Goal: Contribute content: Add original content to the website for others to see

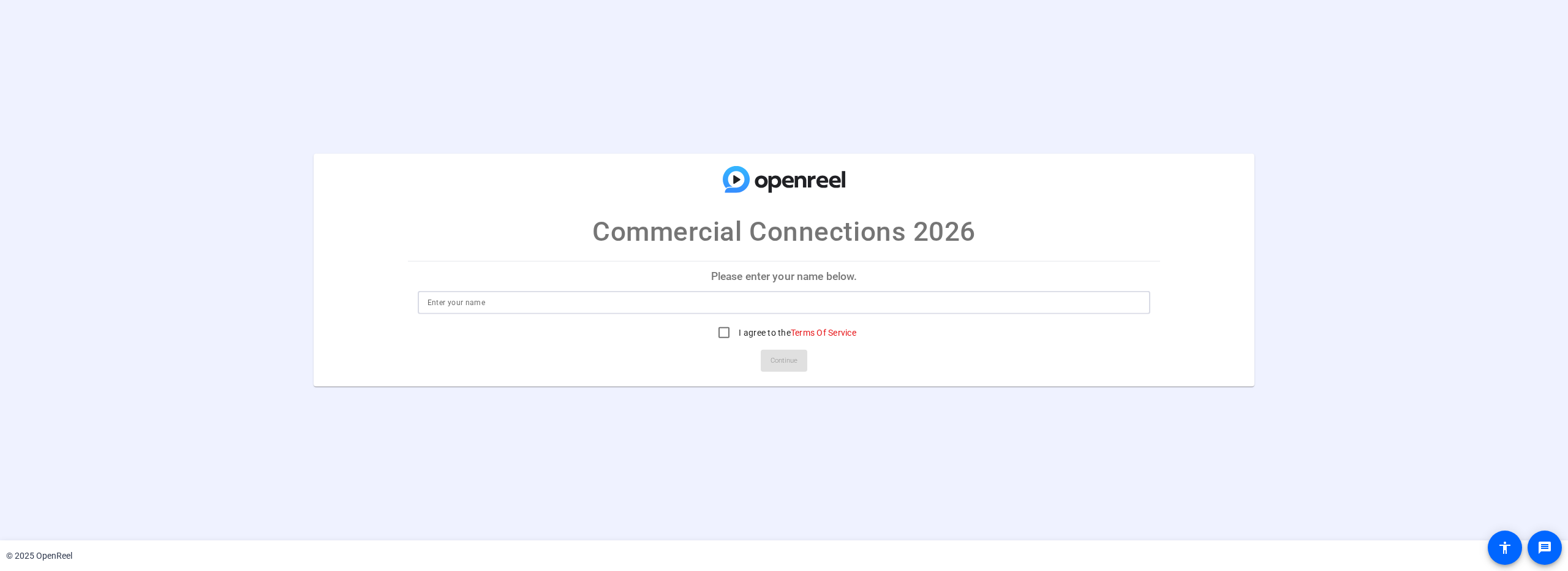
click at [529, 303] on input at bounding box center [784, 302] width 713 height 14
type input "u"
type input "[PERSON_NAME]"
click at [722, 332] on input "I agree to the Terms Of Service" at bounding box center [723, 332] width 24 height 24
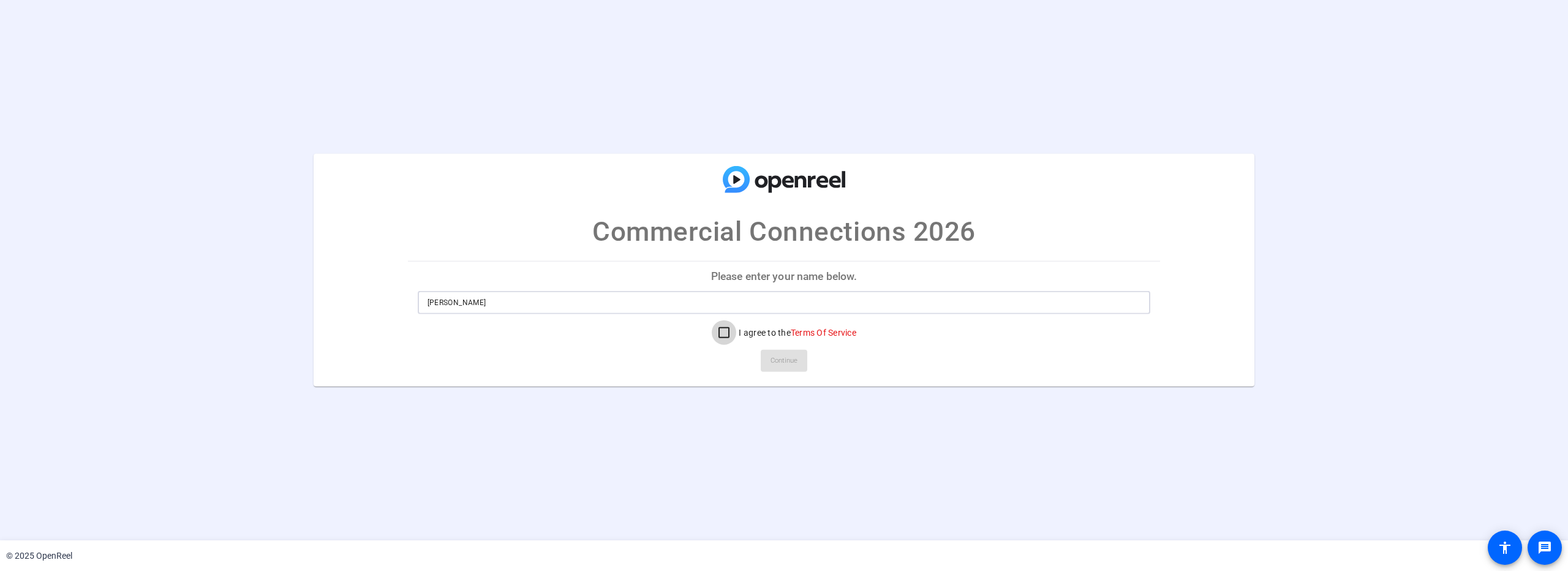
checkbox input "true"
click at [787, 360] on span "Continue" at bounding box center [784, 360] width 27 height 18
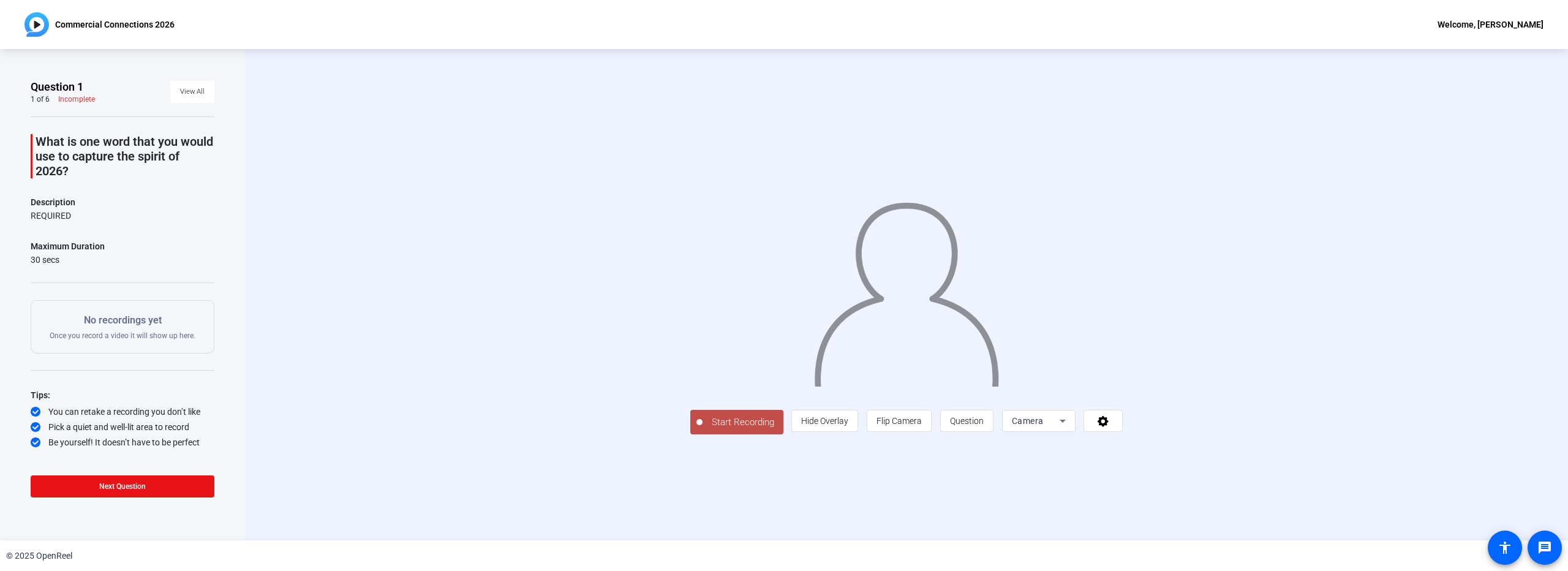
click at [703, 429] on span "Start Recording" at bounding box center [743, 422] width 81 height 14
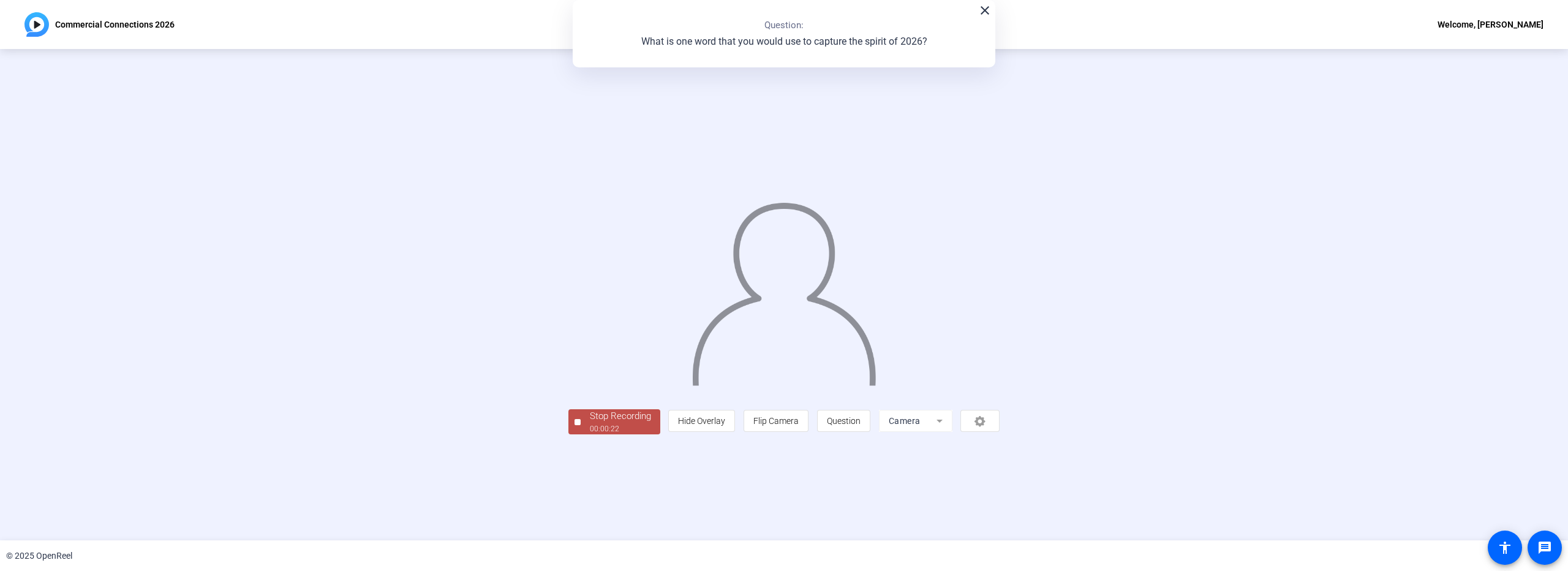
click at [590, 434] on div "00:00:22" at bounding box center [621, 429] width 61 height 11
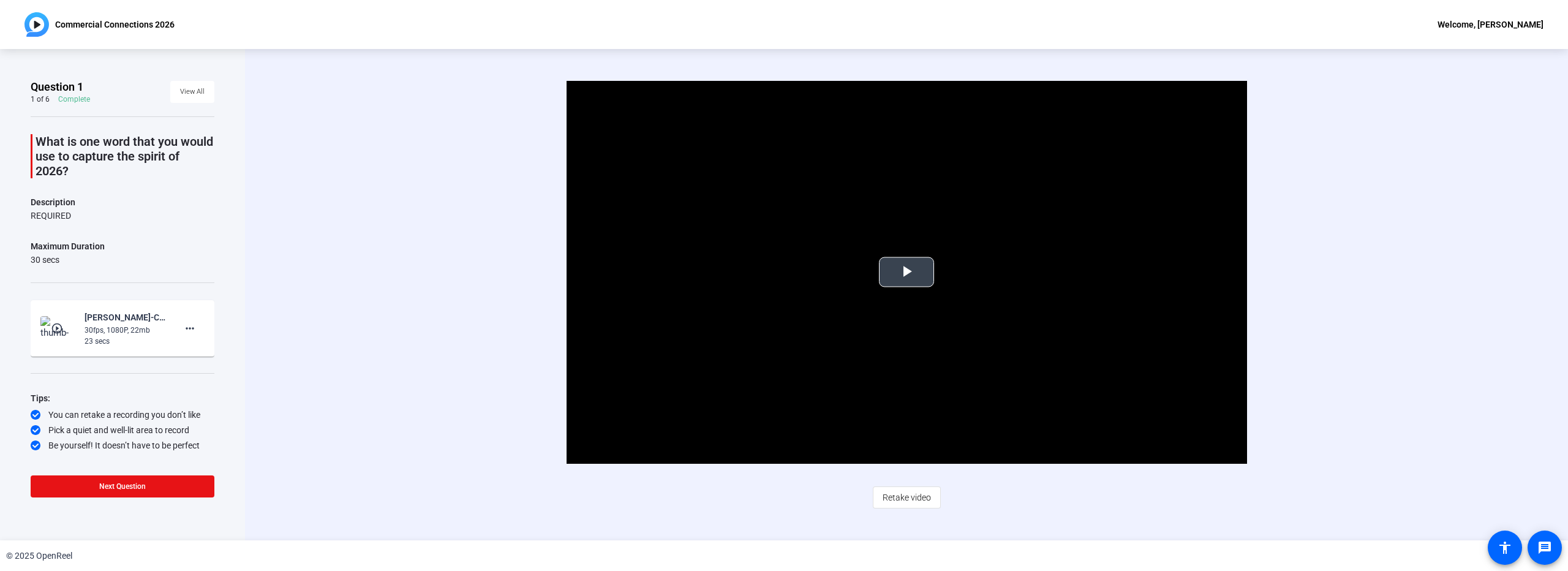
click at [907, 272] on span "Video Player" at bounding box center [907, 272] width 0 height 0
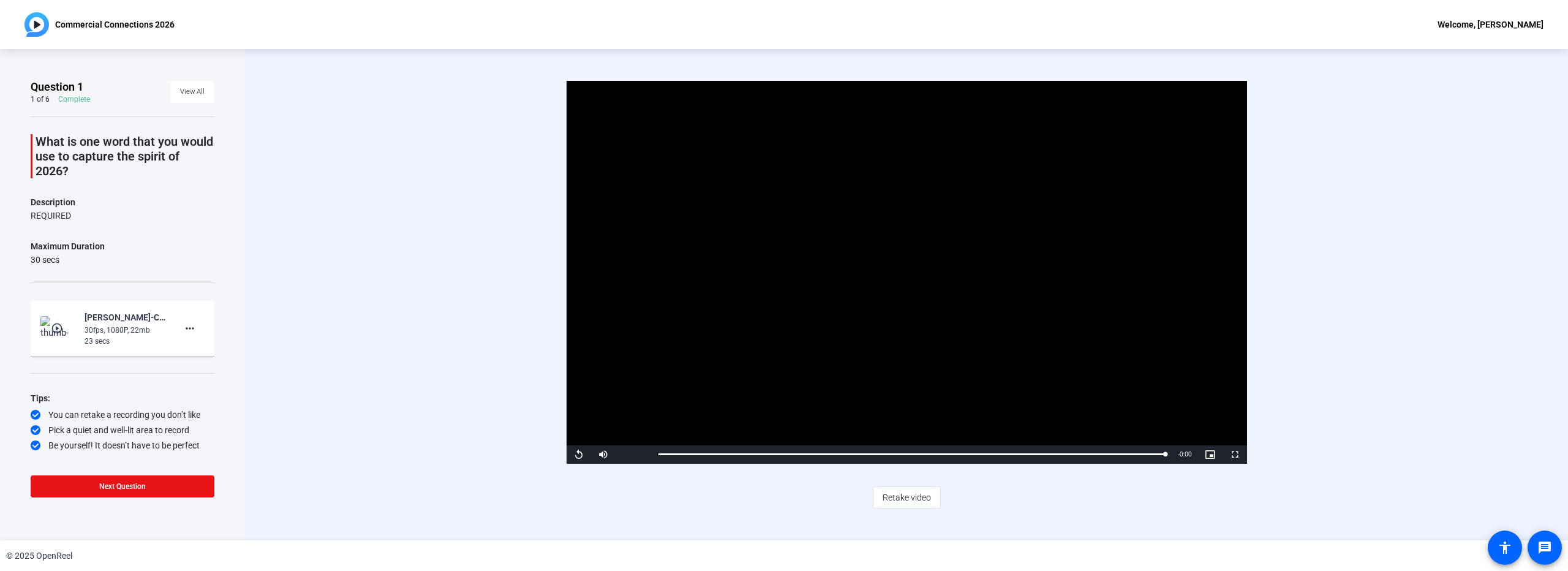
click at [926, 499] on span "Retake video" at bounding box center [907, 497] width 48 height 23
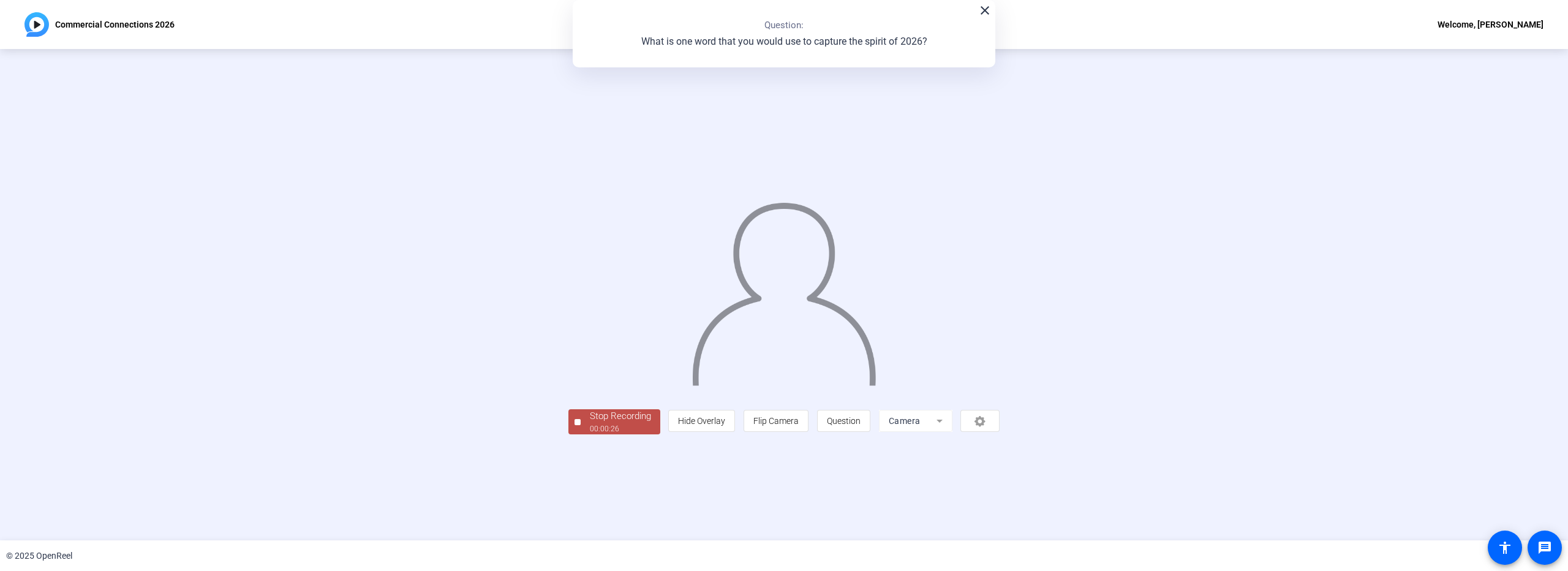
click at [590, 434] on div "00:00:26" at bounding box center [621, 429] width 61 height 11
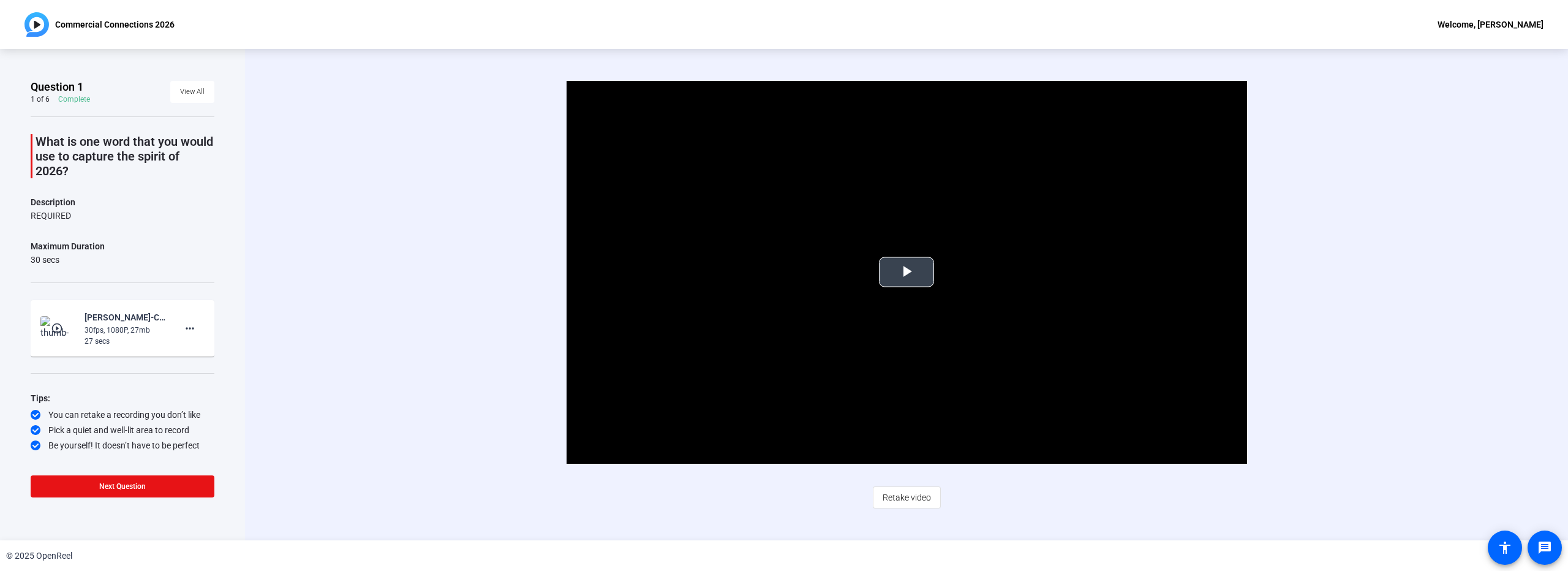
click at [907, 272] on span "Video Player" at bounding box center [907, 272] width 0 height 0
click at [914, 495] on span "Retake video" at bounding box center [907, 497] width 48 height 23
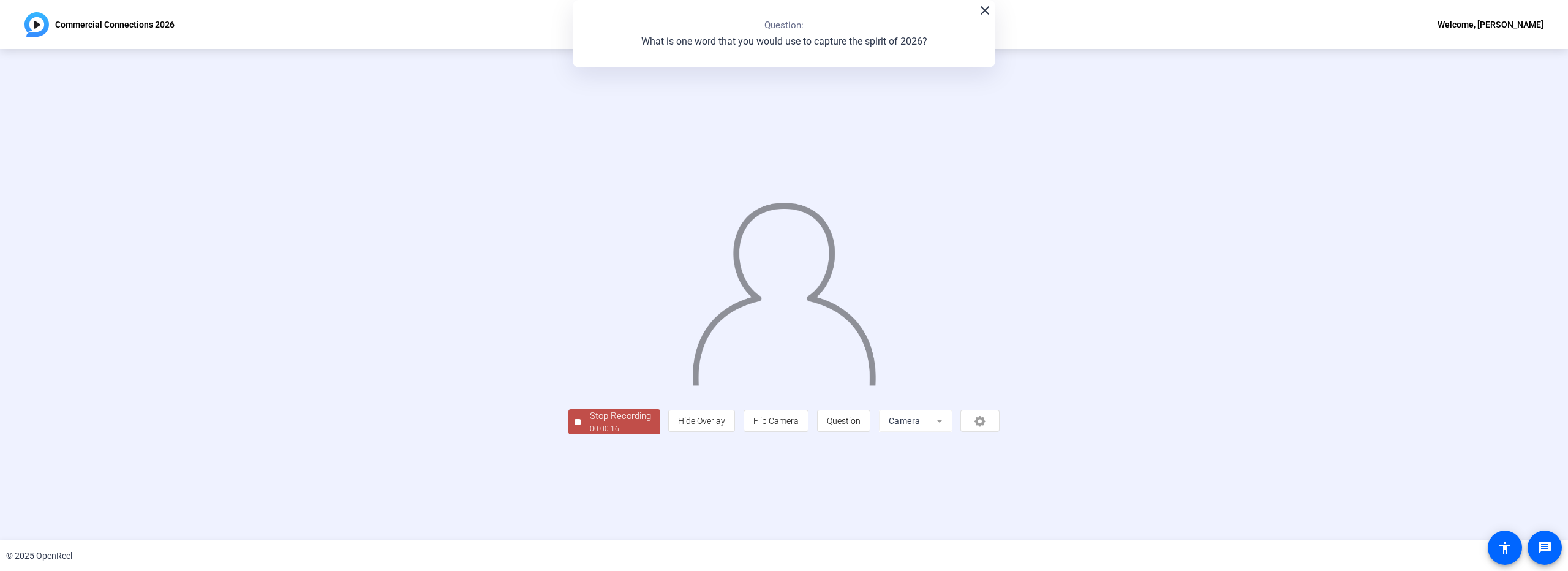
click at [590, 434] on div "00:00:16" at bounding box center [621, 429] width 61 height 11
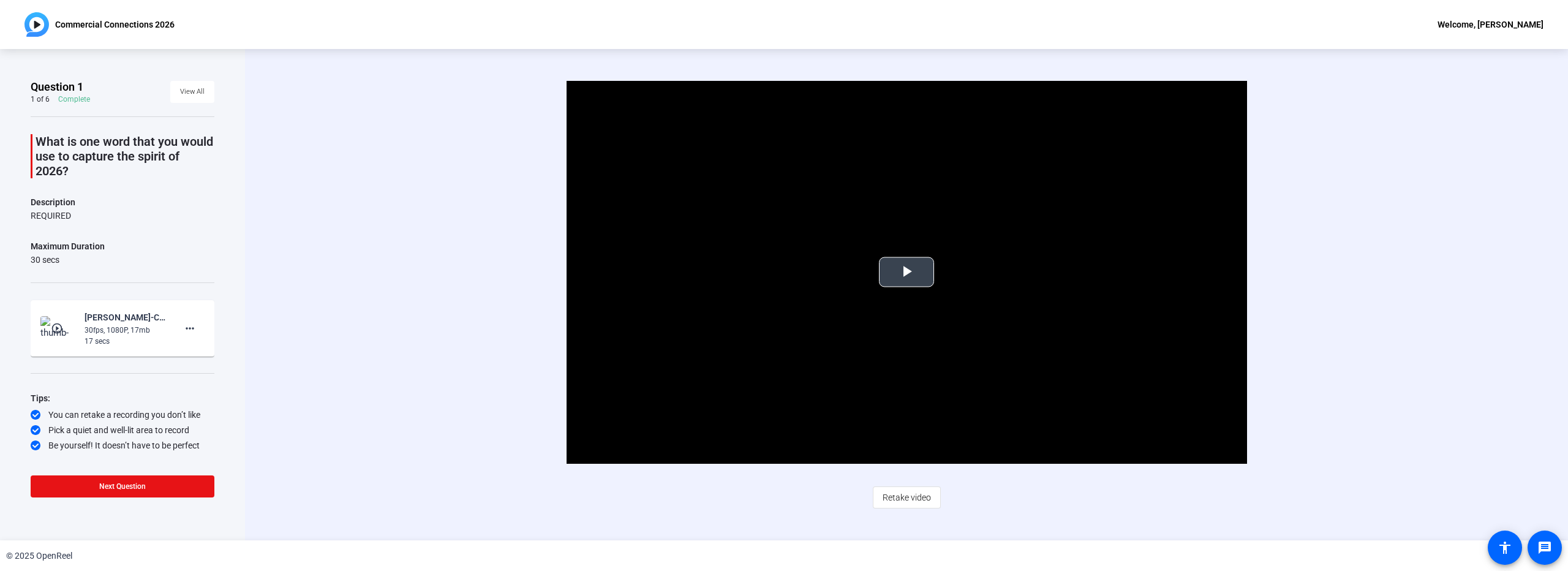
click at [907, 272] on span "Video Player" at bounding box center [907, 272] width 0 height 0
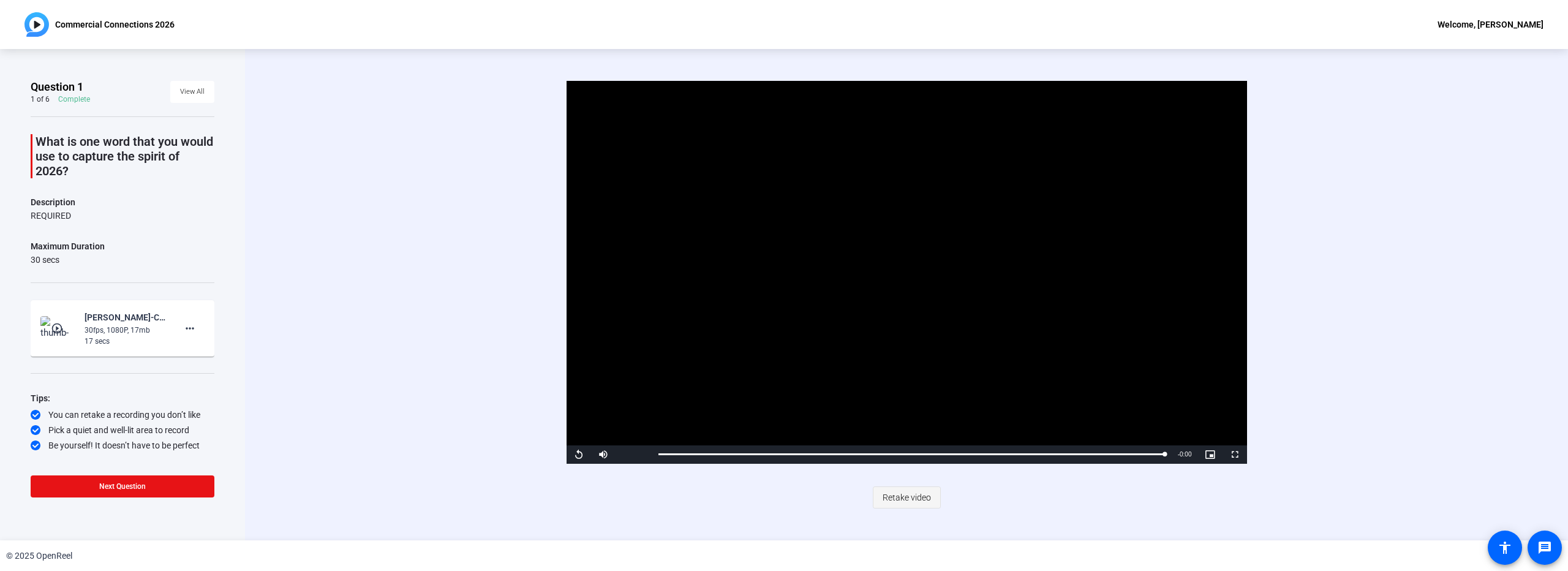
click at [908, 500] on span "Retake video" at bounding box center [907, 497] width 48 height 23
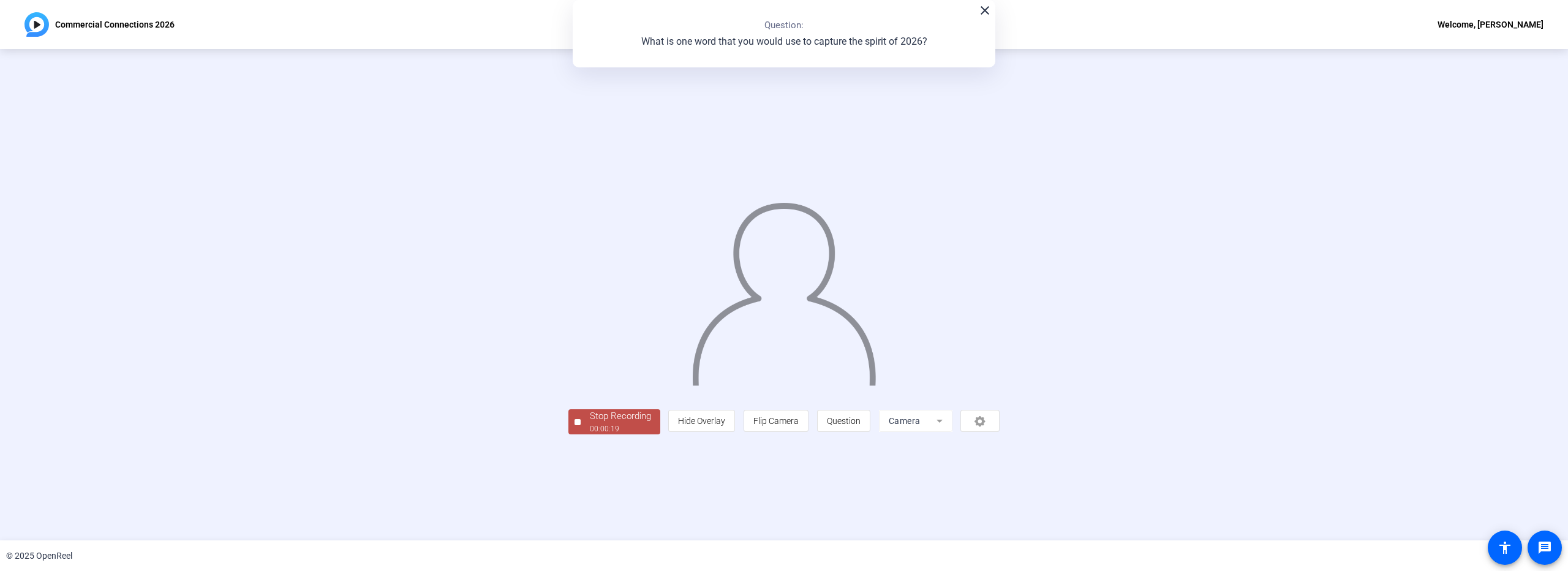
click at [590, 423] on div "Stop Recording" at bounding box center [621, 416] width 61 height 14
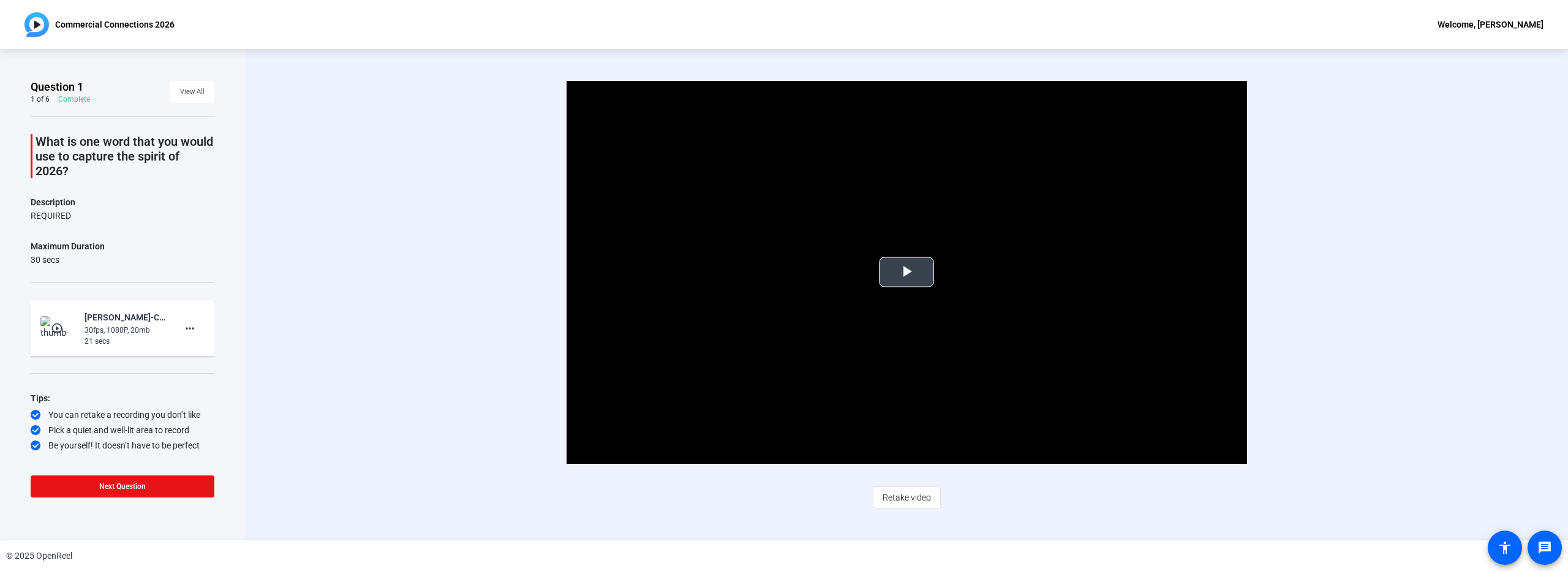
click at [907, 272] on span "Video Player" at bounding box center [907, 272] width 0 height 0
click at [918, 495] on span "Retake video" at bounding box center [907, 497] width 48 height 23
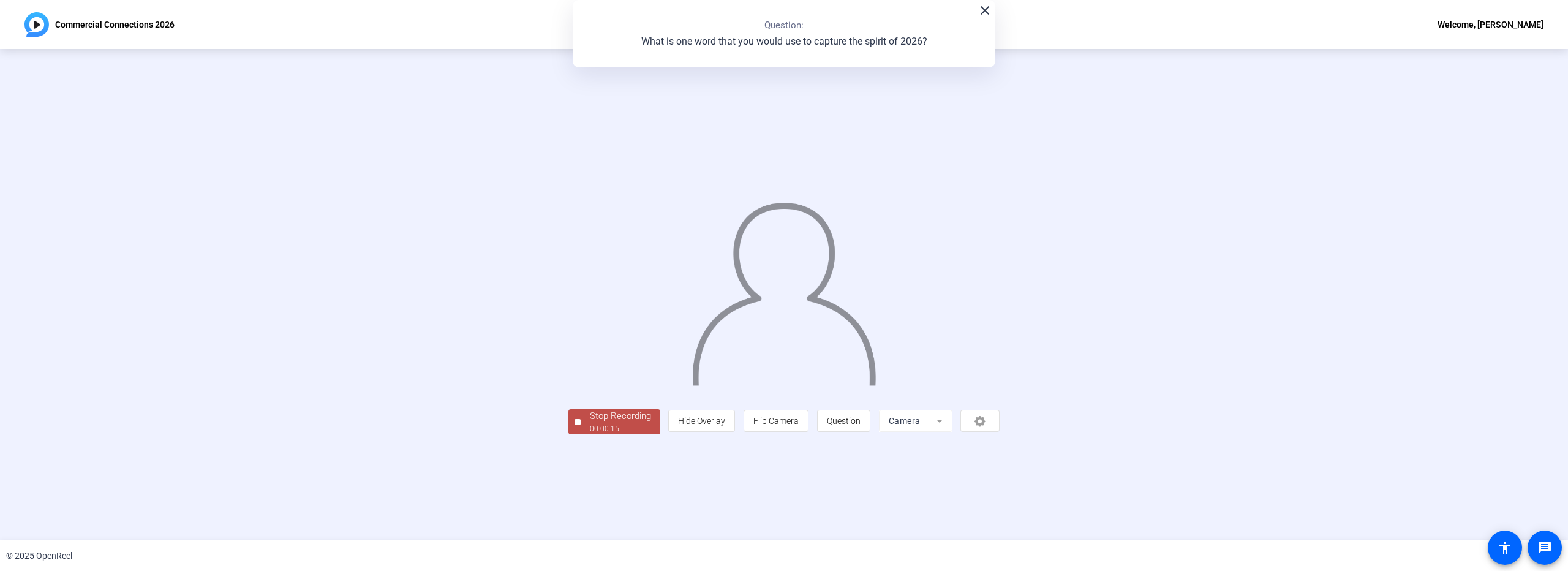
click at [590, 423] on div "Stop Recording" at bounding box center [621, 416] width 61 height 14
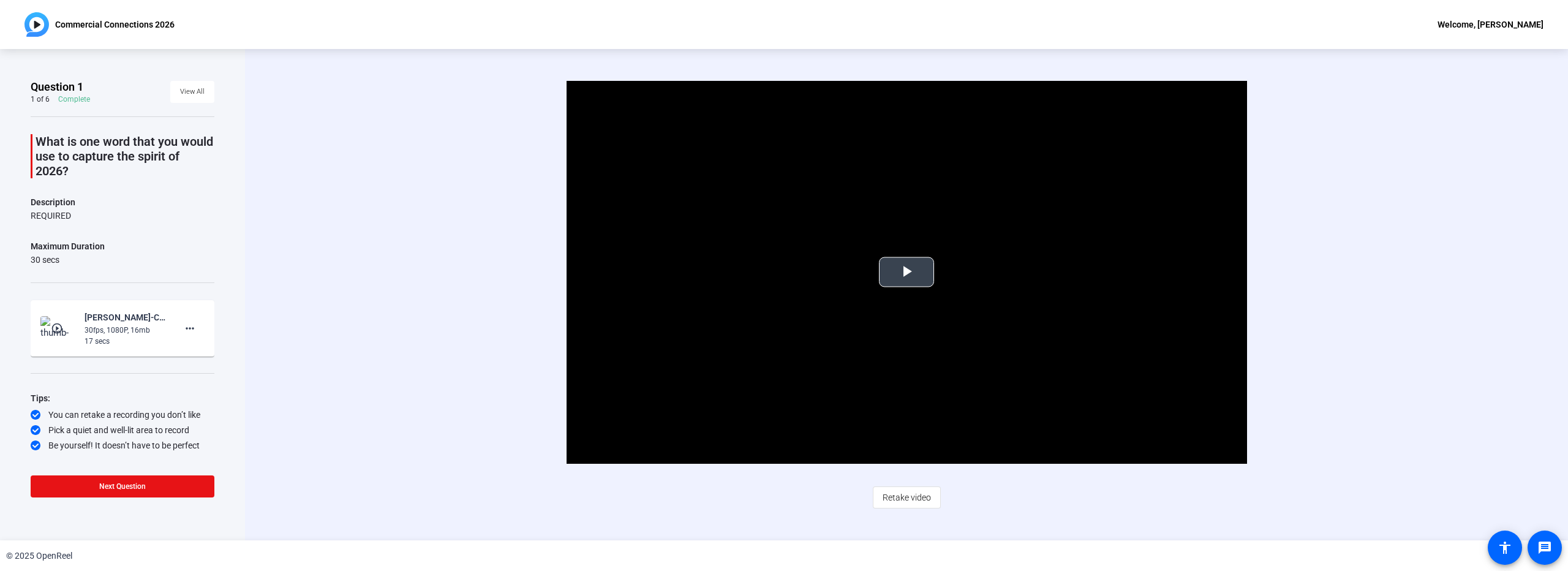
drag, startPoint x: 774, startPoint y: 414, endPoint x: 791, endPoint y: 406, distance: 18.8
click at [774, 414] on video "Video Player" at bounding box center [907, 272] width 681 height 383
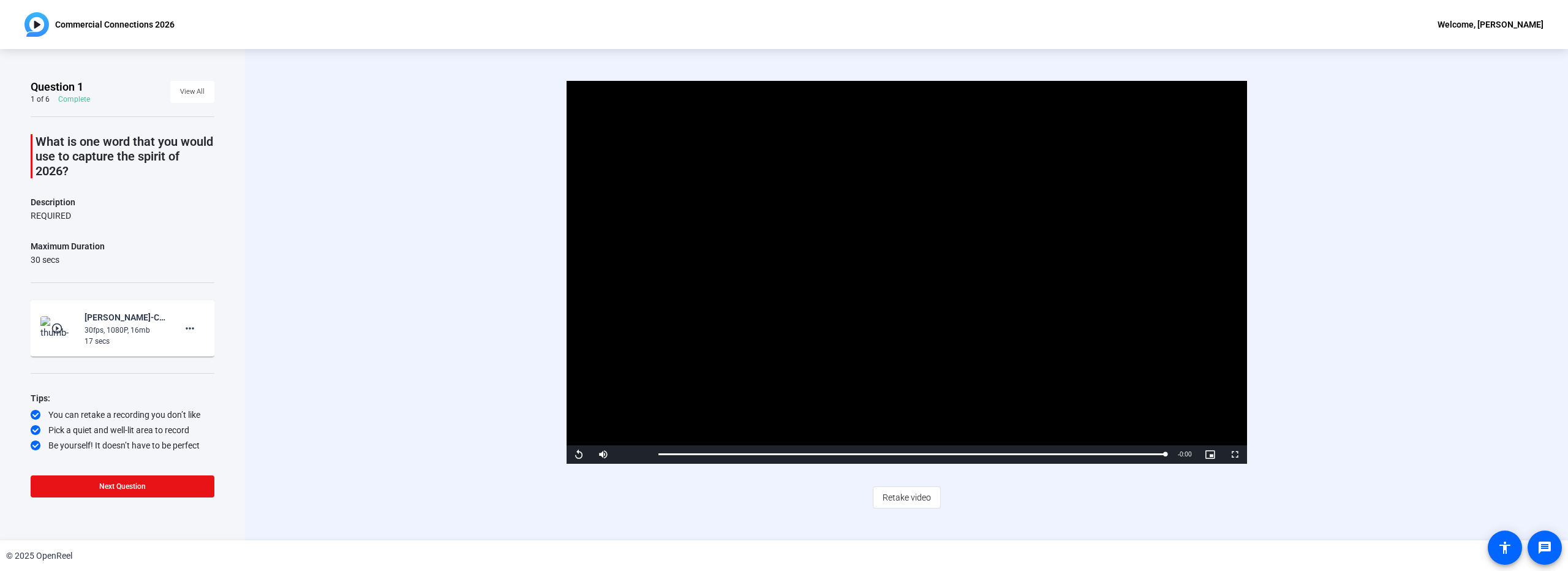
click at [903, 497] on span "Retake video" at bounding box center [907, 497] width 48 height 23
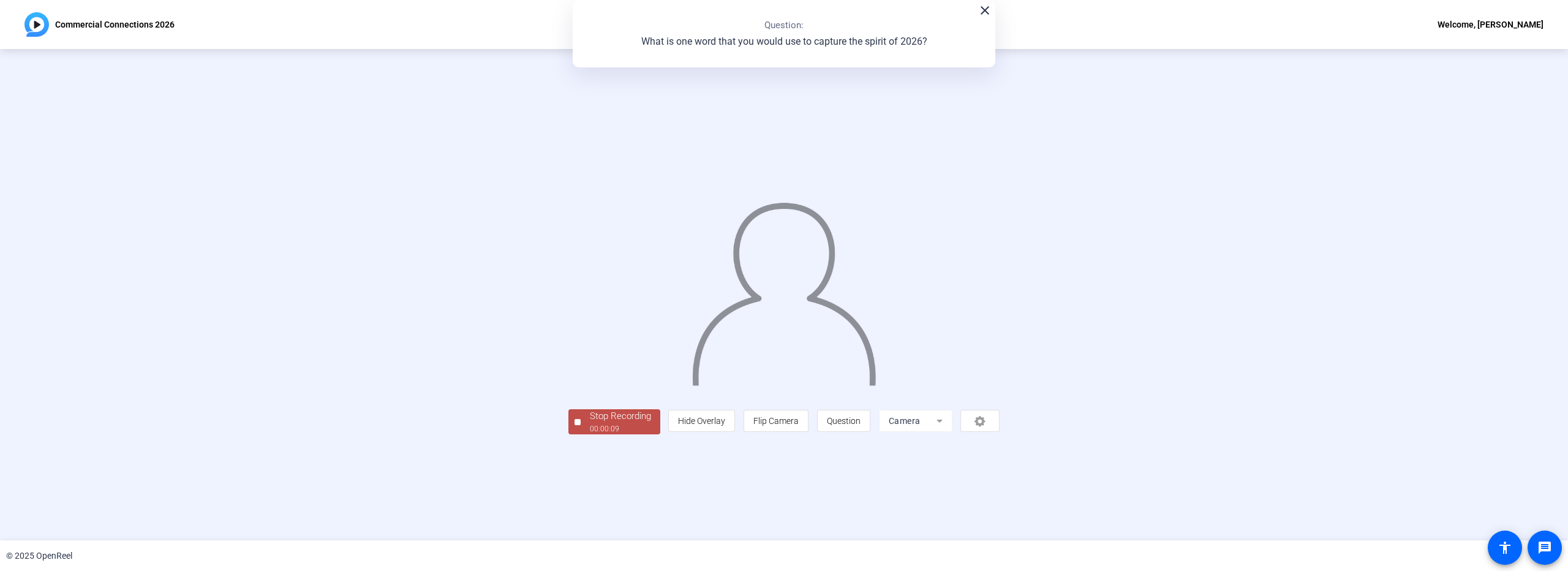
click at [590, 434] on div "00:00:09" at bounding box center [621, 429] width 61 height 11
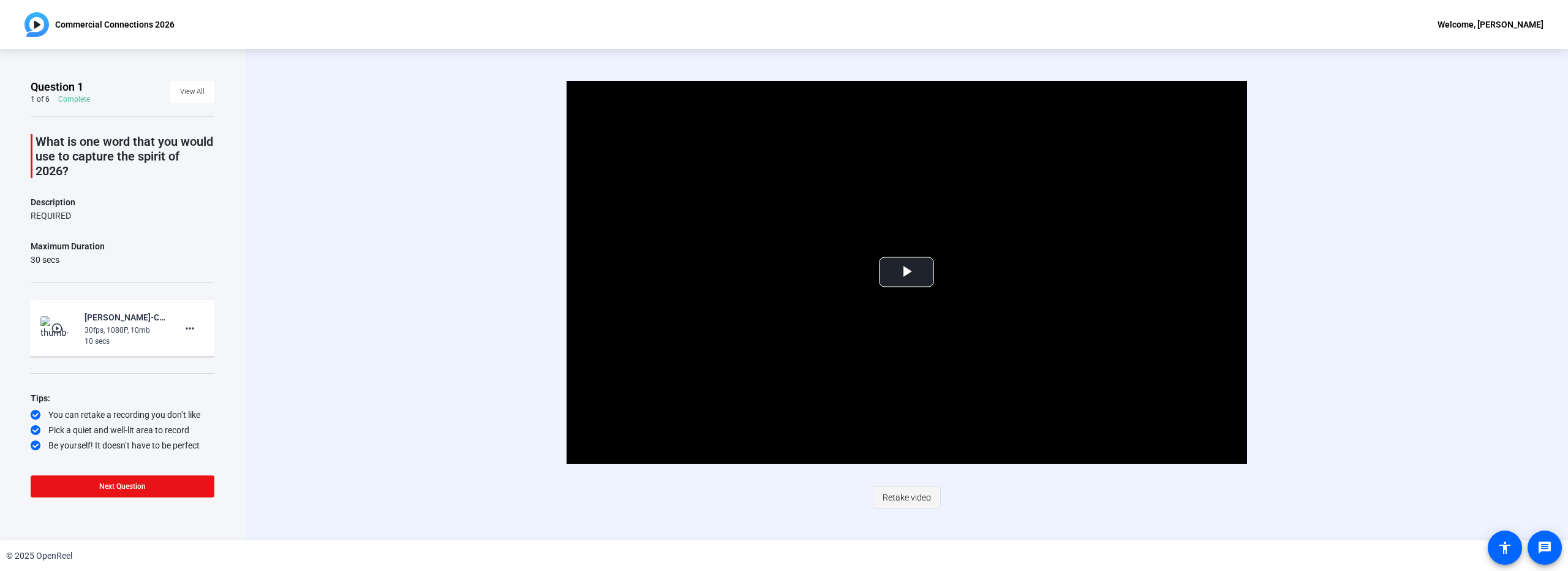
click at [923, 493] on span "Retake video" at bounding box center [907, 497] width 48 height 23
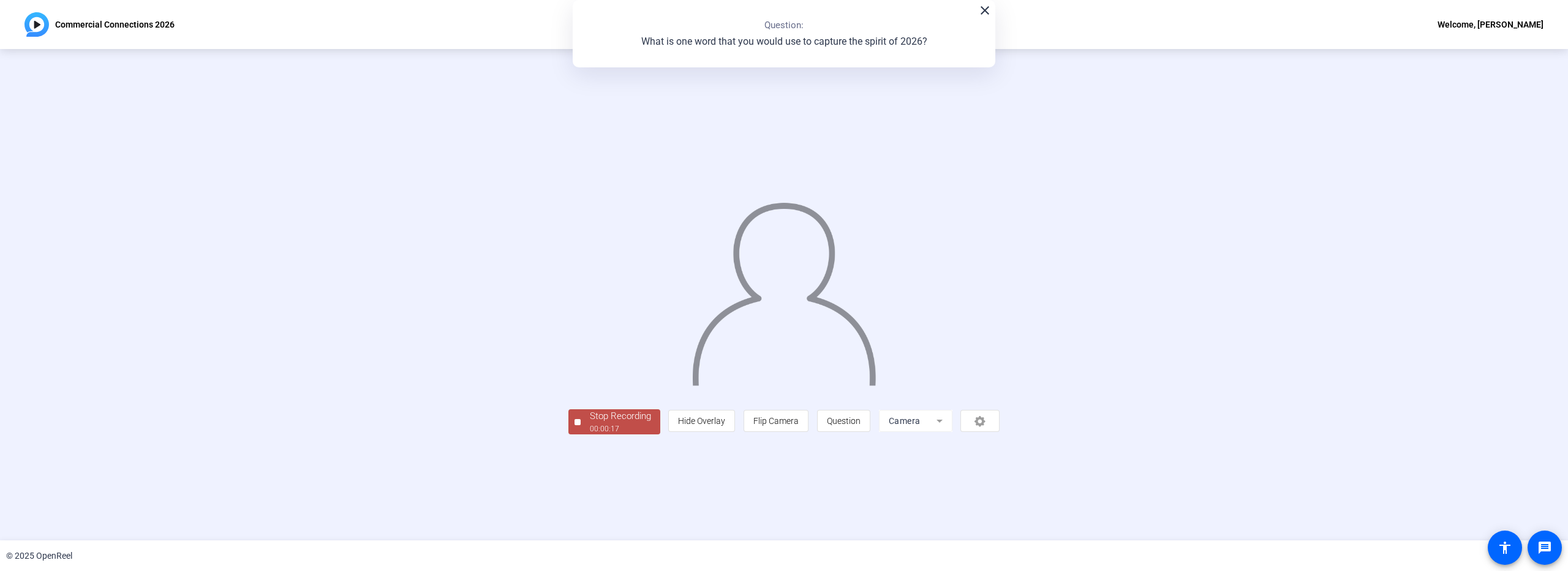
click at [590, 434] on div "00:00:17" at bounding box center [621, 429] width 61 height 11
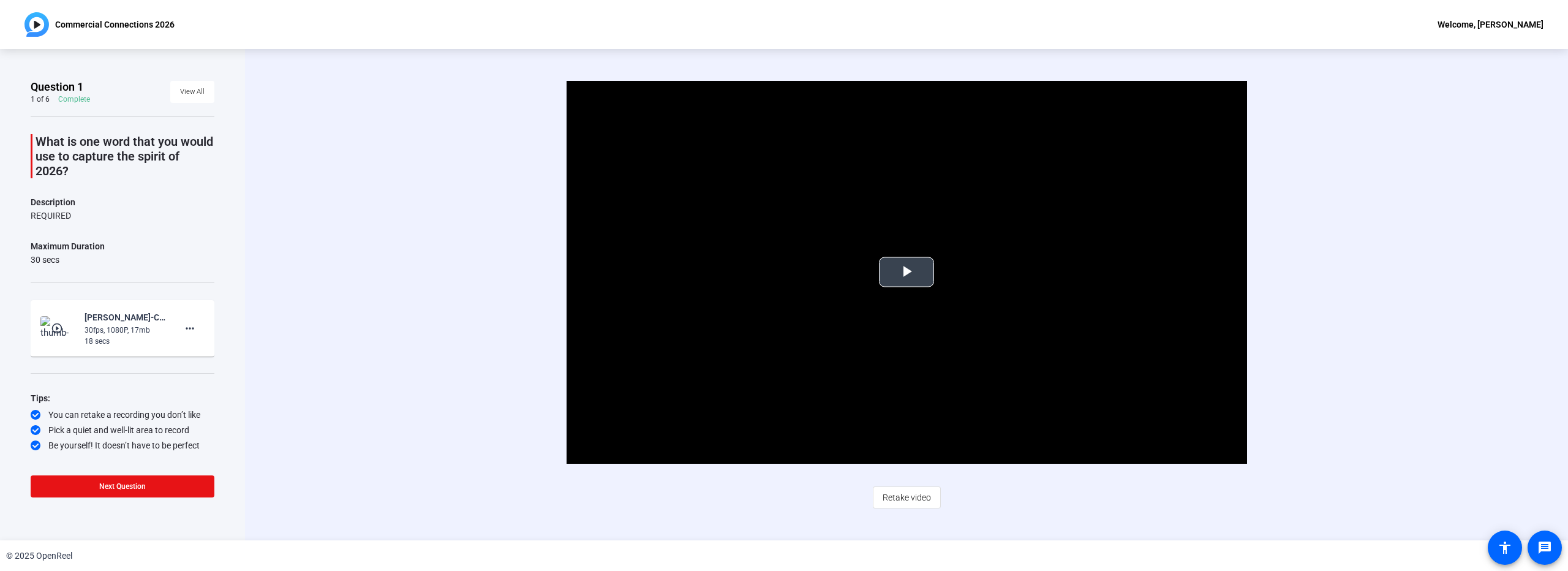
click at [907, 272] on span "Video Player" at bounding box center [907, 272] width 0 height 0
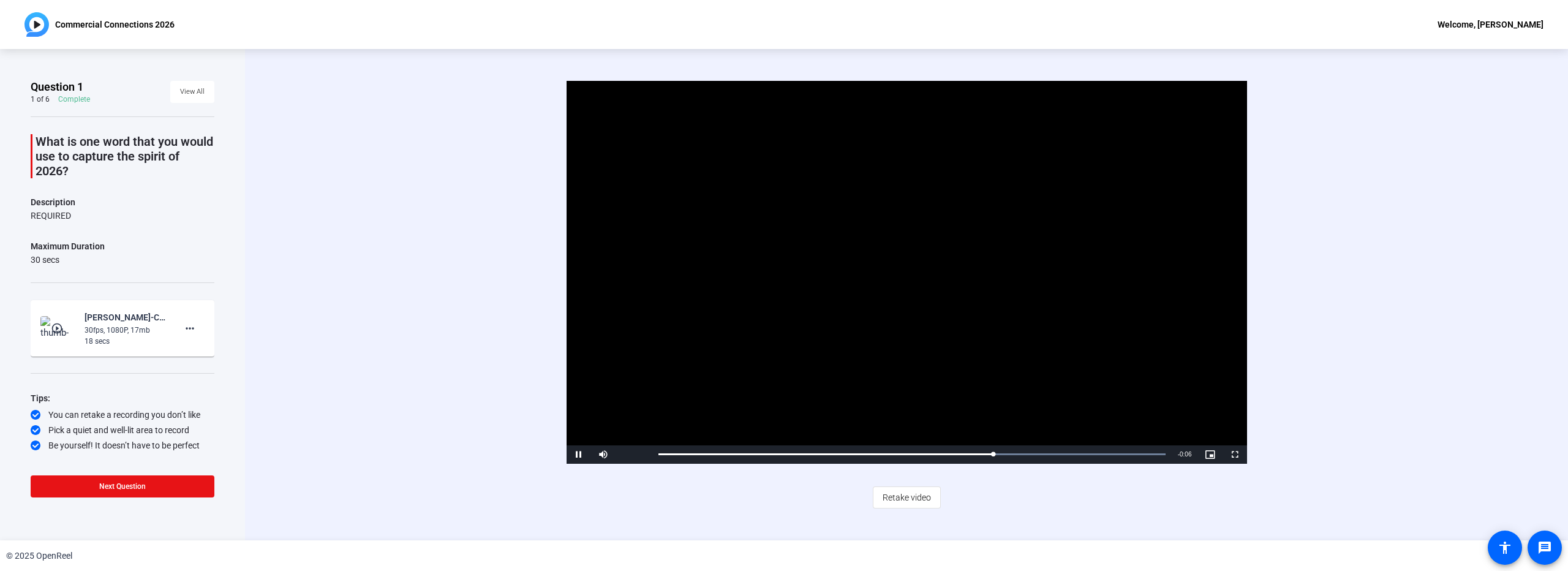
click at [905, 496] on span "Retake video" at bounding box center [907, 497] width 48 height 23
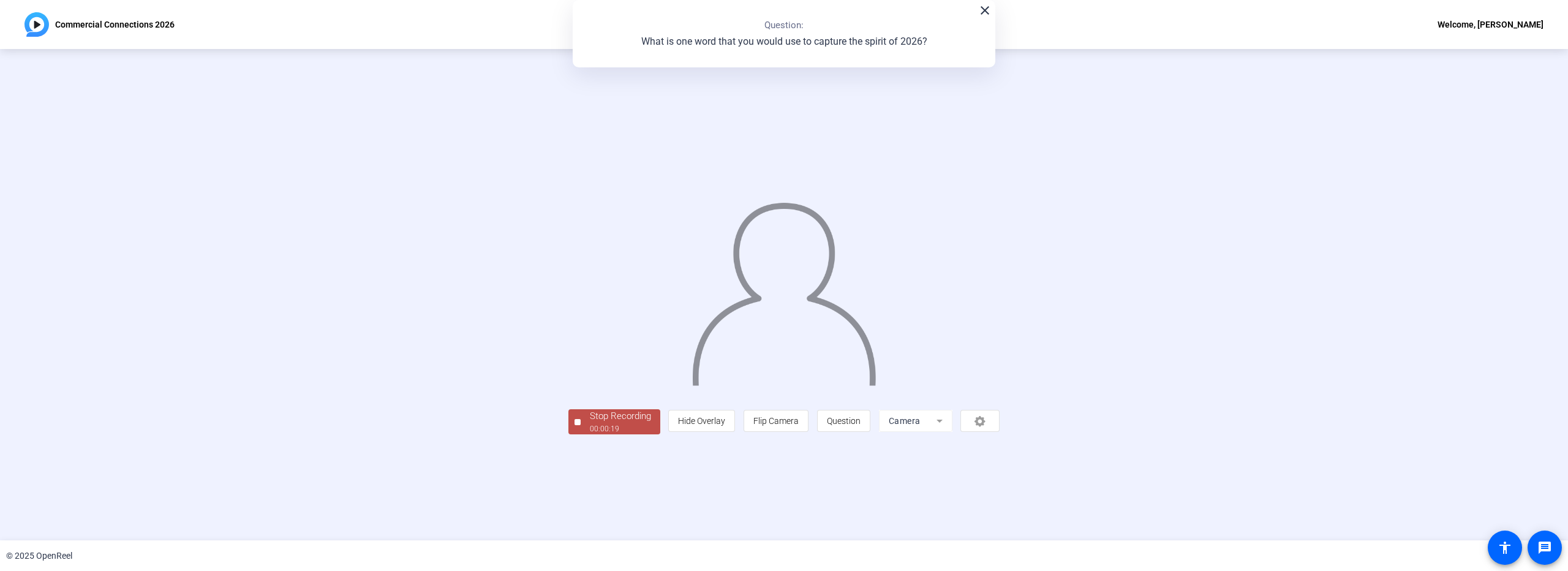
click at [590, 423] on div "Stop Recording" at bounding box center [621, 416] width 61 height 14
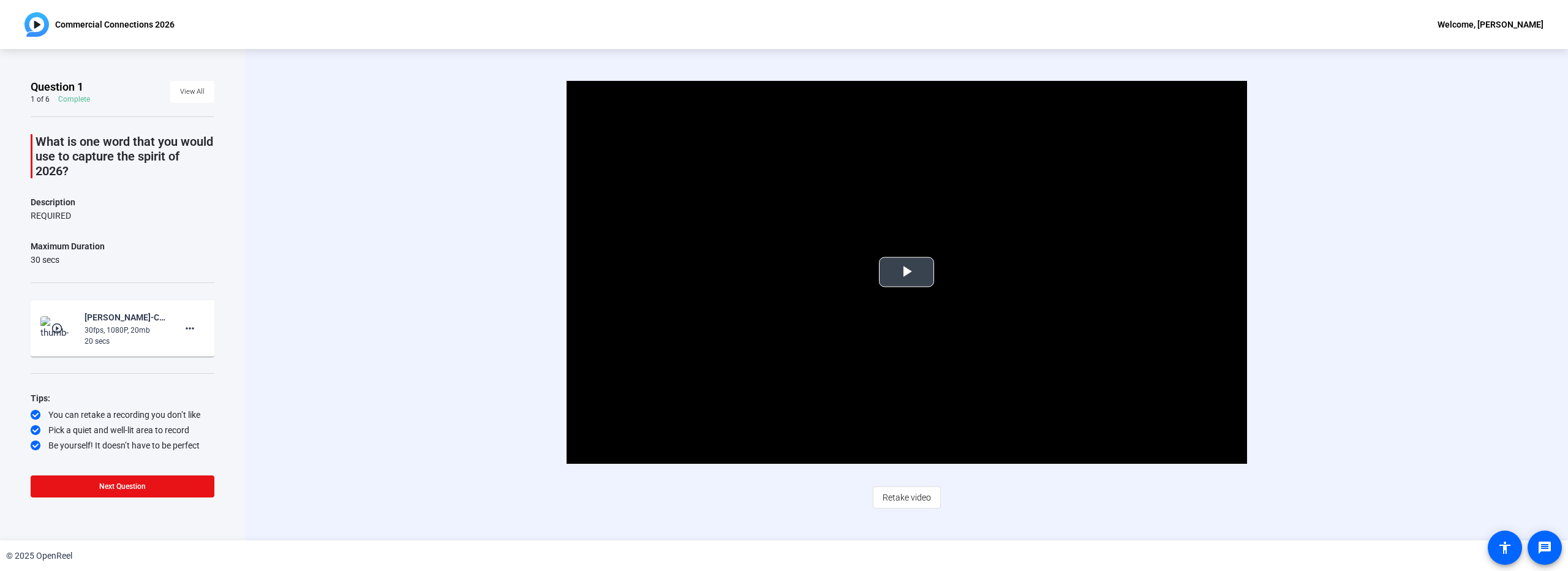
click at [907, 272] on span "Video Player" at bounding box center [907, 272] width 0 height 0
click at [899, 496] on span "Retake video" at bounding box center [907, 497] width 48 height 23
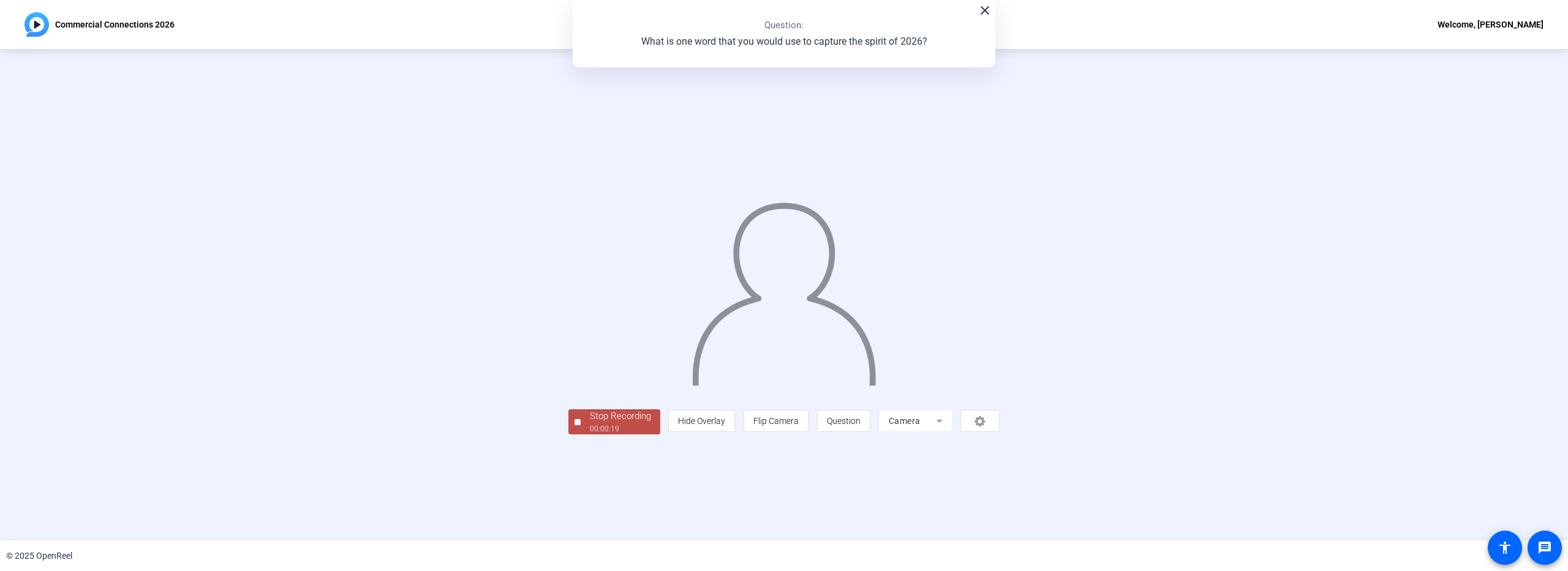
click at [590, 423] on div "Stop Recording" at bounding box center [621, 416] width 61 height 14
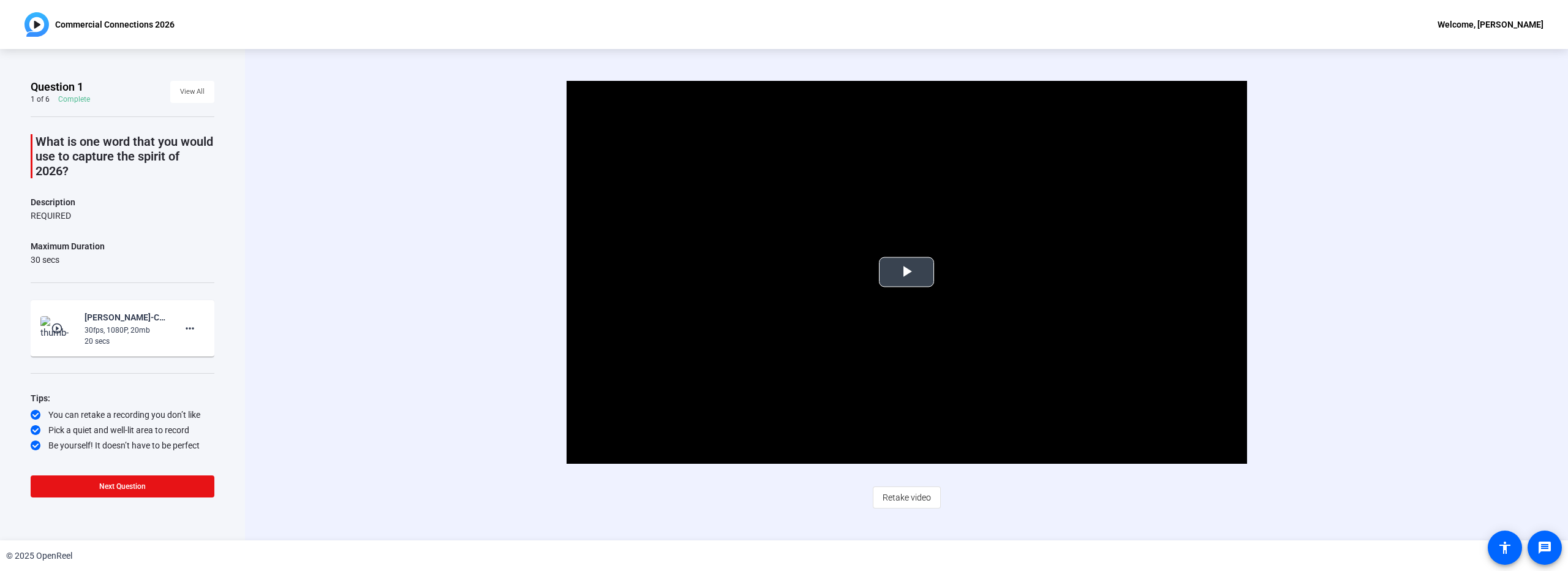
click at [907, 272] on span "Video Player" at bounding box center [907, 272] width 0 height 0
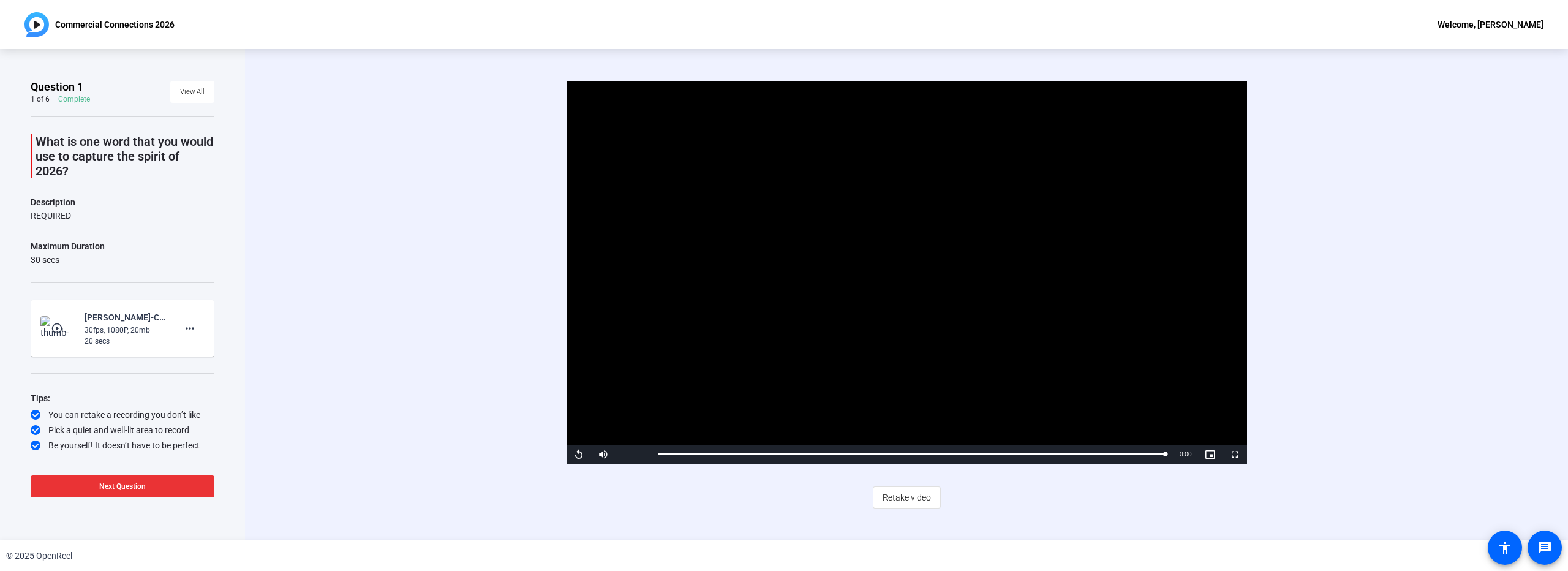
click at [152, 486] on span at bounding box center [122, 486] width 184 height 29
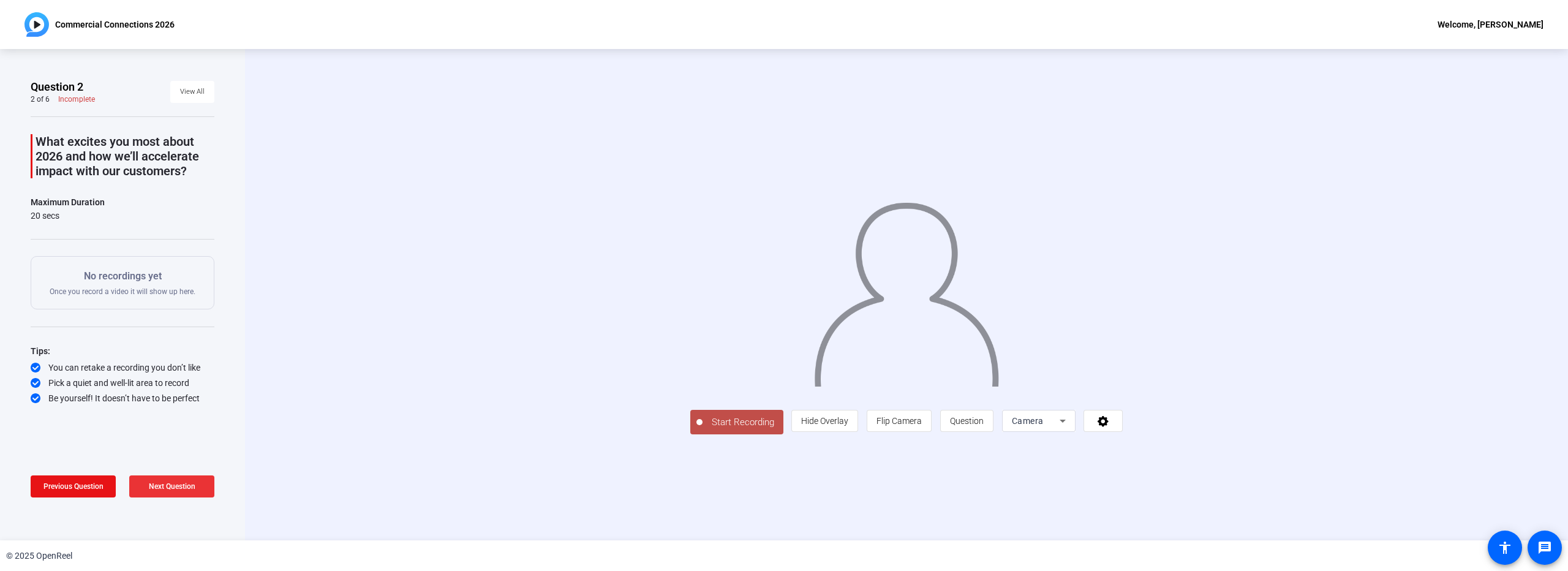
click at [183, 493] on span at bounding box center [172, 486] width 85 height 29
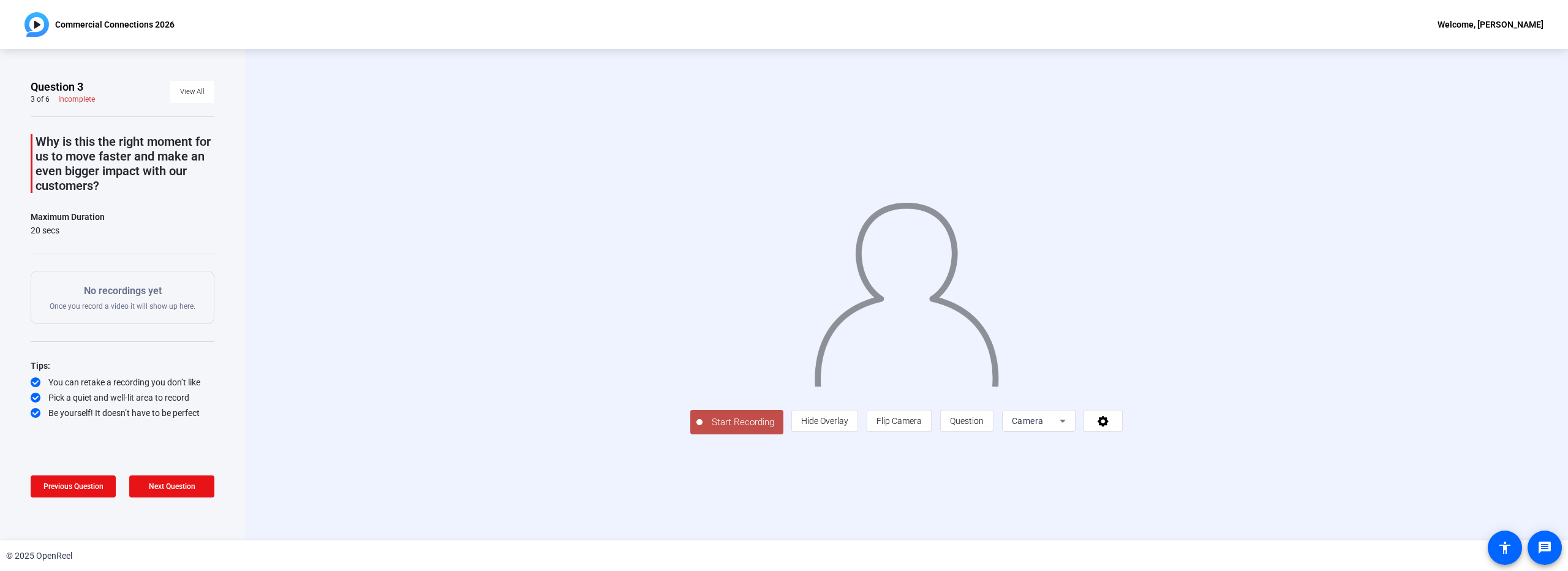
click at [703, 429] on span "Start Recording" at bounding box center [743, 422] width 81 height 14
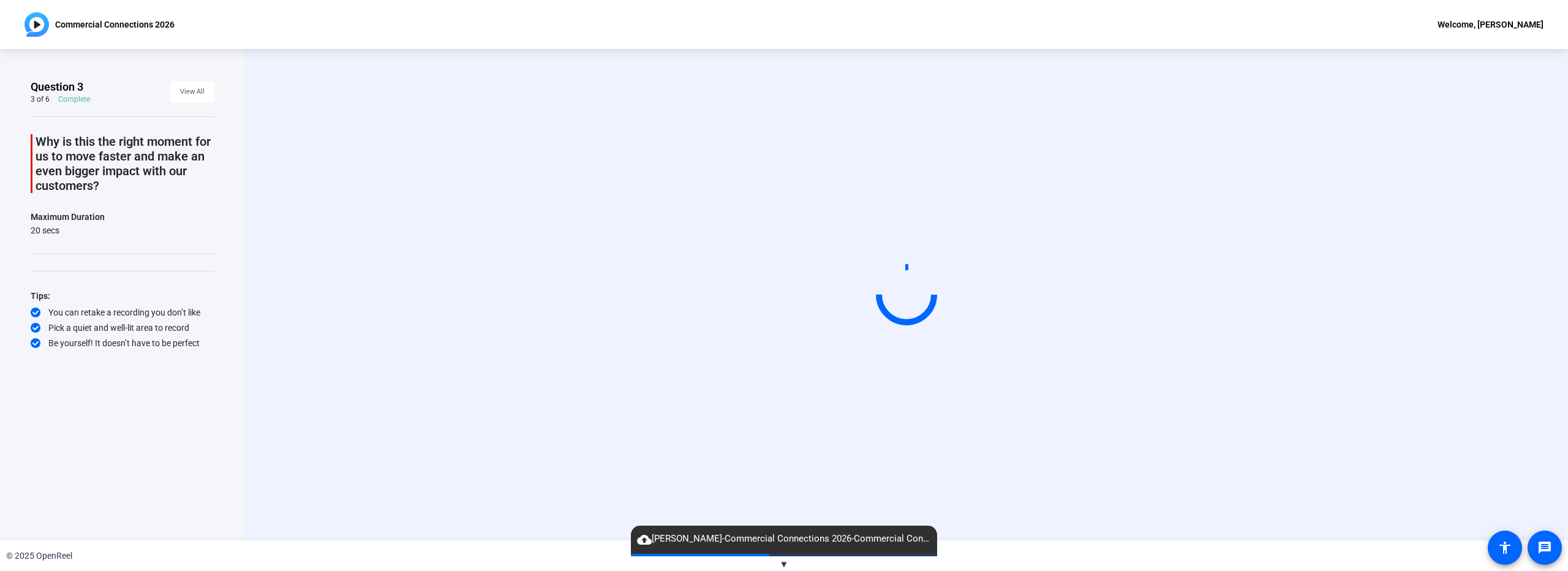
click at [446, 347] on div "Start Recording" at bounding box center [907, 295] width 1125 height 103
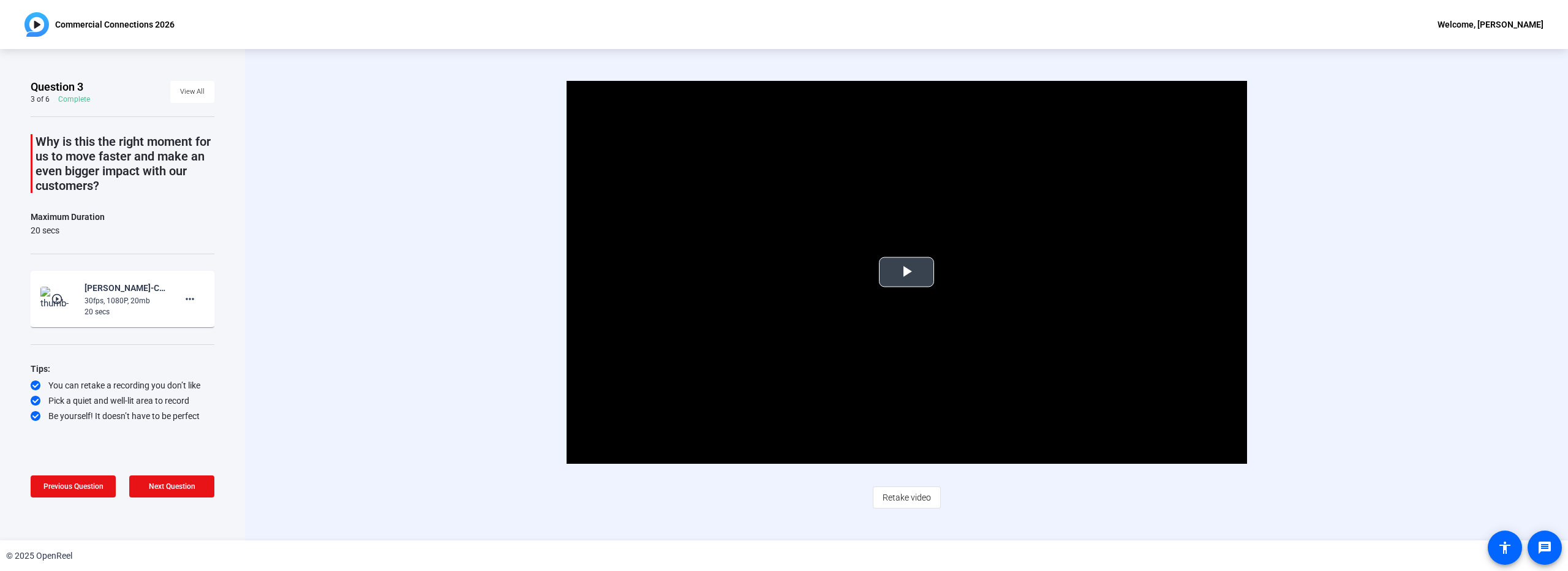
click at [907, 272] on span "Video Player" at bounding box center [907, 272] width 0 height 0
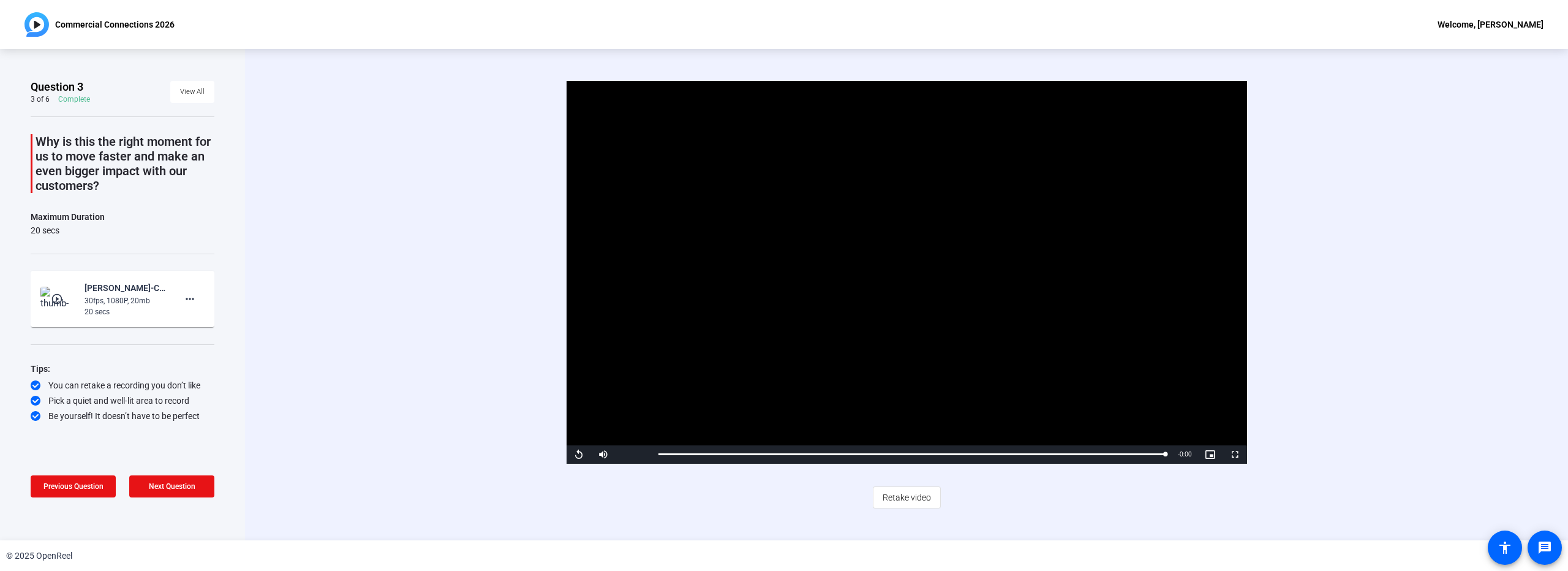
click at [904, 496] on span "Retake video" at bounding box center [907, 497] width 48 height 23
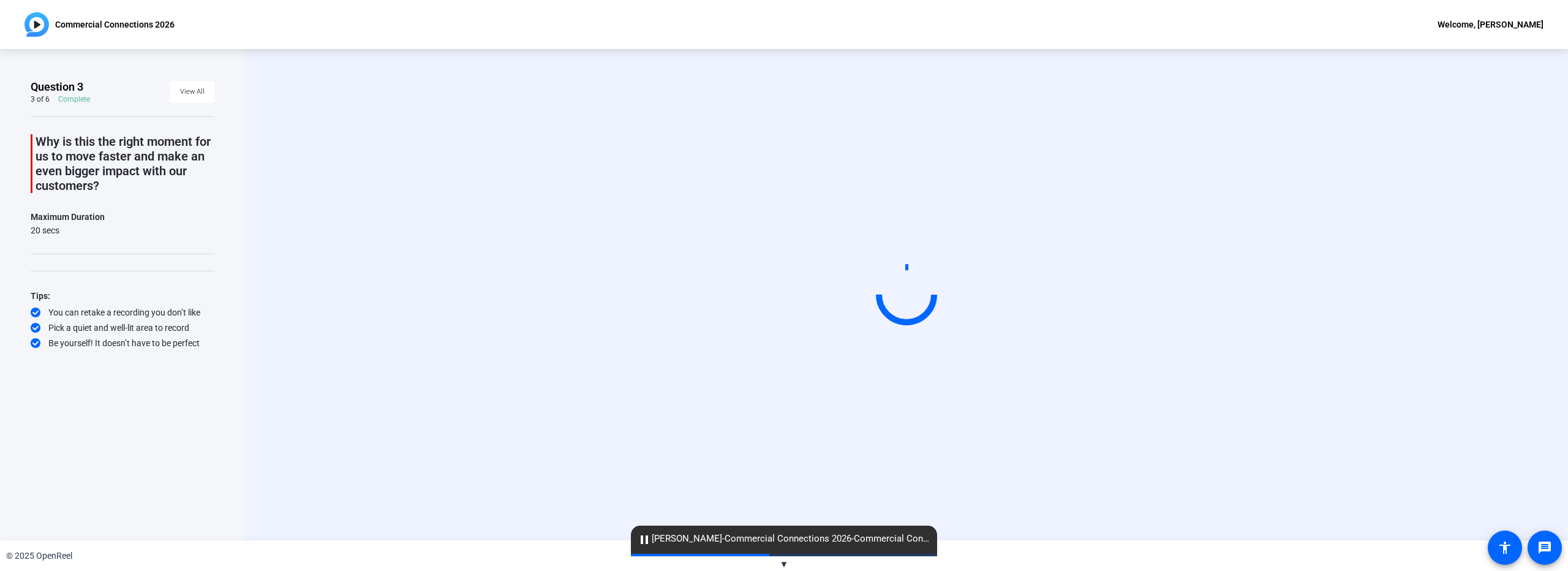
click at [1287, 335] on div "Start Recording" at bounding box center [907, 295] width 1125 height 103
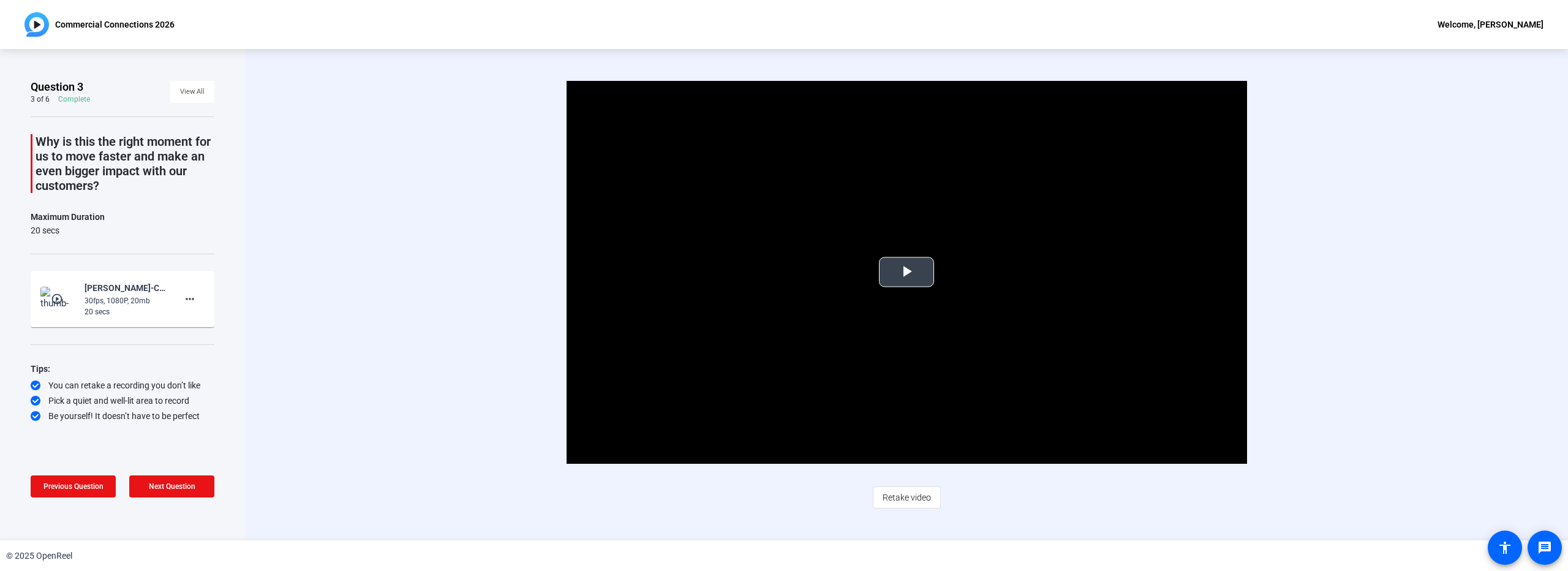
drag, startPoint x: 910, startPoint y: 258, endPoint x: 917, endPoint y: 258, distance: 7.0
click at [907, 272] on span "Video Player" at bounding box center [907, 272] width 0 height 0
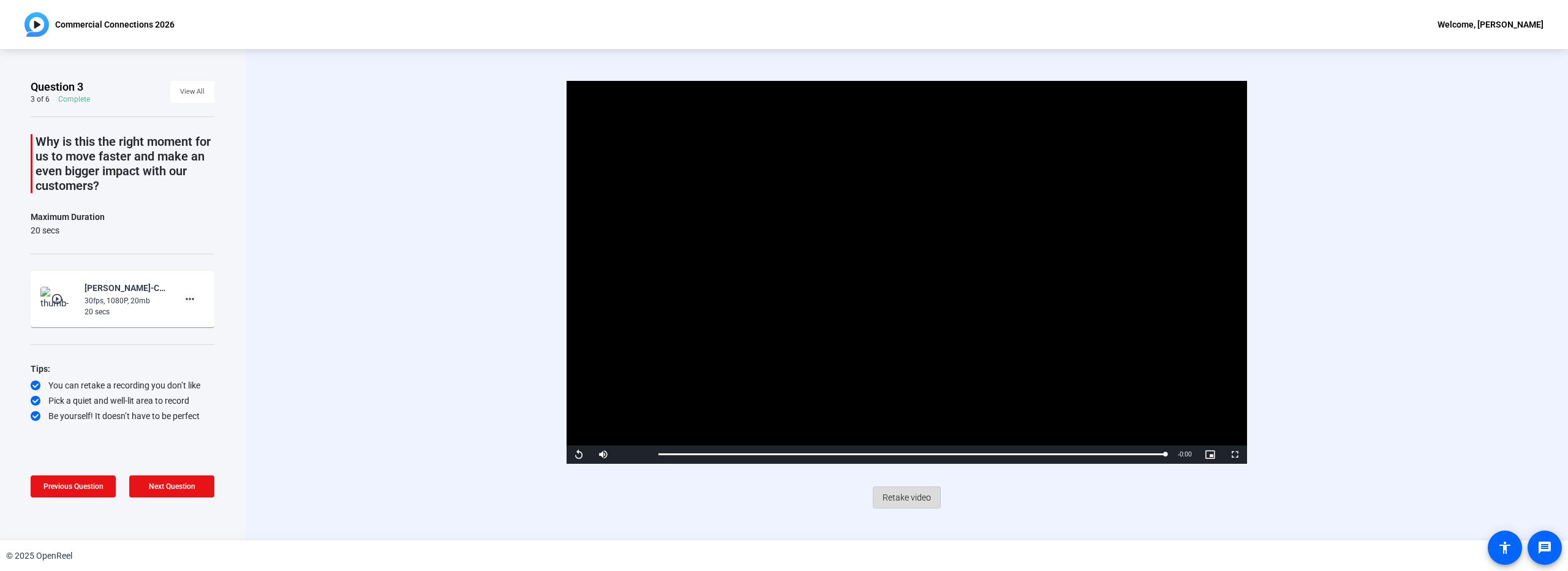
click at [922, 493] on span "Retake video" at bounding box center [907, 497] width 48 height 23
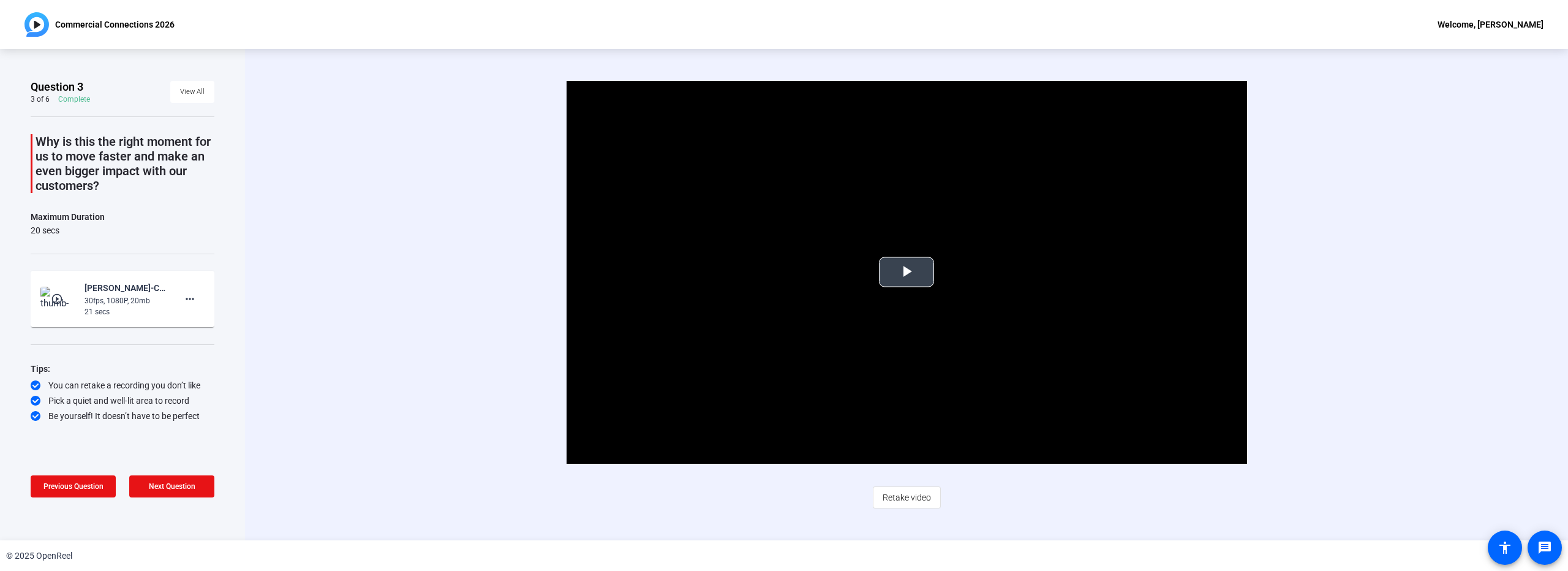
click at [907, 272] on span "Video Player" at bounding box center [907, 272] width 0 height 0
click at [903, 496] on span "Retake video" at bounding box center [907, 497] width 48 height 23
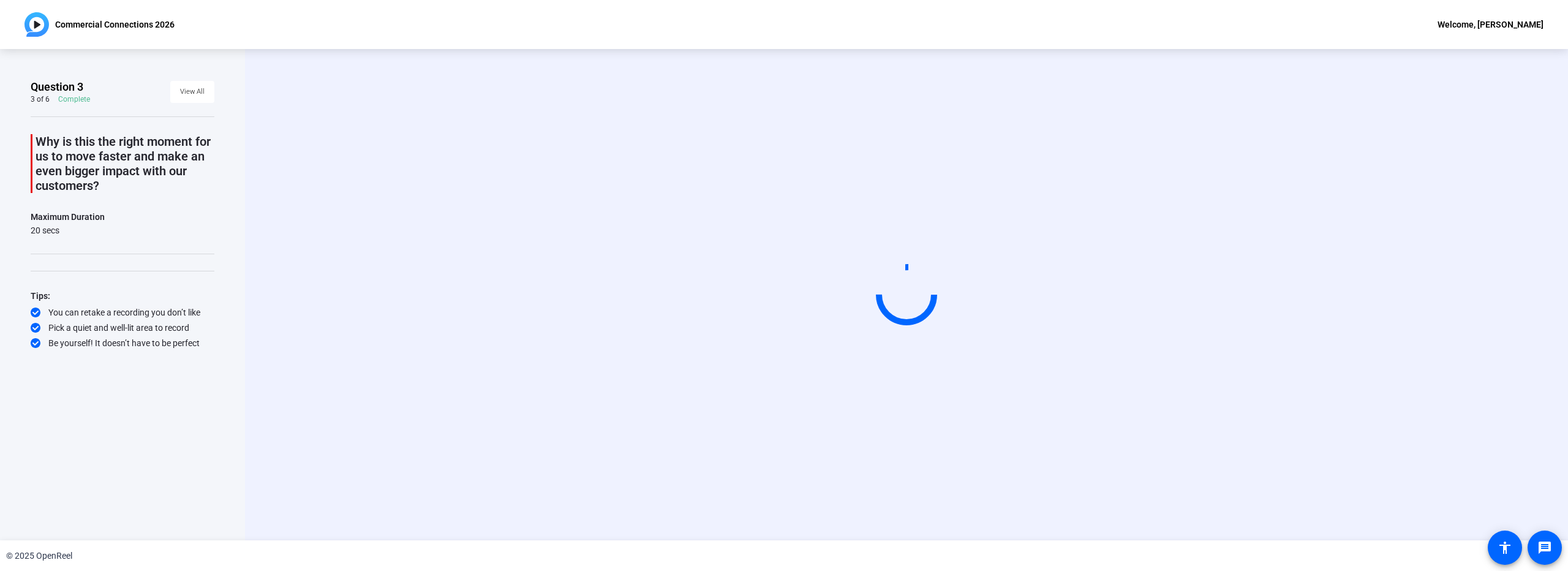
click at [815, 335] on video at bounding box center [907, 295] width 184 height 103
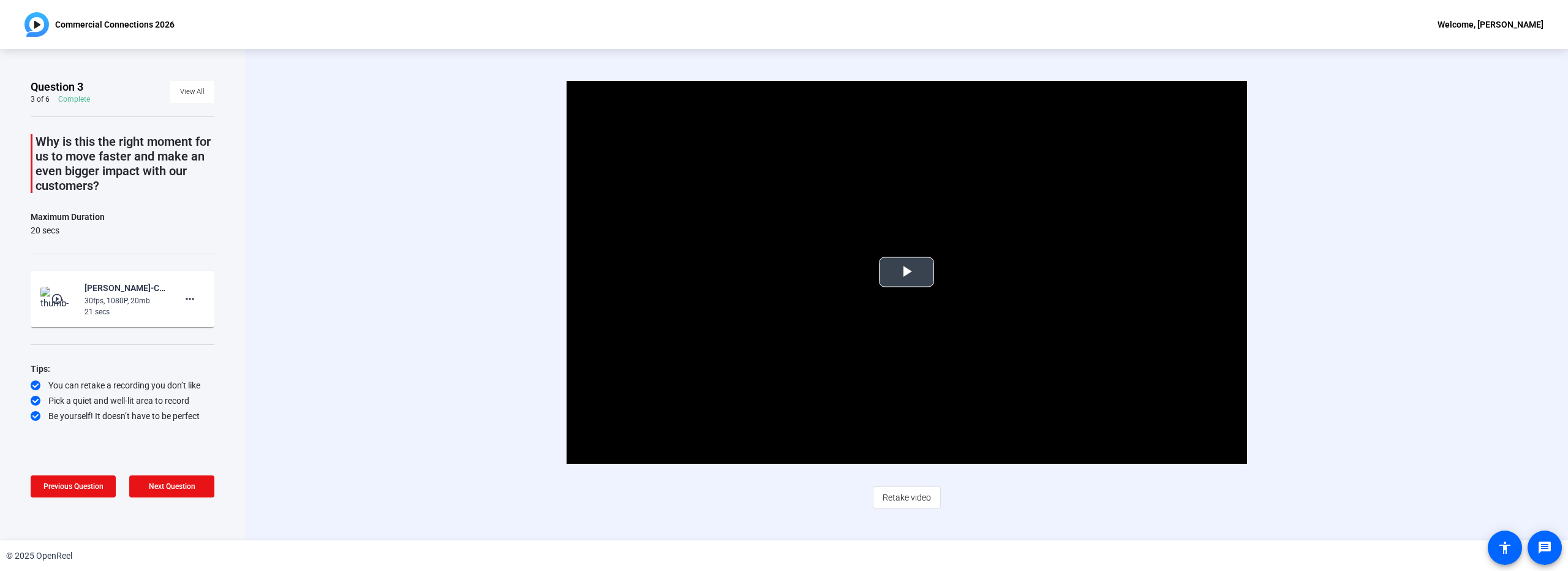
click at [869, 291] on video "Video Player" at bounding box center [907, 272] width 681 height 383
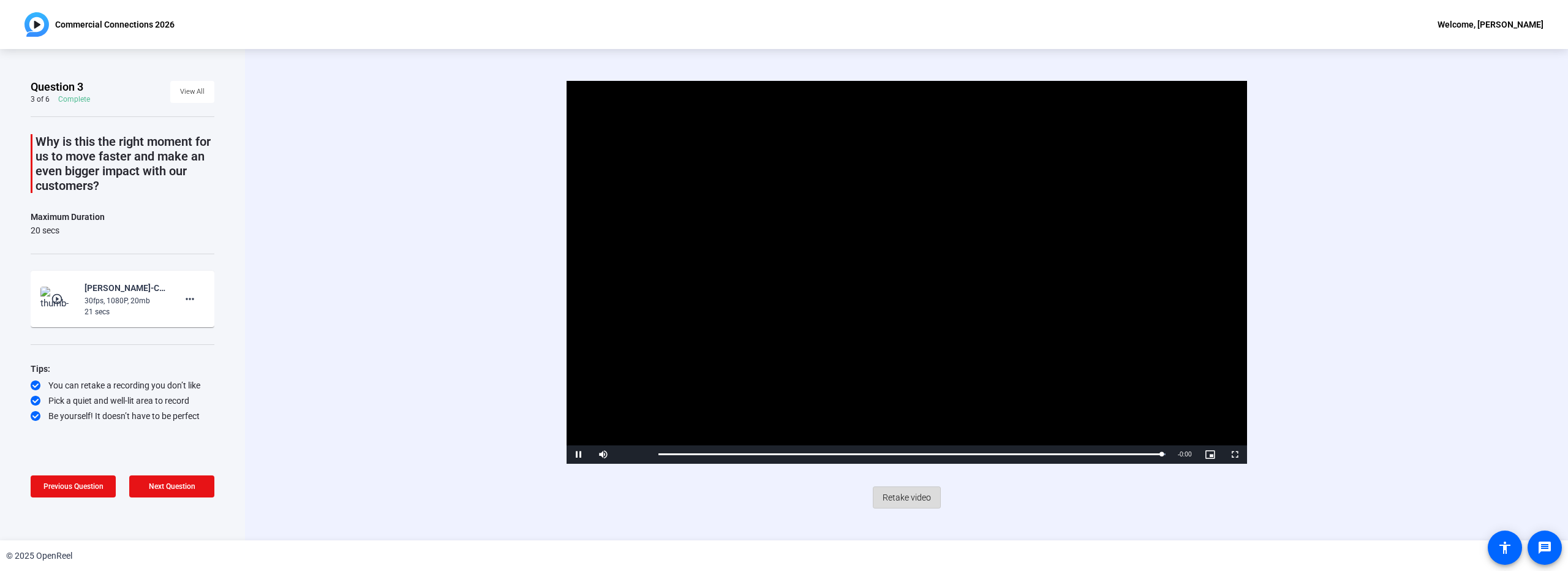
click at [912, 495] on span "Retake video" at bounding box center [907, 497] width 48 height 23
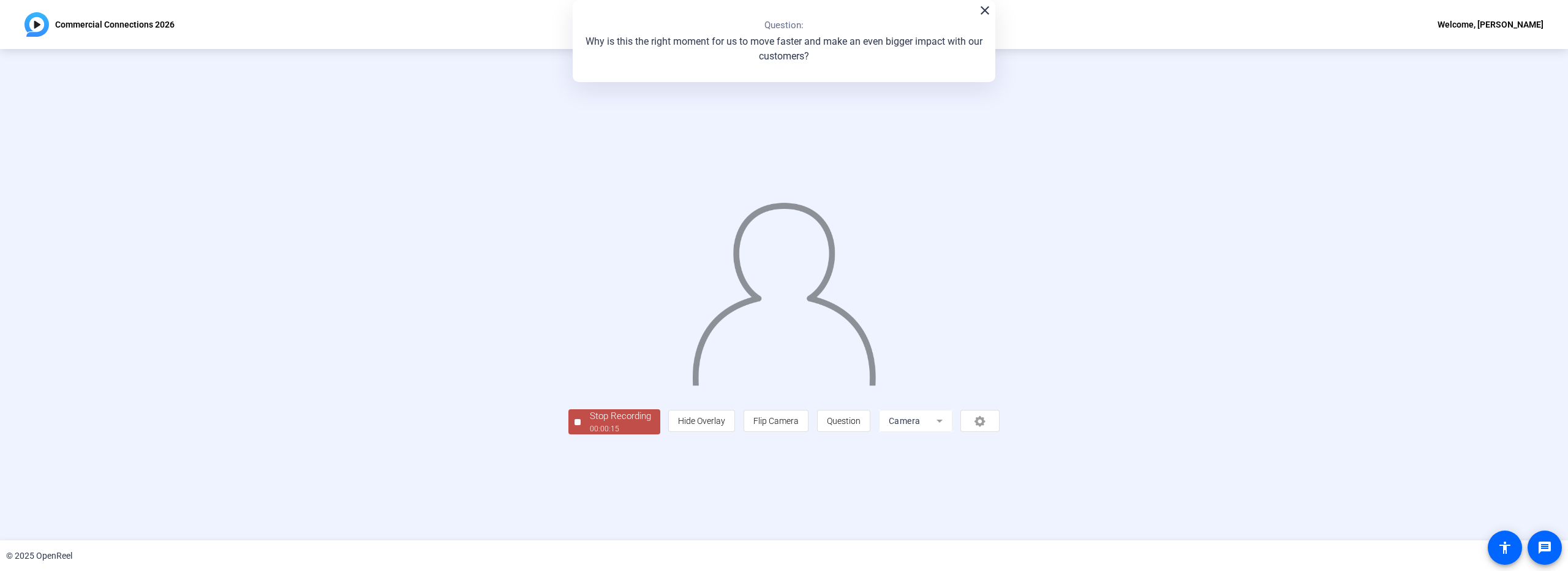
click at [590, 423] on div "Stop Recording" at bounding box center [621, 416] width 61 height 14
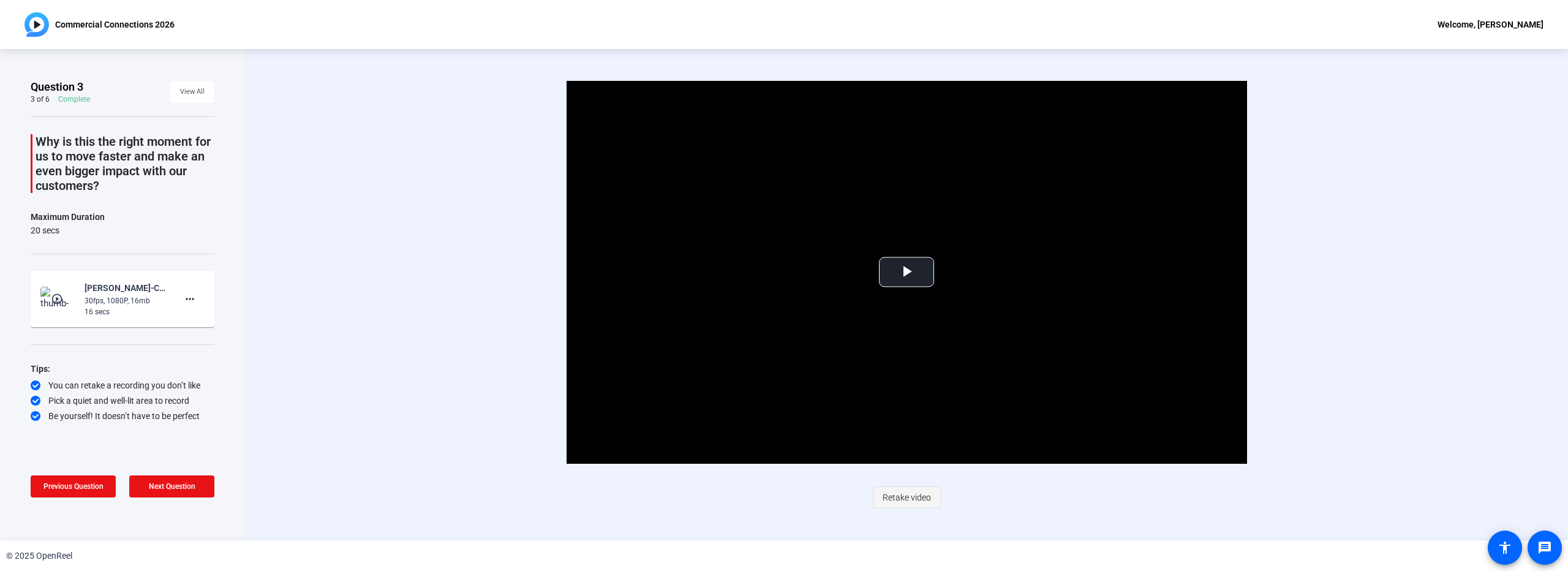
click at [918, 497] on span "Retake video" at bounding box center [907, 497] width 48 height 23
click at [1063, 370] on video "Video Player" at bounding box center [907, 272] width 681 height 383
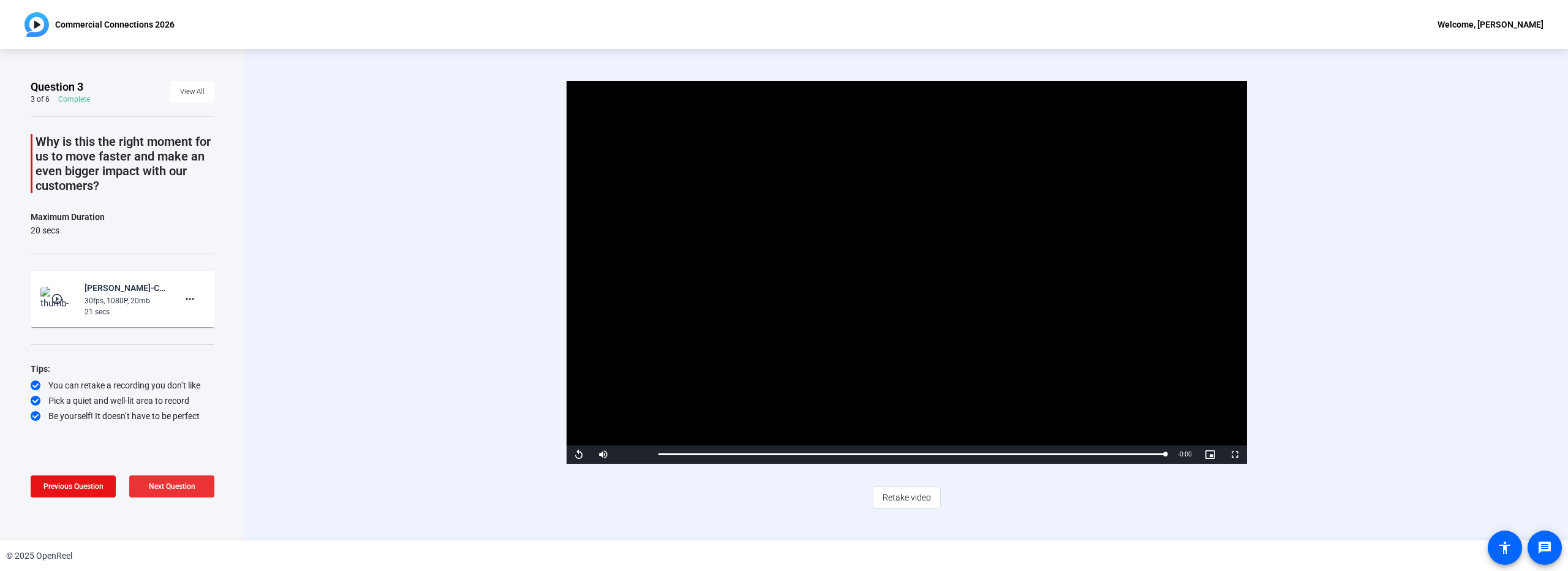
click at [164, 478] on span at bounding box center [172, 486] width 85 height 29
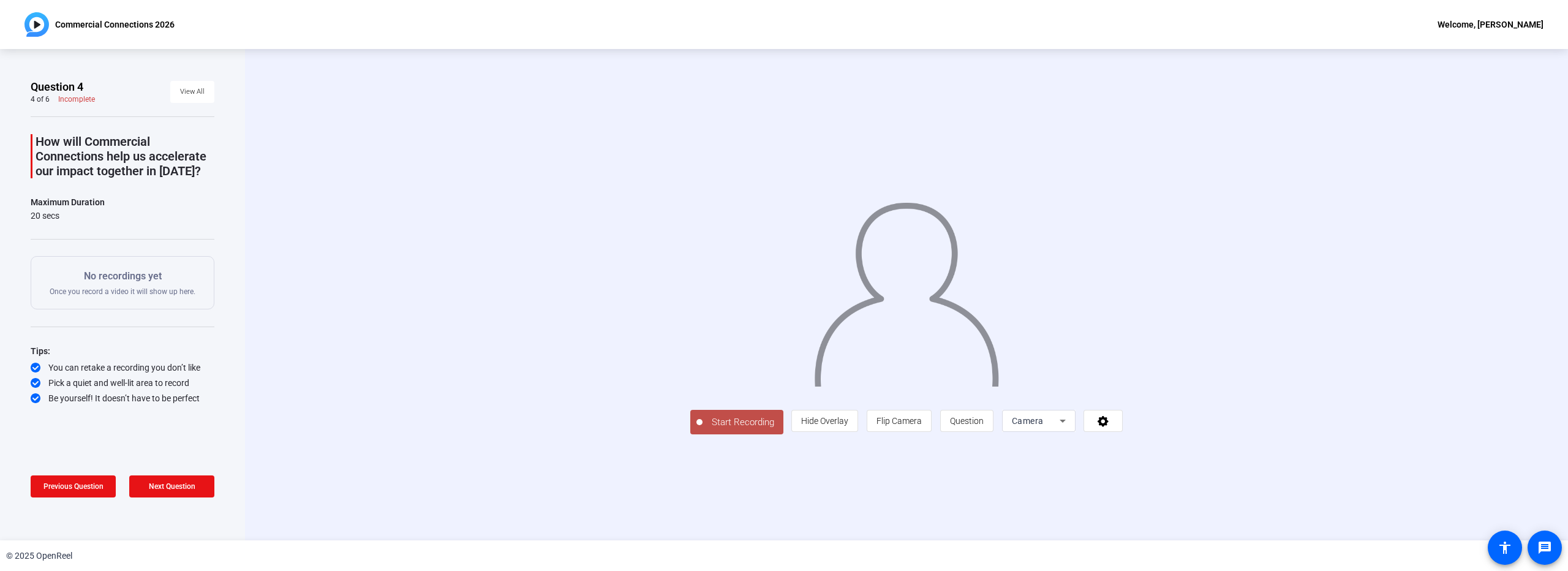
click at [703, 429] on span "Start Recording" at bounding box center [743, 422] width 81 height 14
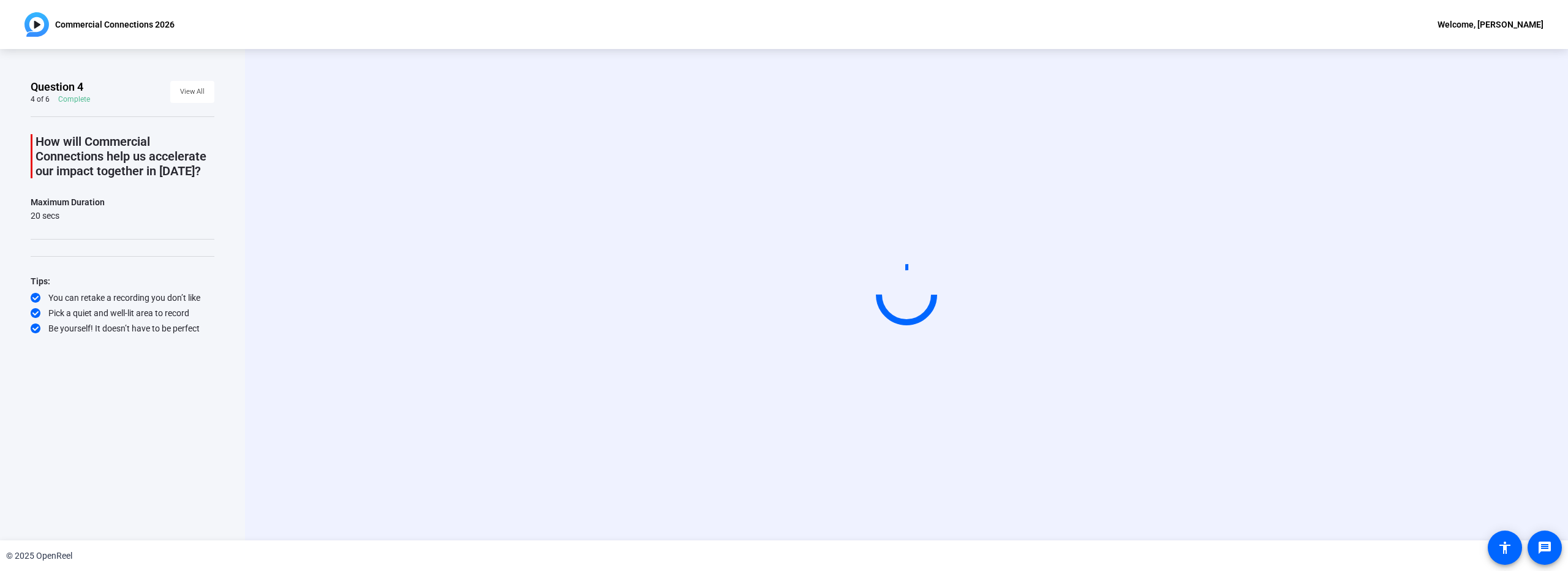
click at [1159, 75] on div "Start Recording" at bounding box center [907, 295] width 1323 height 491
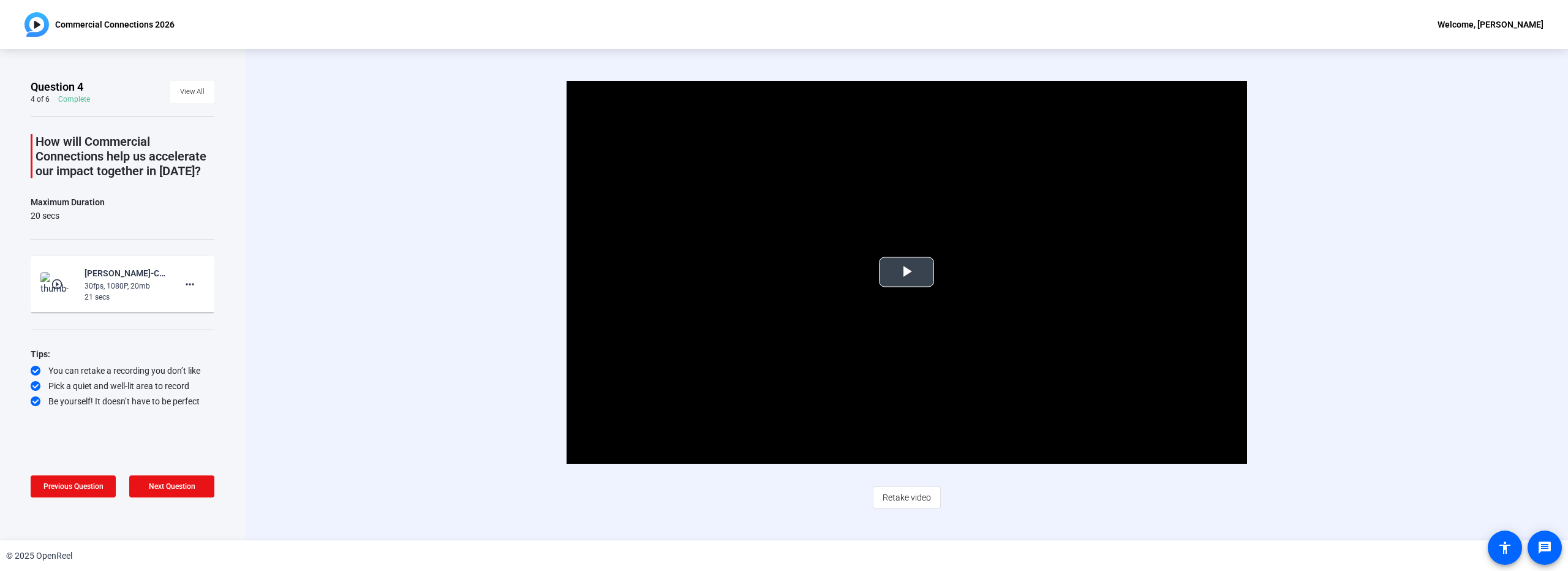
click at [907, 272] on span "Video Player" at bounding box center [907, 272] width 0 height 0
click at [917, 490] on span "Retake video" at bounding box center [907, 497] width 48 height 23
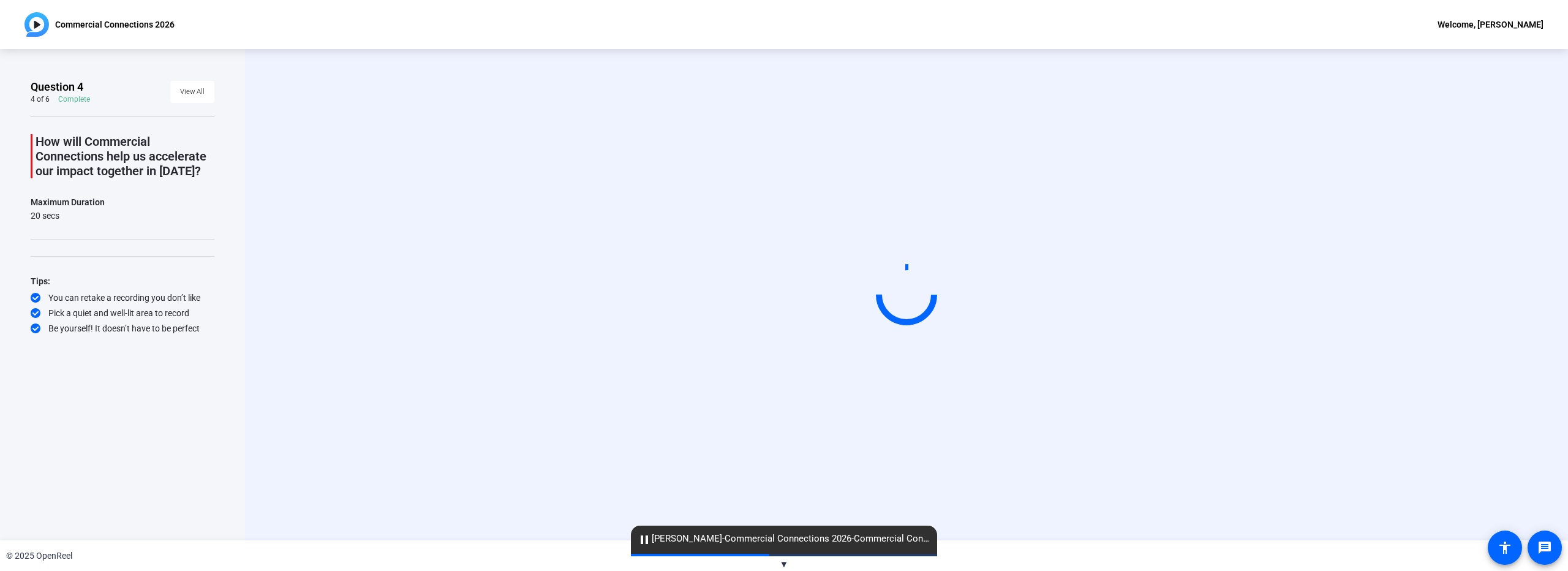
click at [1292, 347] on div "Start Recording" at bounding box center [907, 295] width 1125 height 103
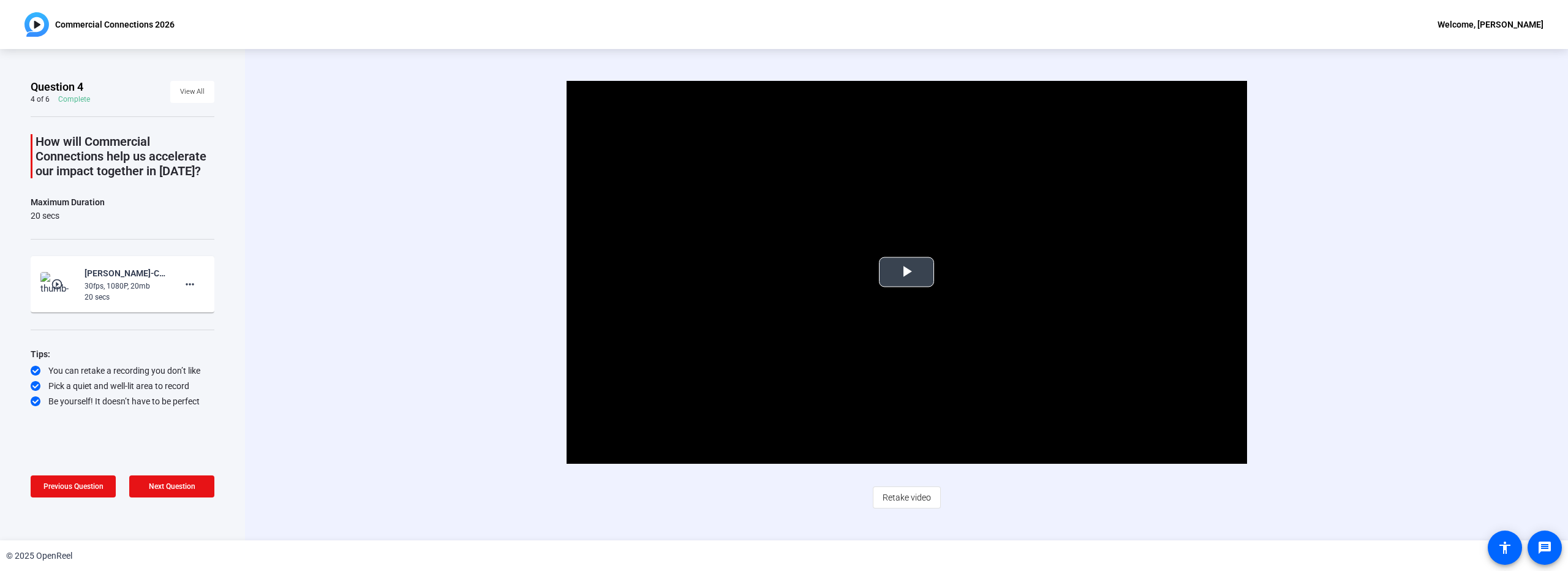
click at [907, 272] on span "Video Player" at bounding box center [907, 272] width 0 height 0
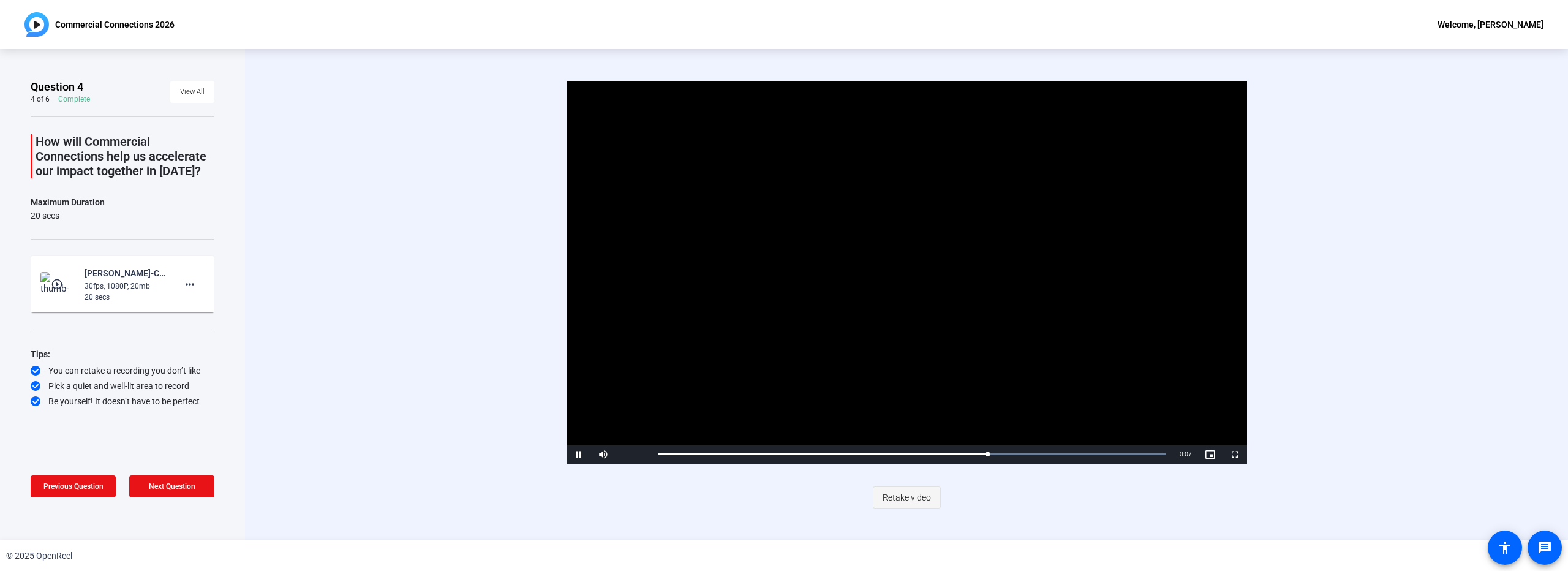
click at [921, 495] on span "Retake video" at bounding box center [907, 497] width 48 height 23
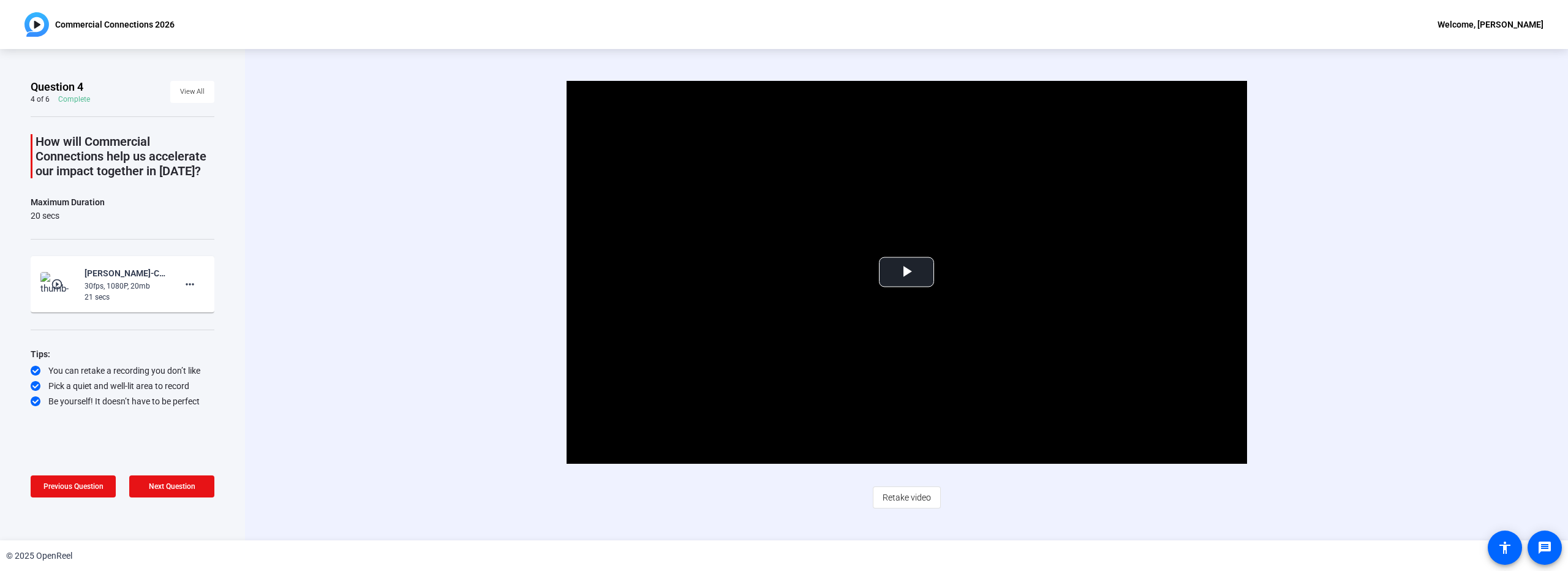
click at [897, 493] on span "Retake video" at bounding box center [907, 497] width 48 height 23
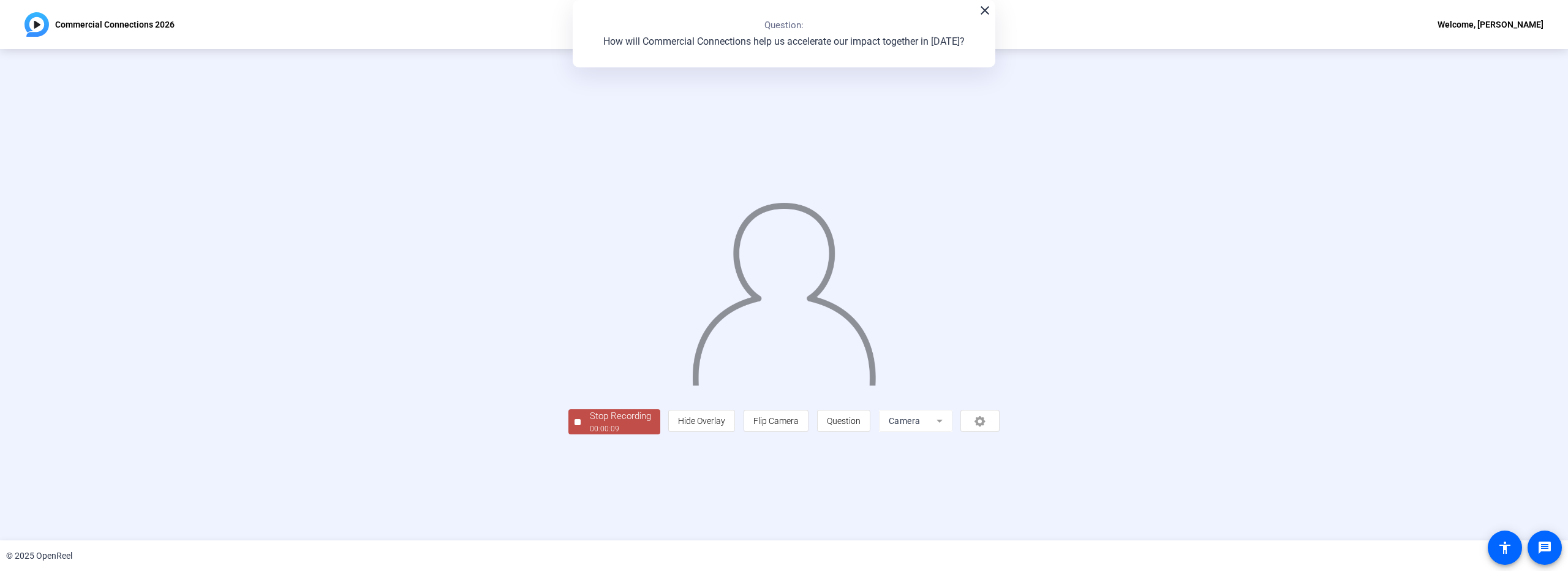
click at [590, 423] on div "Stop Recording" at bounding box center [621, 416] width 61 height 14
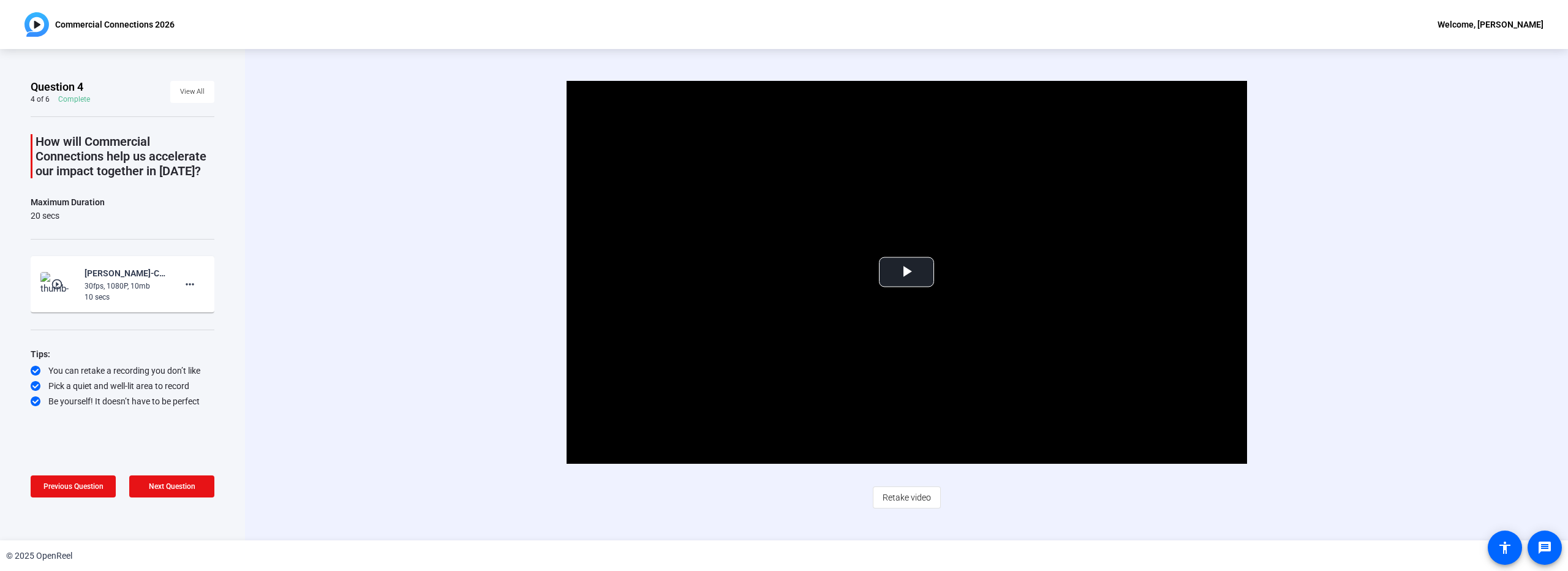
click at [910, 496] on span "Retake video" at bounding box center [907, 497] width 48 height 23
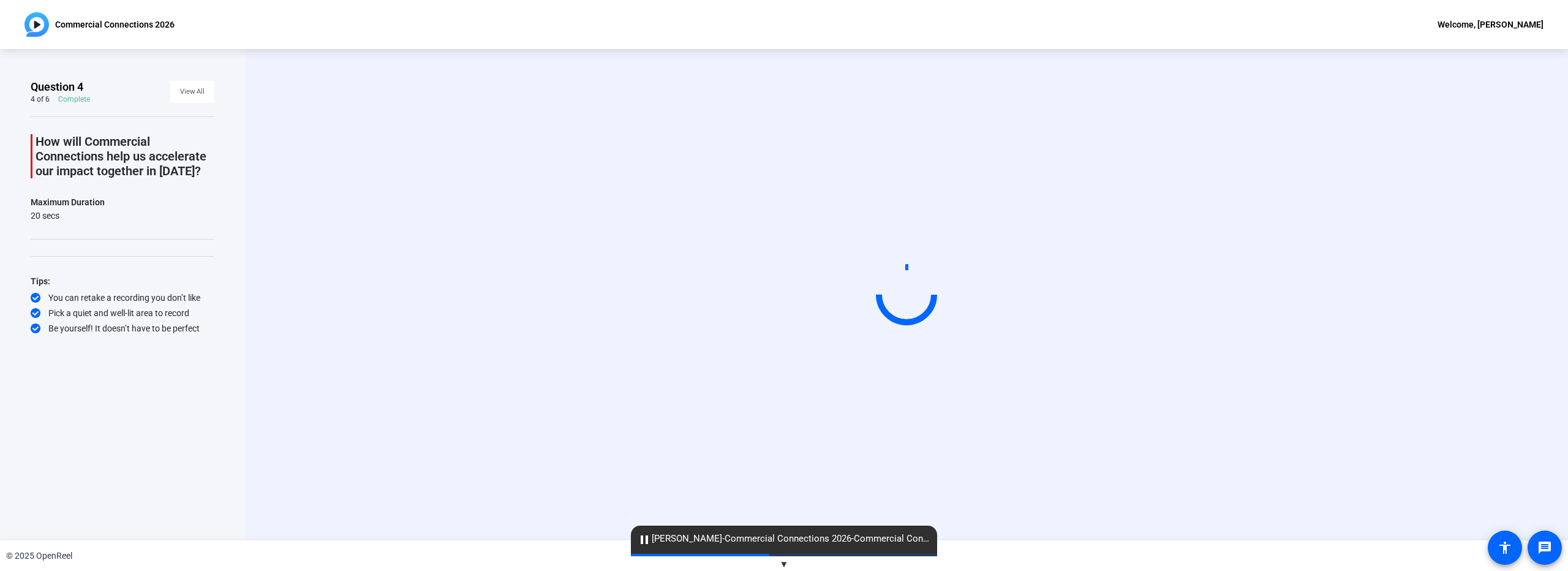
click at [1308, 243] on div "Start Recording" at bounding box center [907, 295] width 1125 height 103
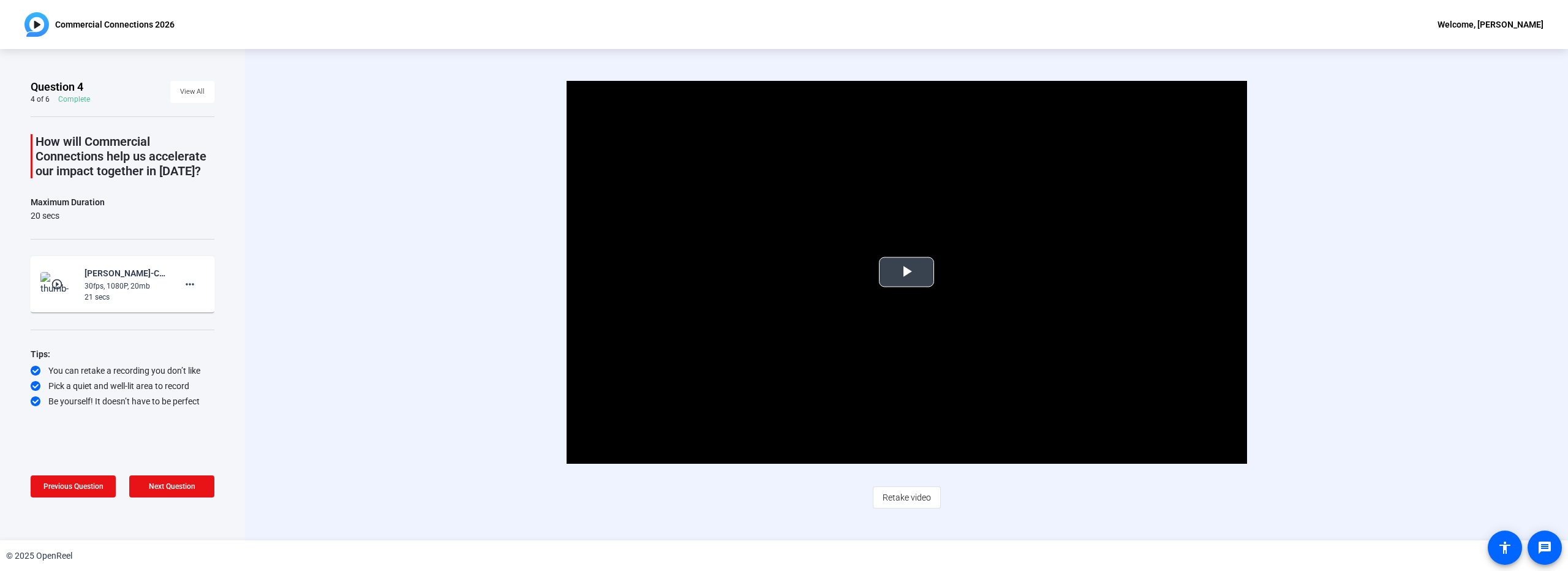
click at [907, 272] on span "Video Player" at bounding box center [907, 272] width 0 height 0
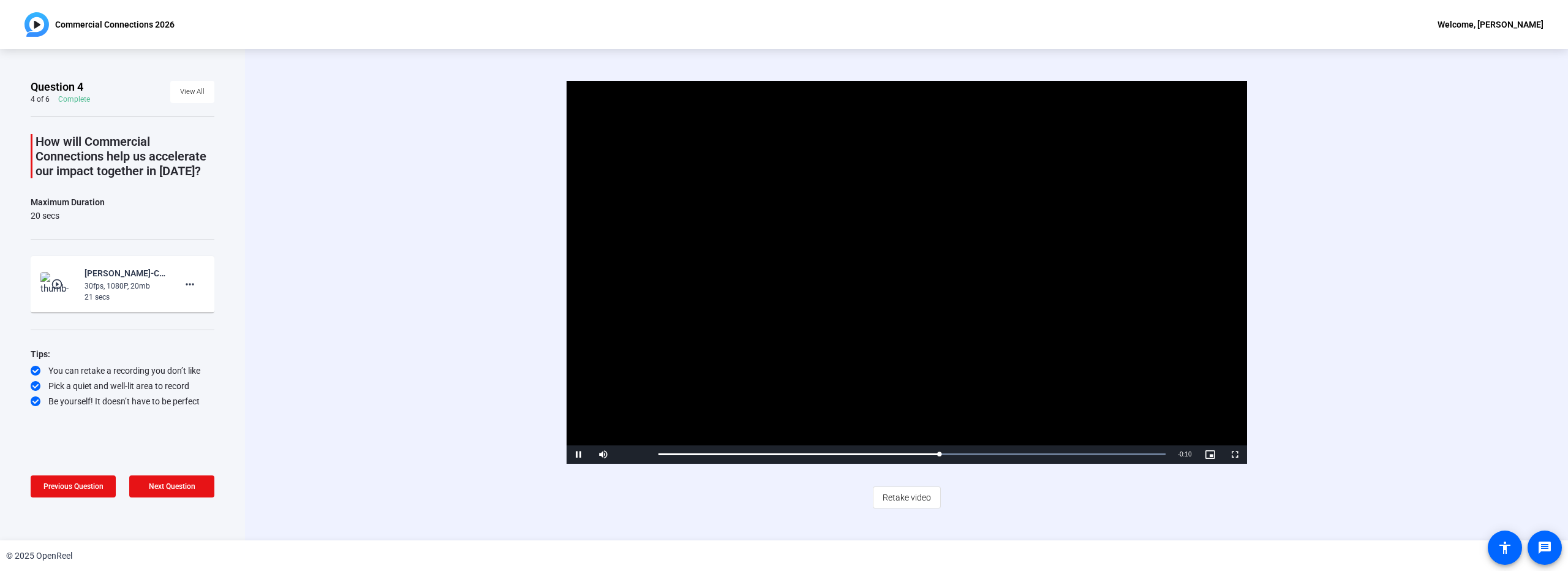
click at [912, 501] on span "Retake video" at bounding box center [907, 497] width 48 height 23
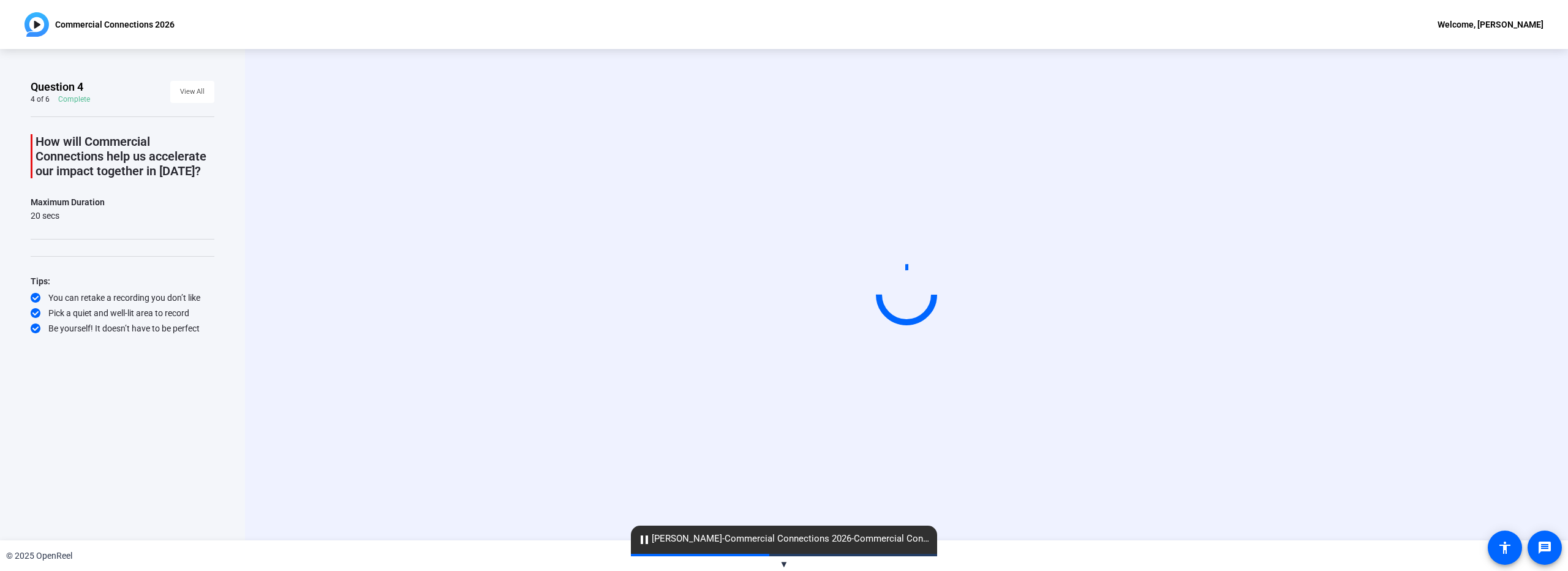
click at [1366, 281] on div "Start Recording" at bounding box center [907, 295] width 1125 height 103
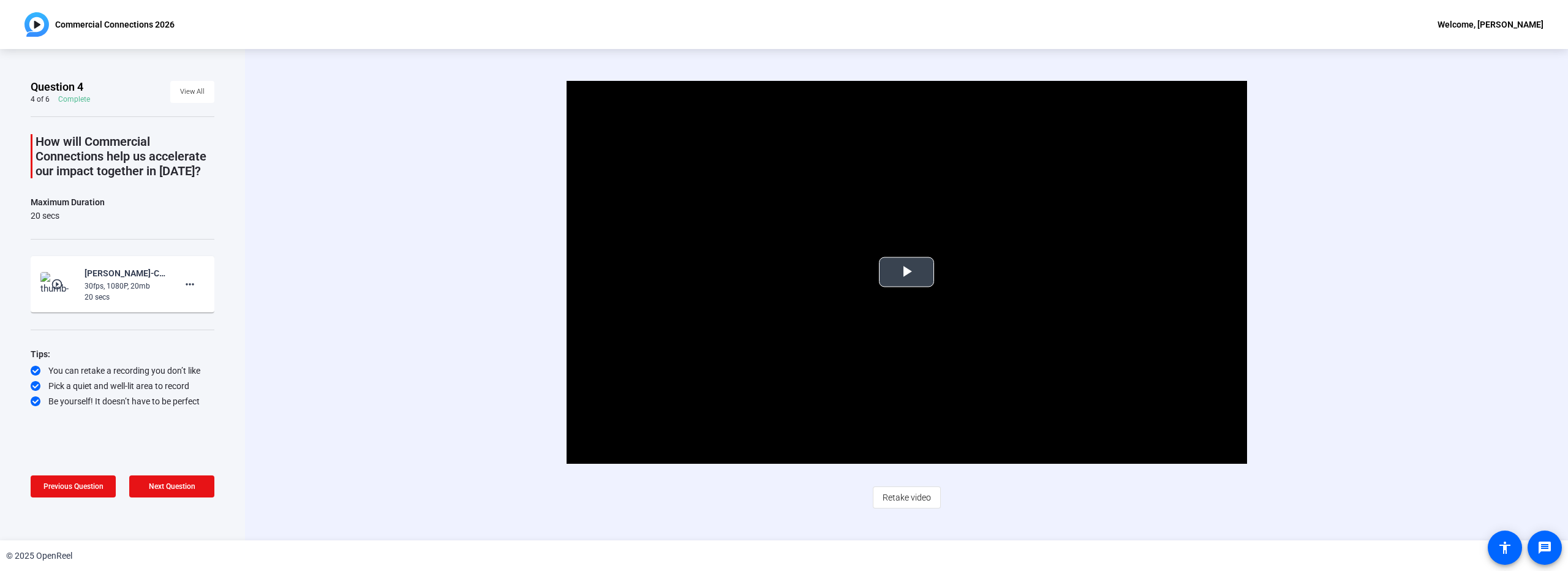
click at [907, 272] on span "Video Player" at bounding box center [907, 272] width 0 height 0
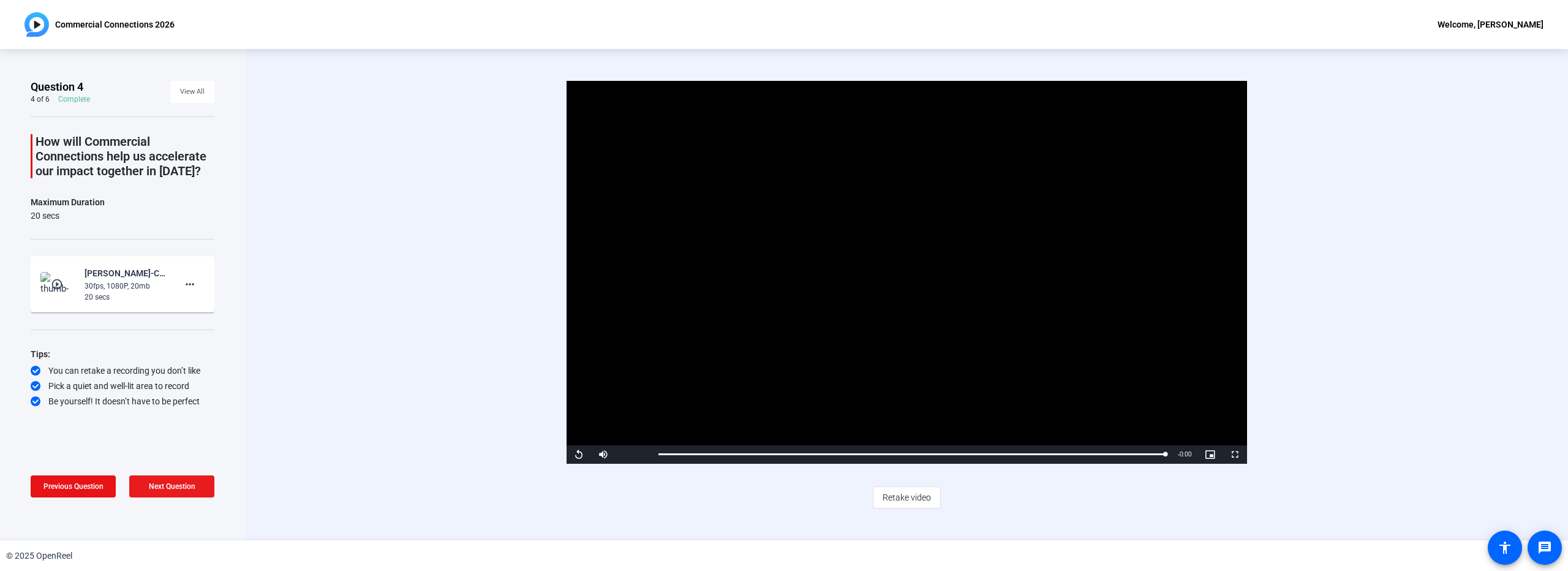
click at [197, 486] on span at bounding box center [172, 486] width 85 height 29
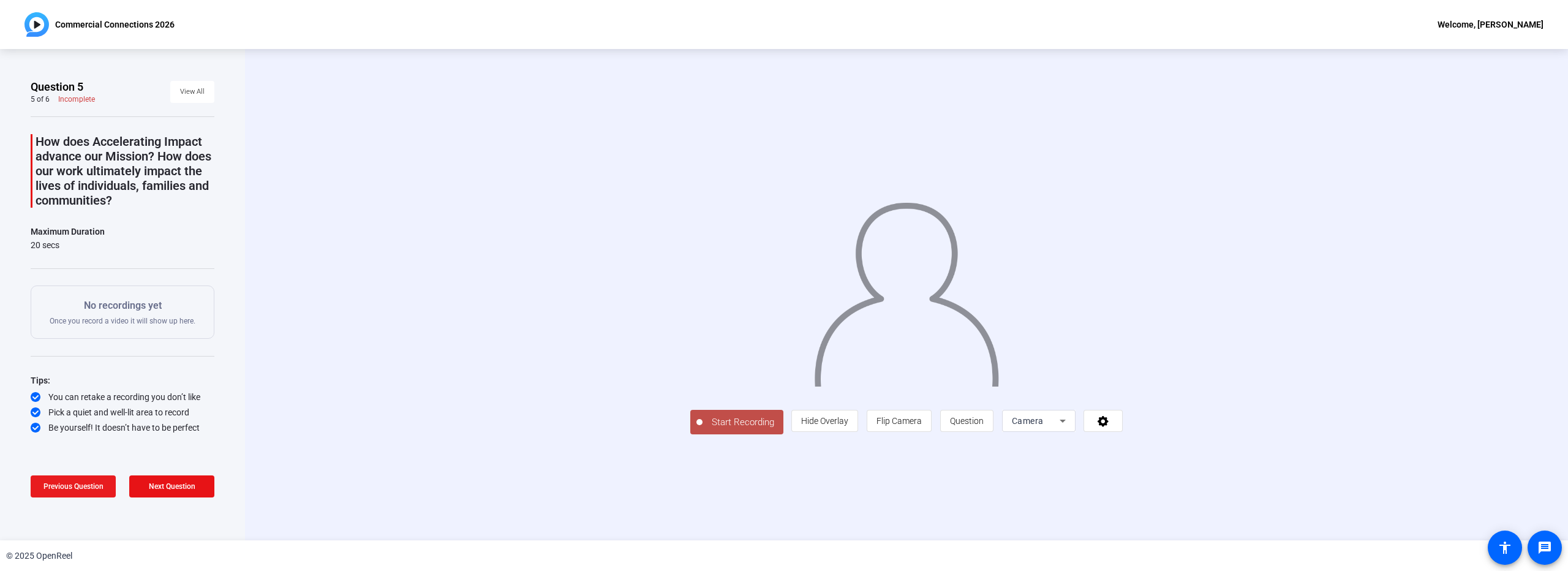
click at [165, 487] on span "Next Question" at bounding box center [172, 486] width 46 height 9
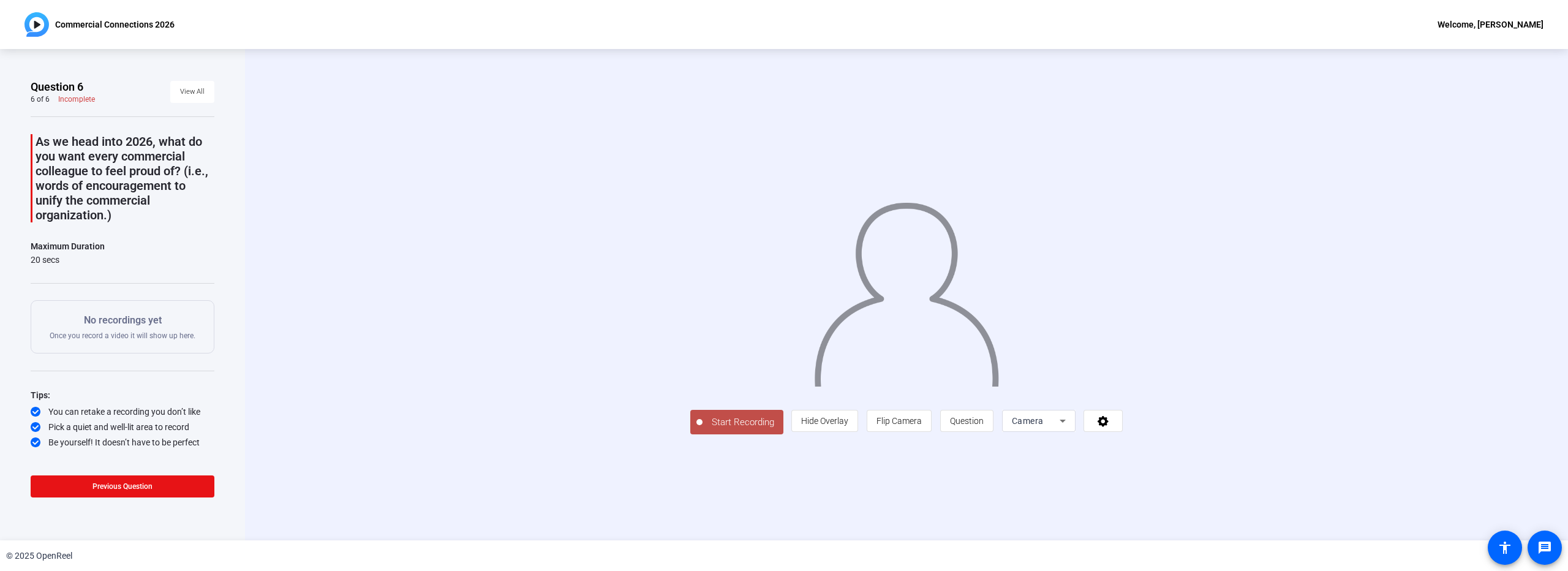
click at [703, 429] on span "Start Recording" at bounding box center [743, 422] width 81 height 14
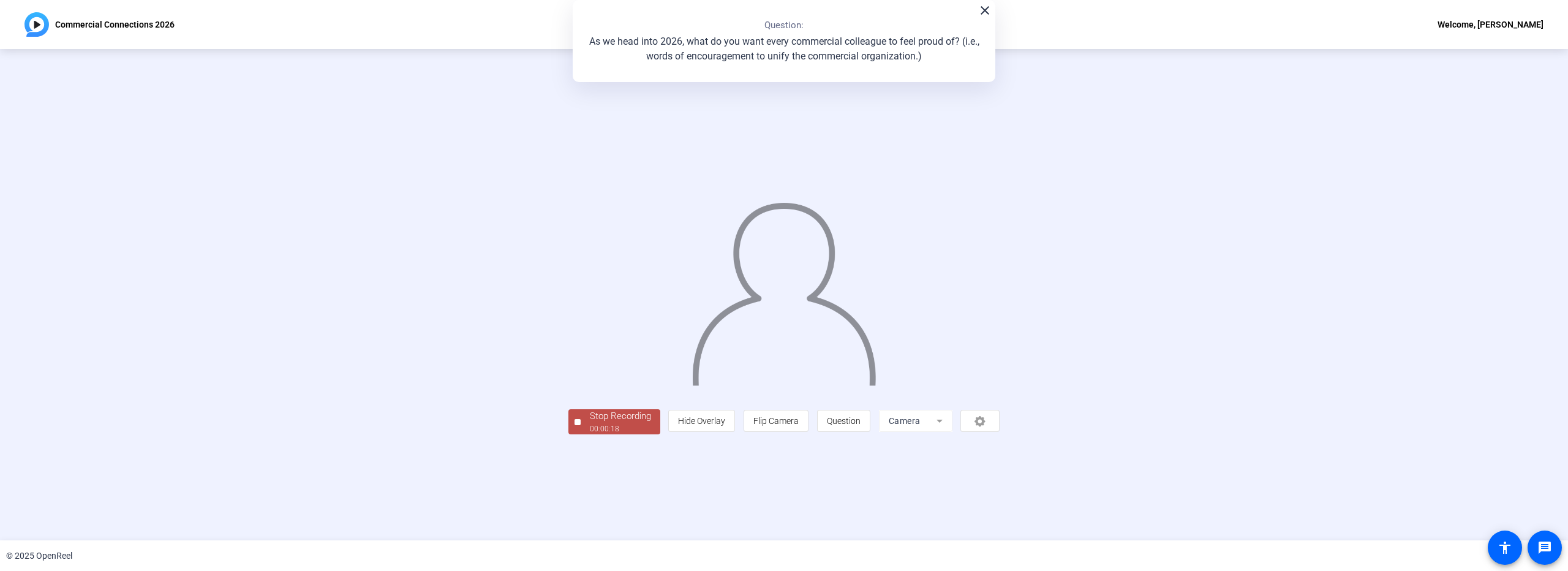
click at [590, 434] on div "00:00:18" at bounding box center [621, 429] width 61 height 11
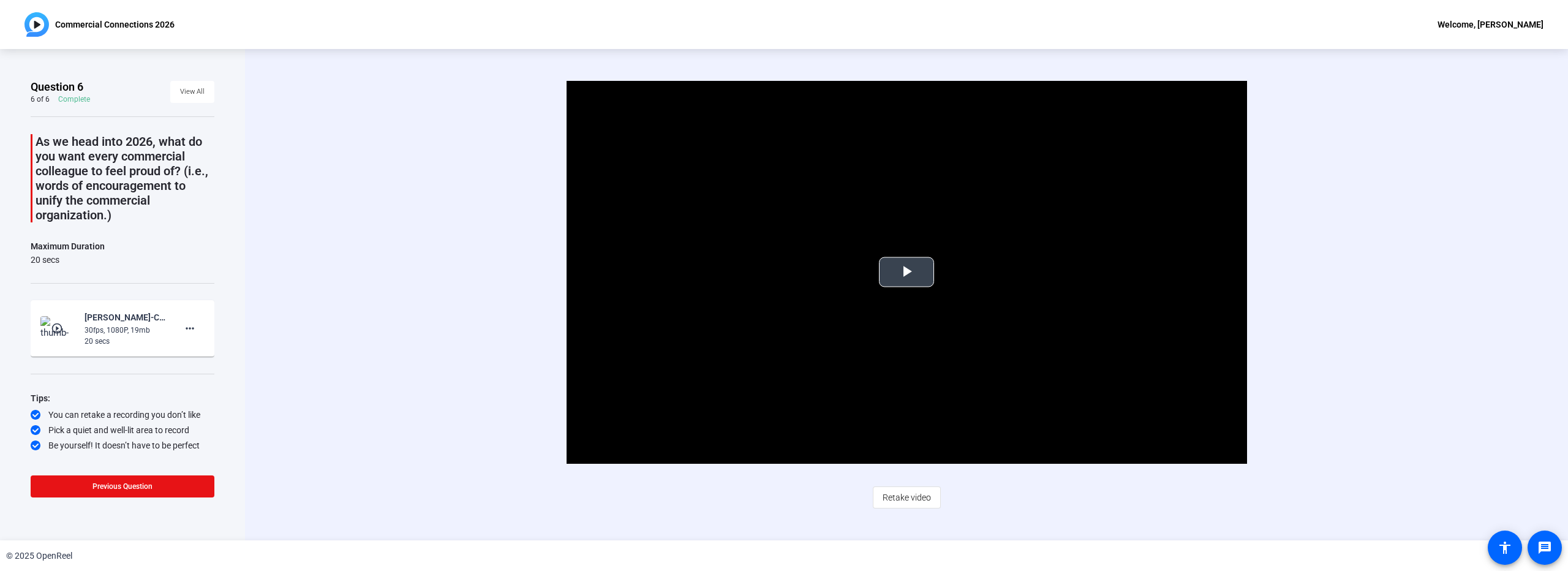
click at [907, 272] on span "Video Player" at bounding box center [907, 272] width 0 height 0
click at [910, 493] on span "Retake video" at bounding box center [907, 497] width 48 height 23
click at [905, 500] on span "Retake video" at bounding box center [907, 497] width 48 height 23
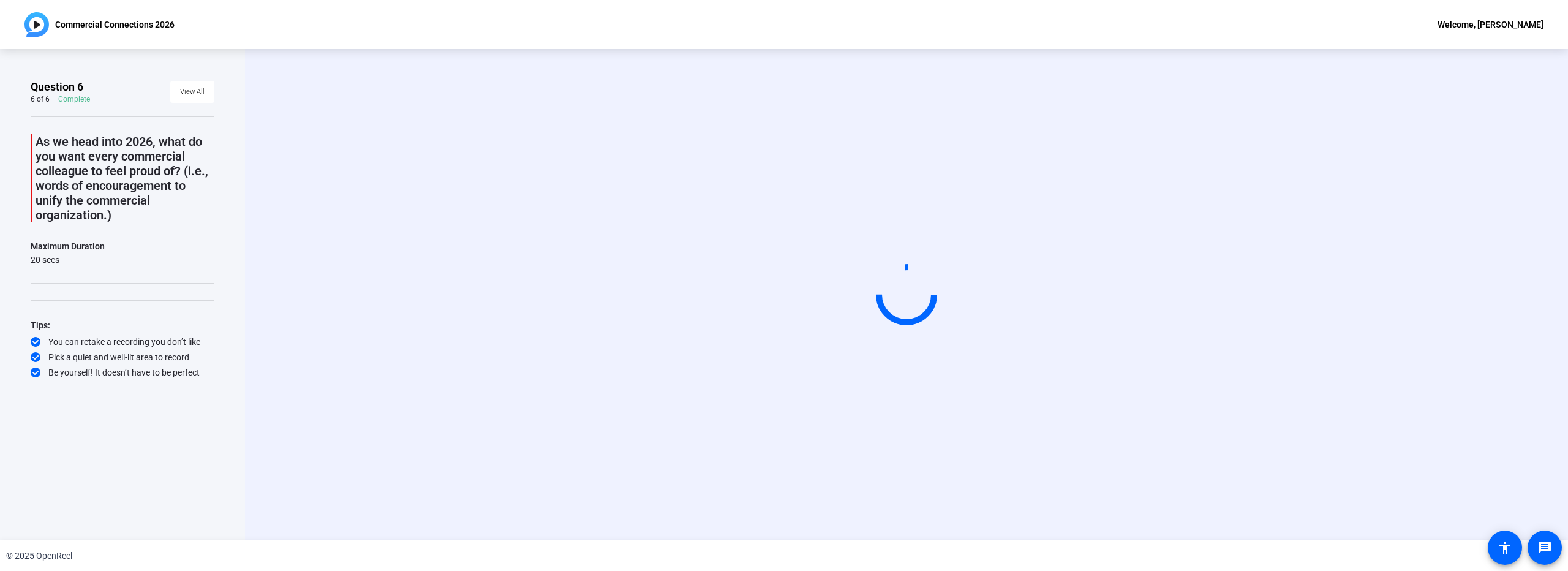
drag, startPoint x: 1302, startPoint y: 273, endPoint x: 1262, endPoint y: 280, distance: 40.6
click at [1302, 272] on div "Start Recording" at bounding box center [907, 295] width 1125 height 103
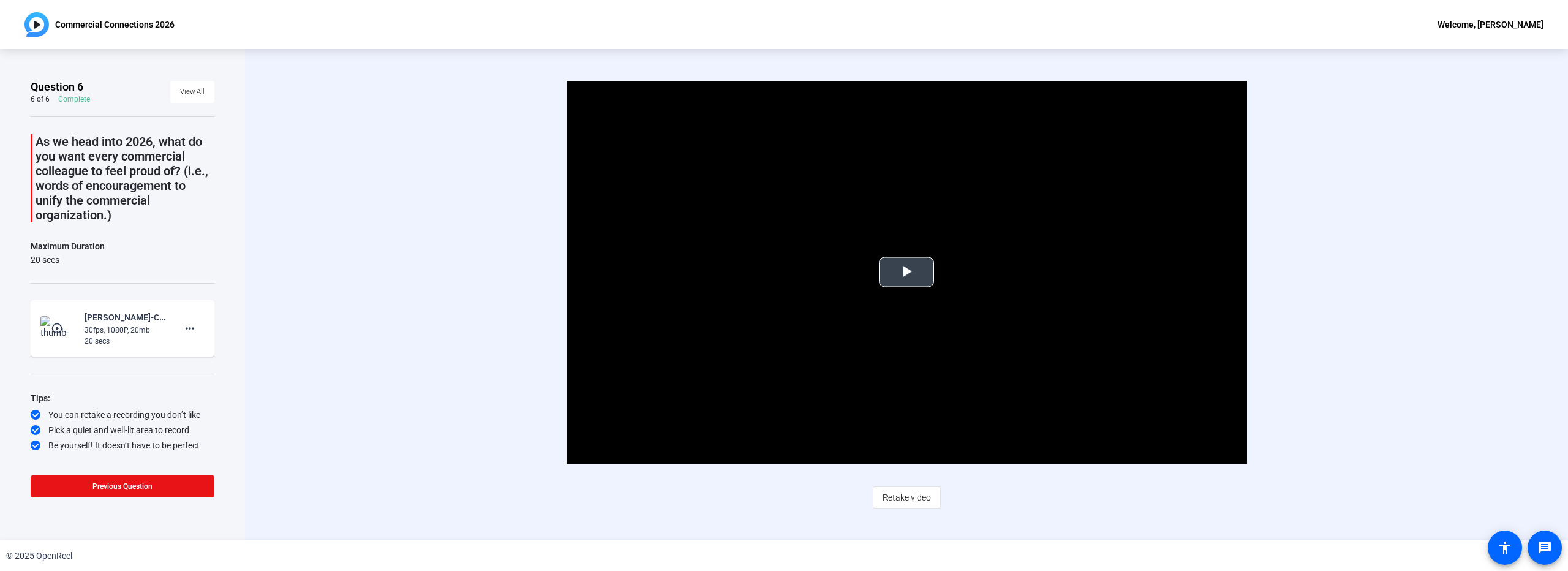
click at [907, 272] on span "Video Player" at bounding box center [907, 272] width 0 height 0
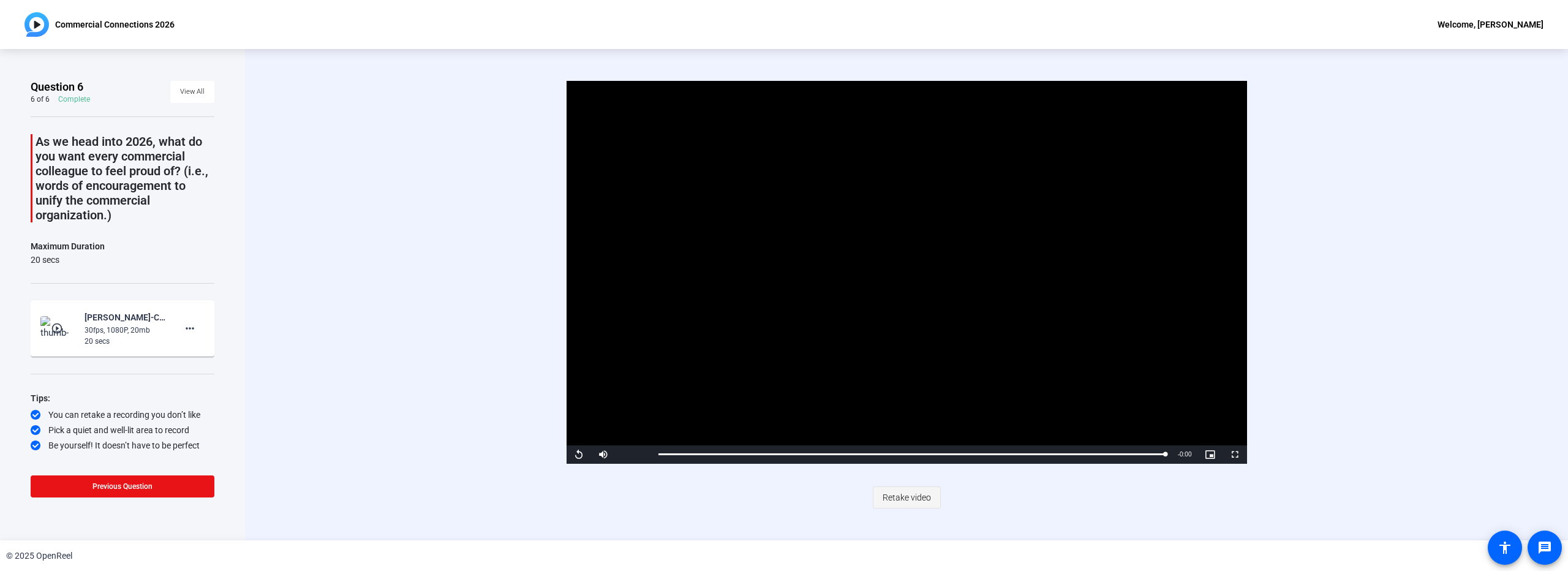
click at [915, 504] on span "Retake video" at bounding box center [907, 497] width 48 height 23
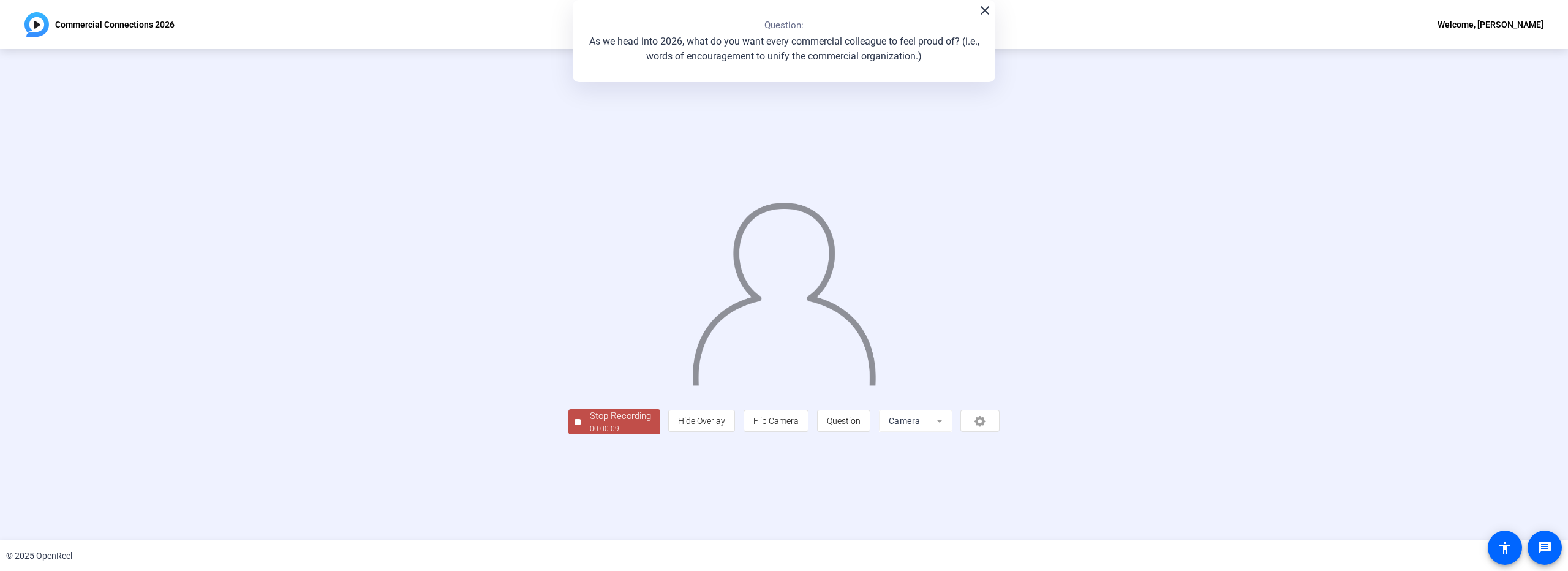
click at [590, 423] on div "Stop Recording" at bounding box center [621, 416] width 61 height 14
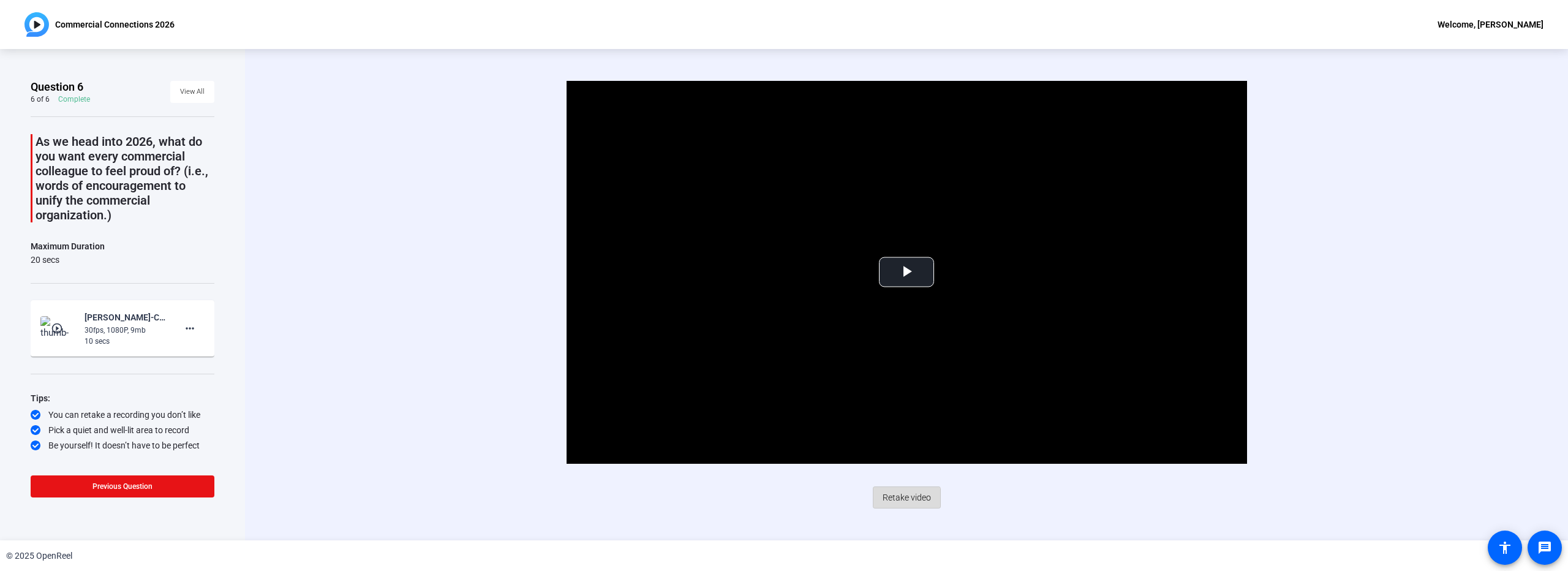
click at [904, 501] on span "Retake video" at bounding box center [907, 497] width 48 height 23
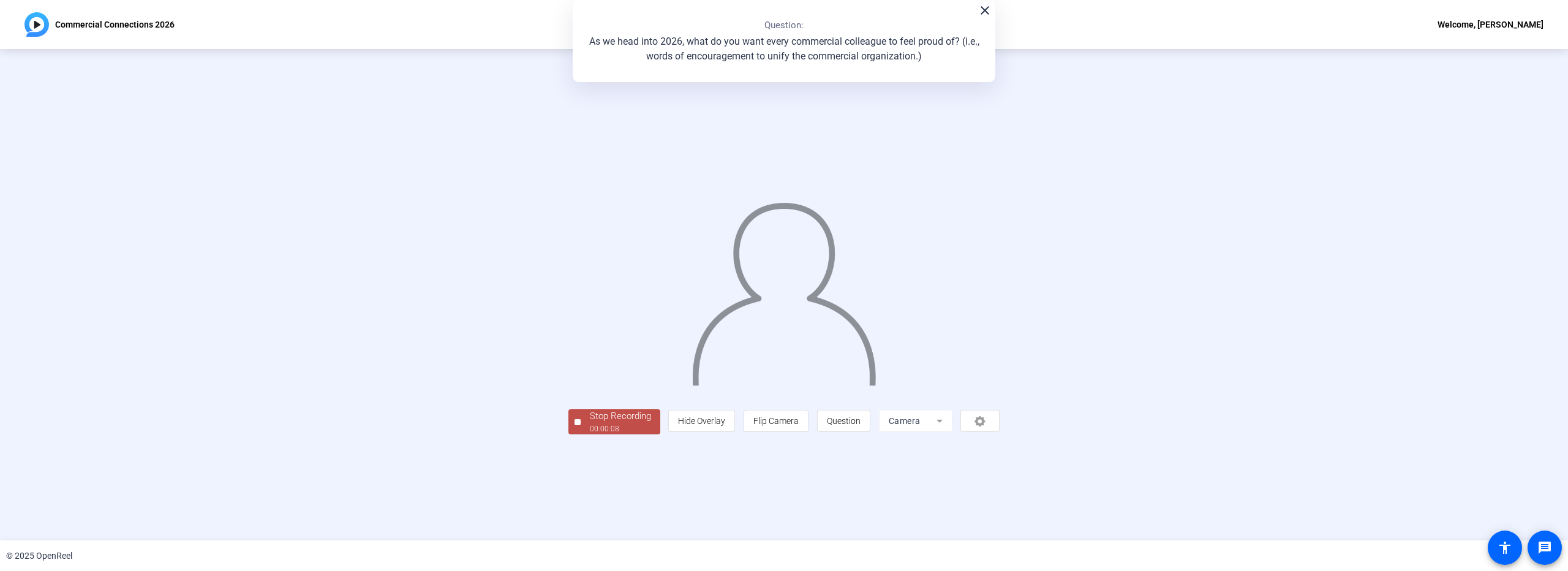
click at [590, 423] on div "Stop Recording" at bounding box center [621, 416] width 61 height 14
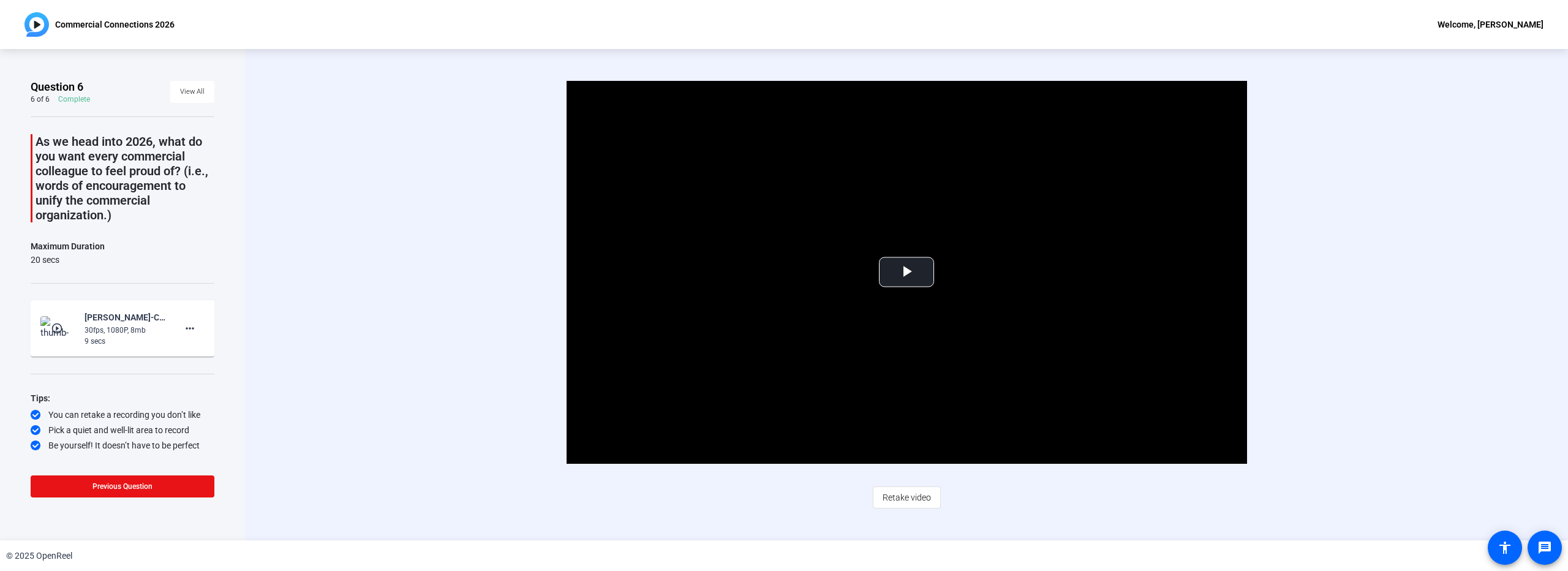
click at [897, 495] on span "Retake video" at bounding box center [907, 497] width 48 height 23
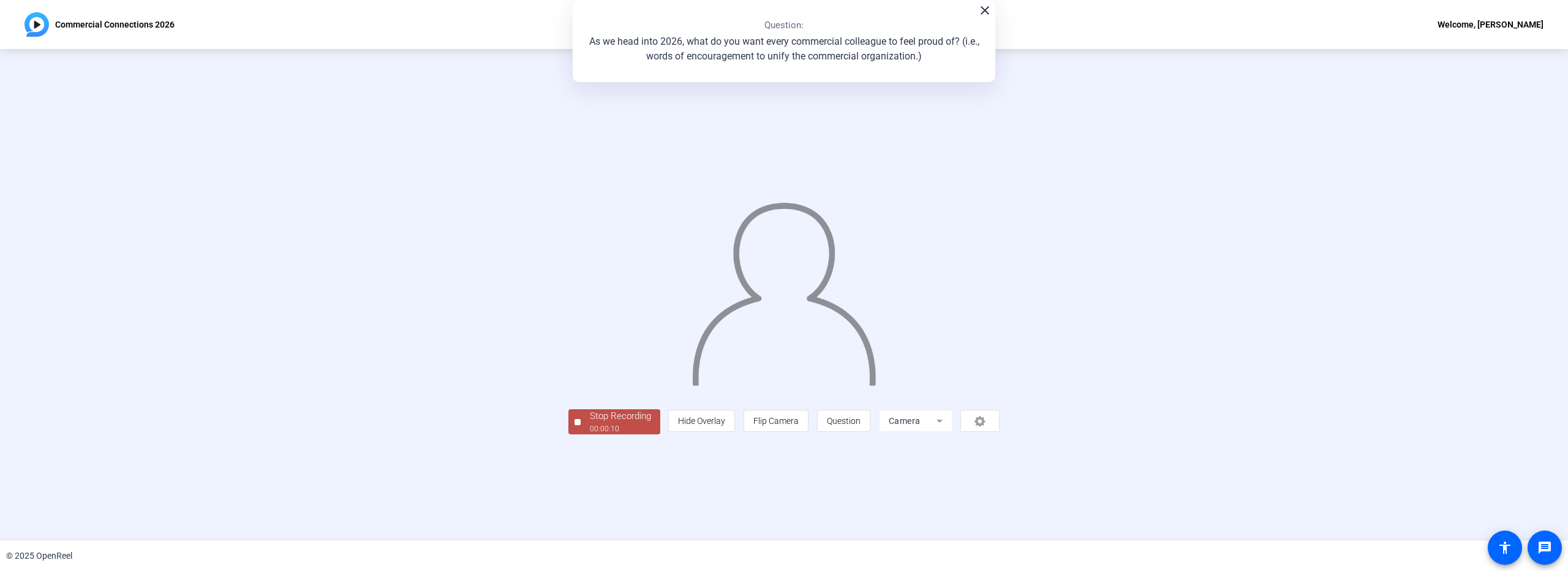
click at [590, 423] on div "Stop Recording" at bounding box center [621, 416] width 61 height 14
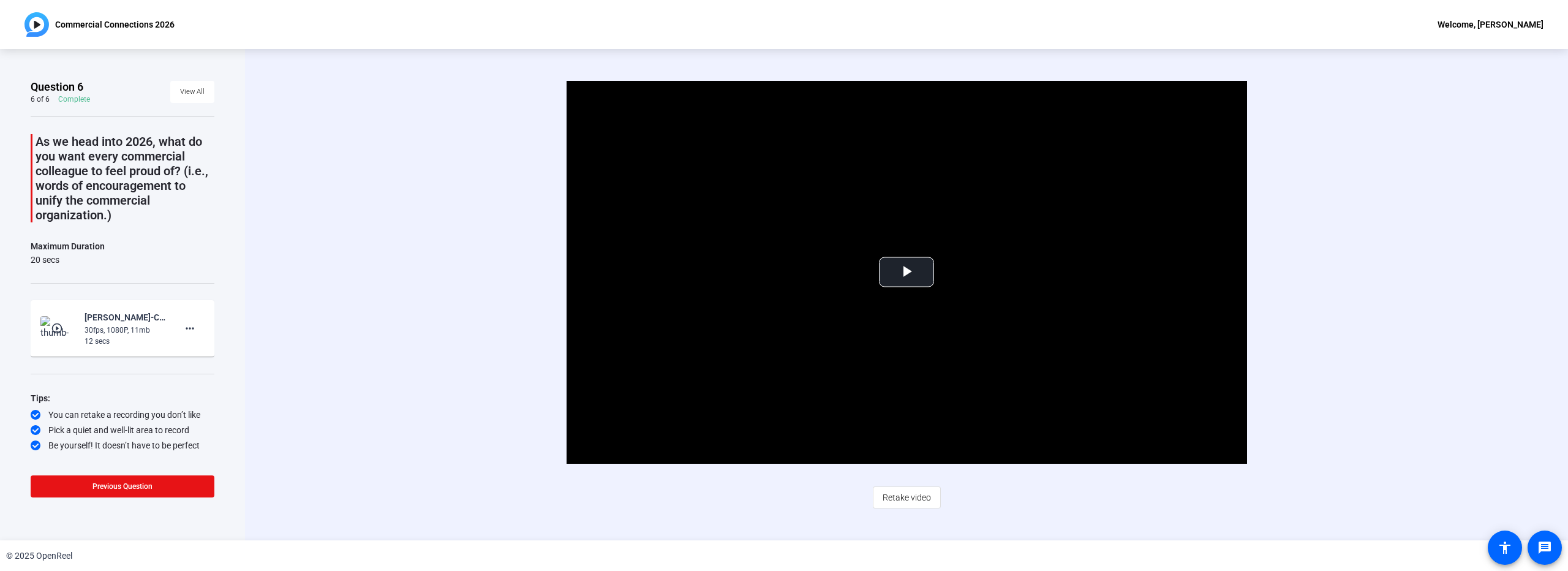
drag, startPoint x: 892, startPoint y: 496, endPoint x: 902, endPoint y: 495, distance: 10.0
click at [892, 496] on span "Retake video" at bounding box center [907, 497] width 48 height 23
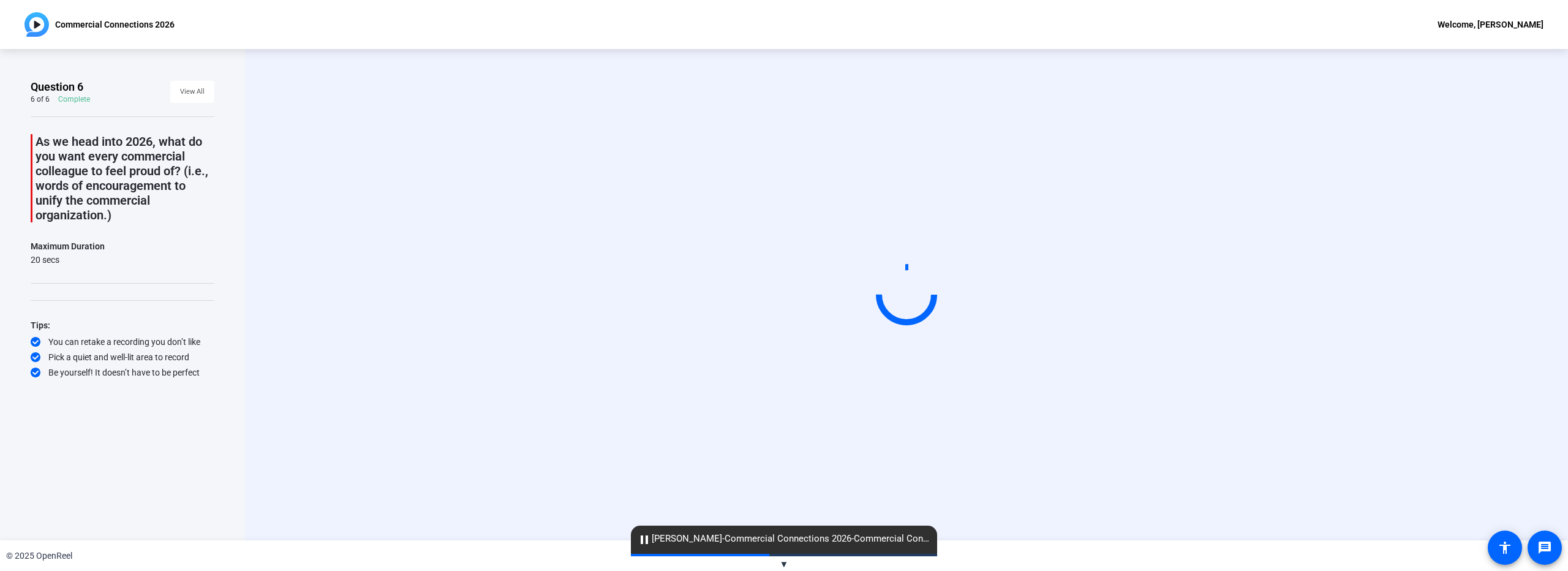
click at [1312, 243] on div "Start Recording" at bounding box center [907, 295] width 1125 height 103
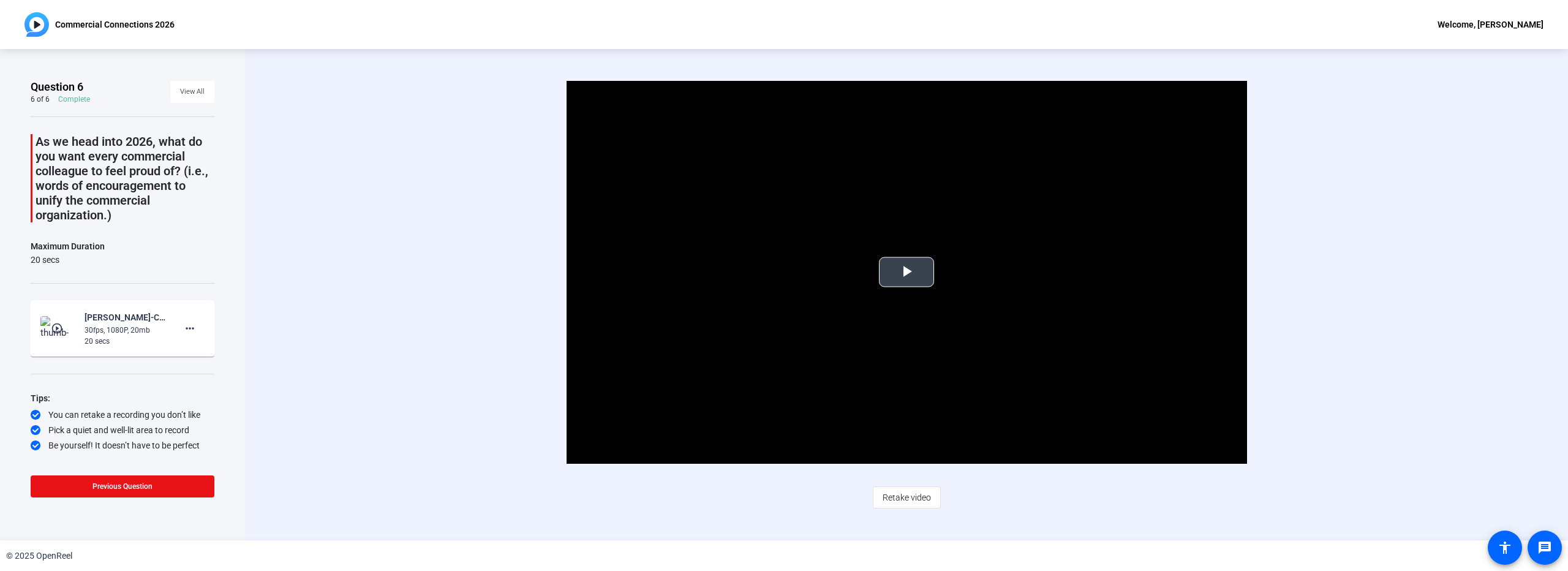
drag, startPoint x: 902, startPoint y: 273, endPoint x: 936, endPoint y: 279, distance: 34.5
click at [907, 272] on span "Video Player" at bounding box center [907, 272] width 0 height 0
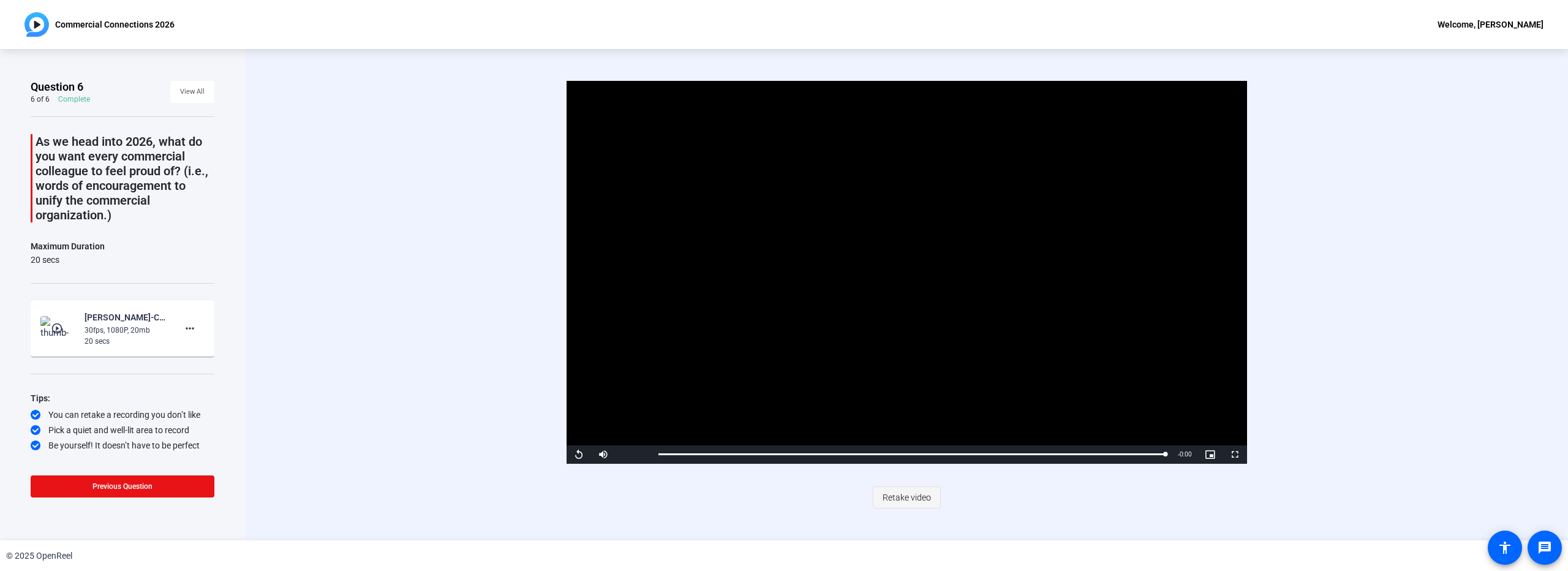
click at [918, 498] on span "Retake video" at bounding box center [907, 497] width 48 height 23
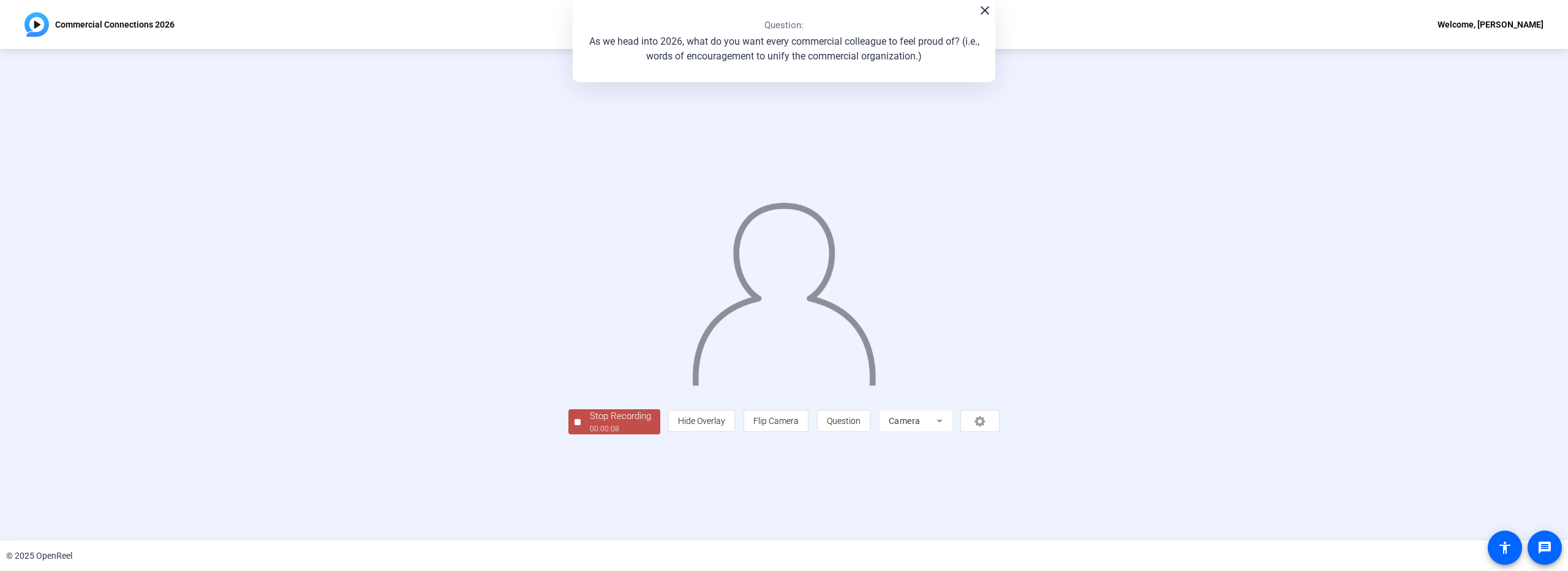
click at [581, 434] on span "Stop Recording 00:00:08" at bounding box center [620, 422] width 80 height 25
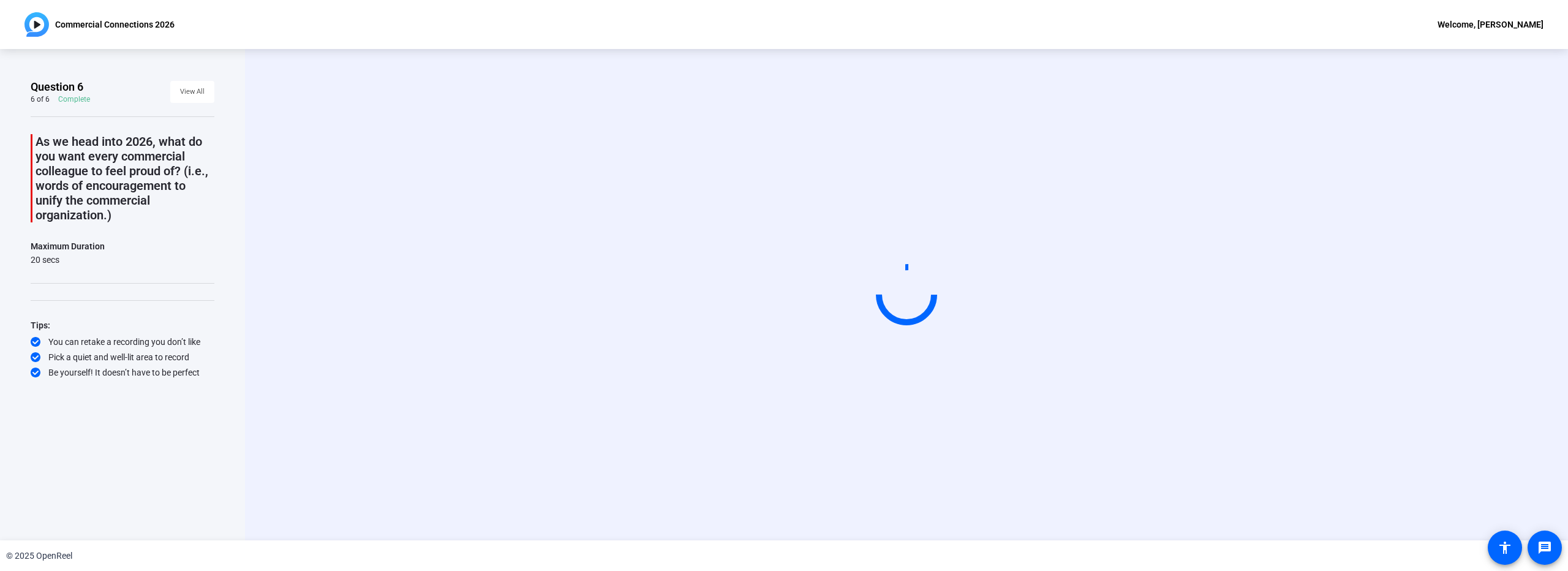
click at [905, 514] on div "Start Recording" at bounding box center [907, 295] width 1323 height 491
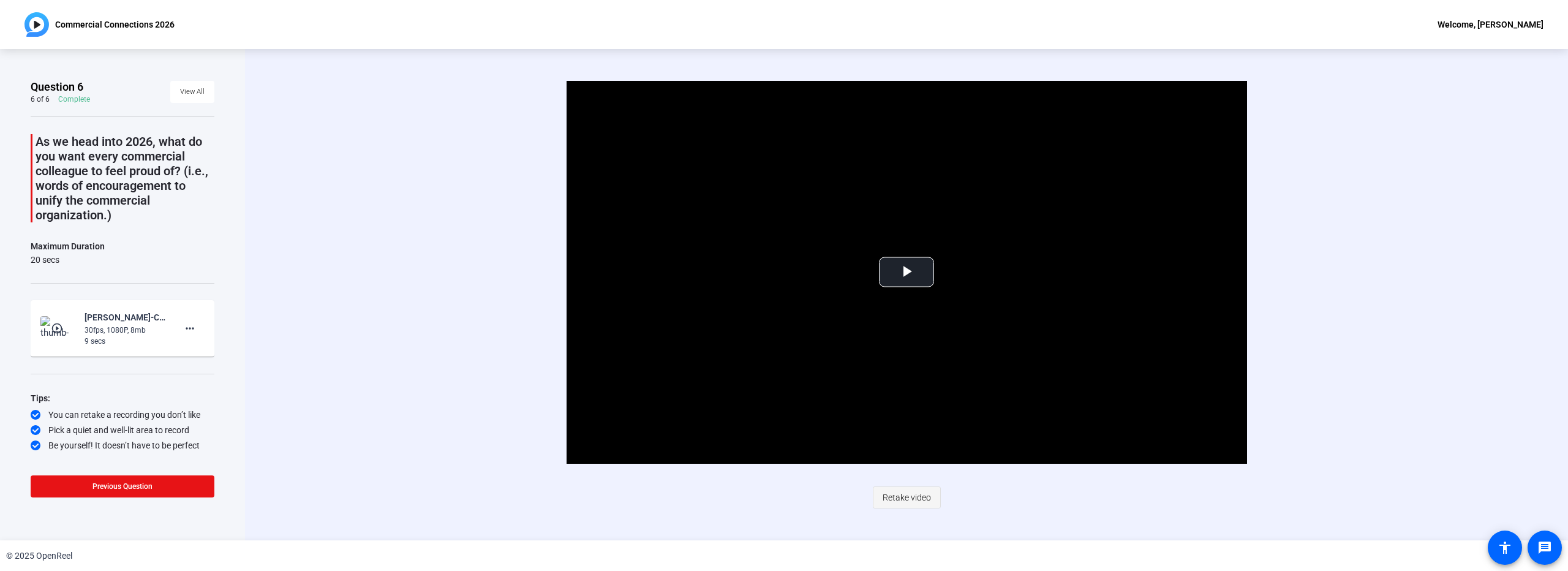
click at [912, 499] on span "Retake video" at bounding box center [907, 497] width 48 height 23
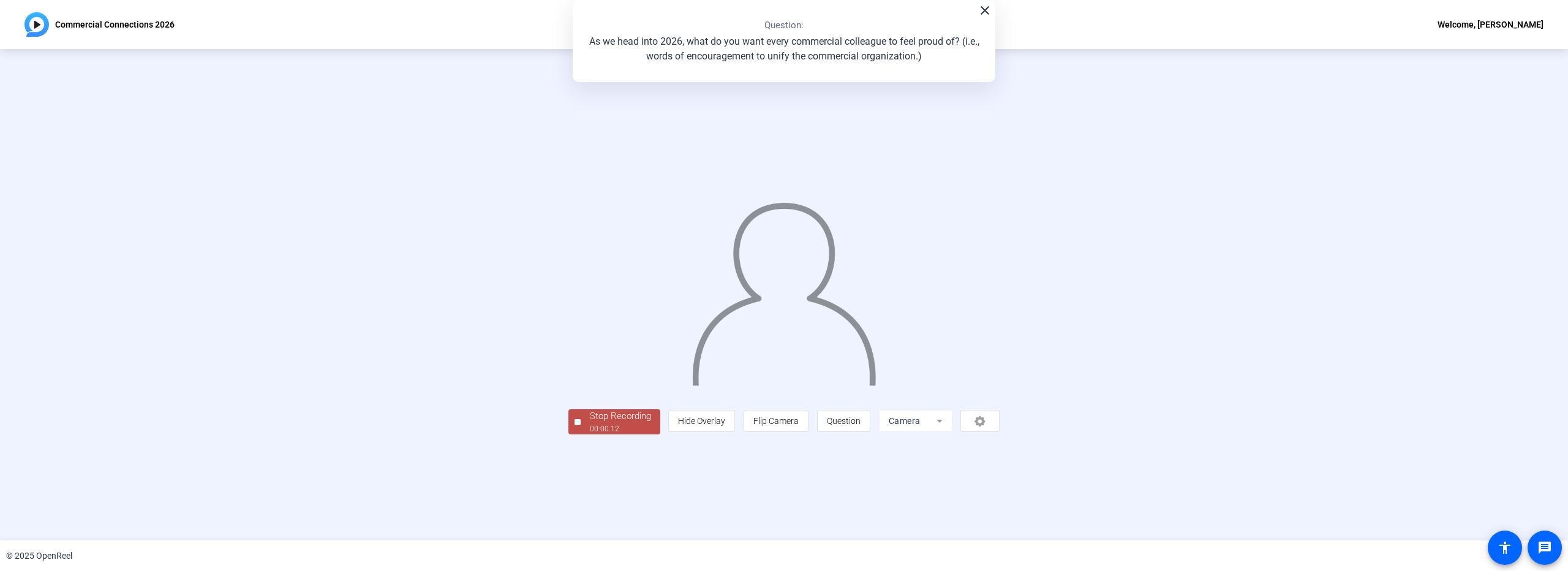
click at [590, 434] on div "00:00:12" at bounding box center [621, 429] width 61 height 11
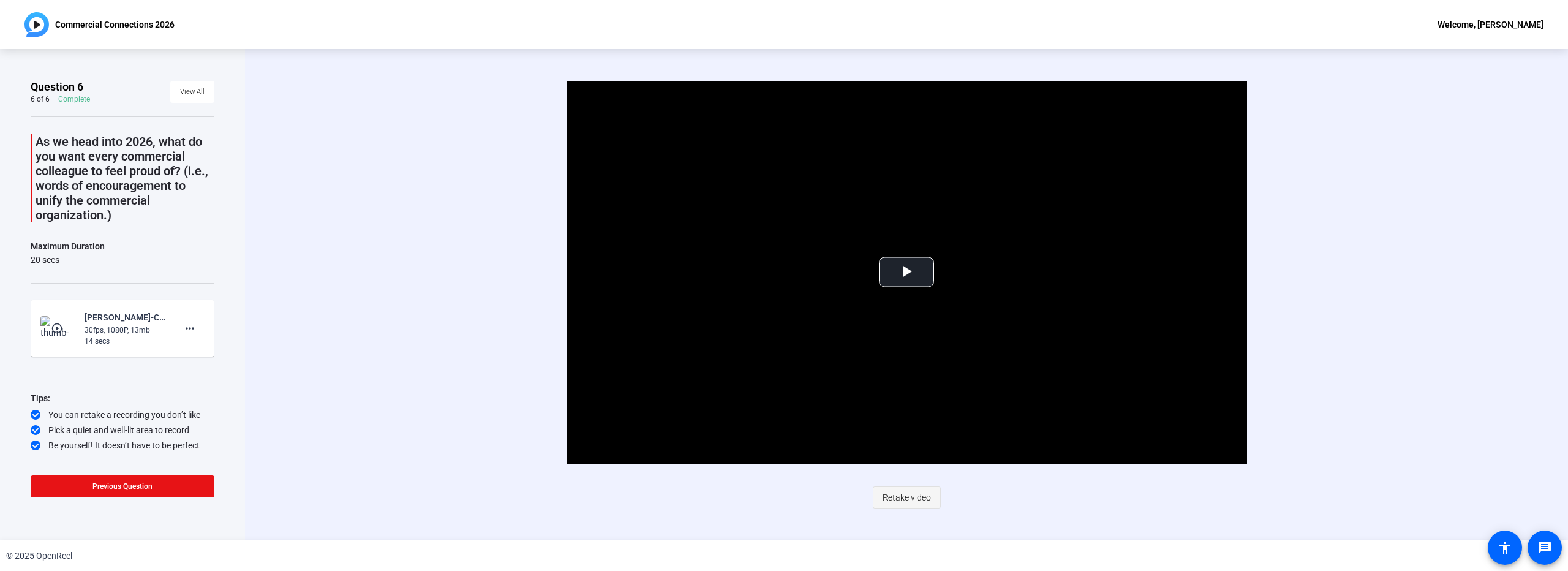
click at [899, 495] on span "Retake video" at bounding box center [907, 497] width 48 height 23
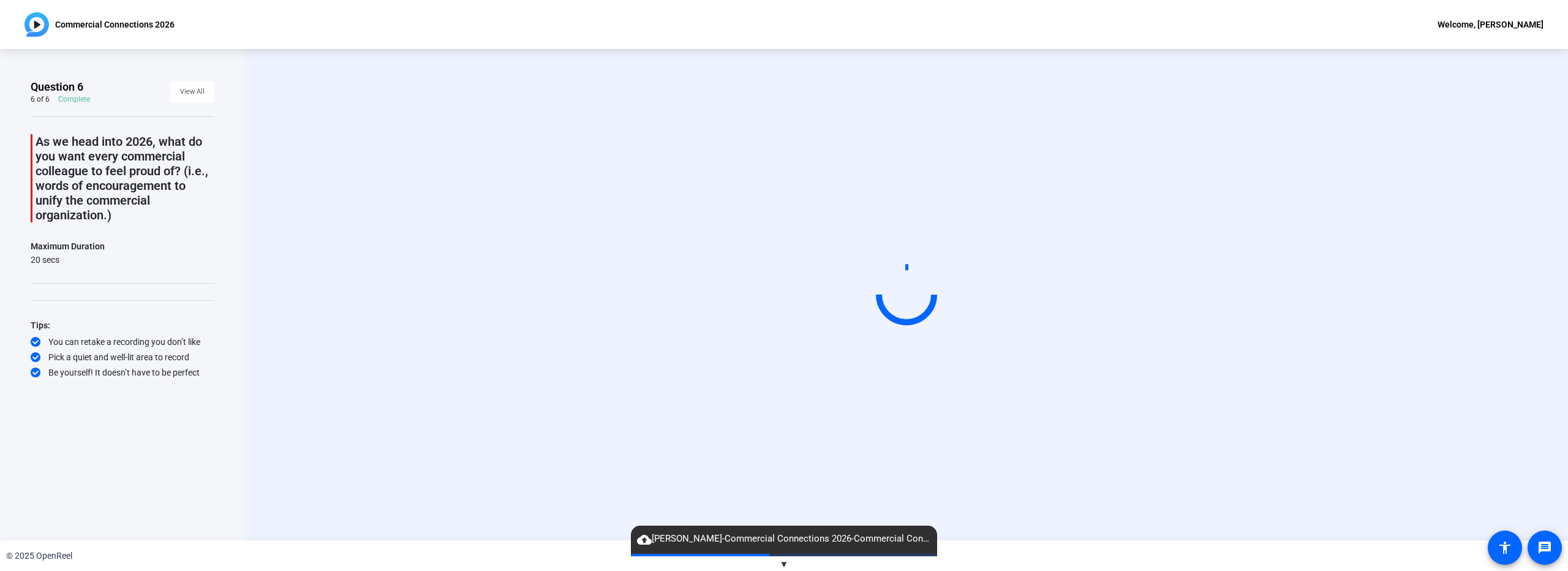
click at [453, 347] on div "Start Recording" at bounding box center [907, 295] width 1125 height 103
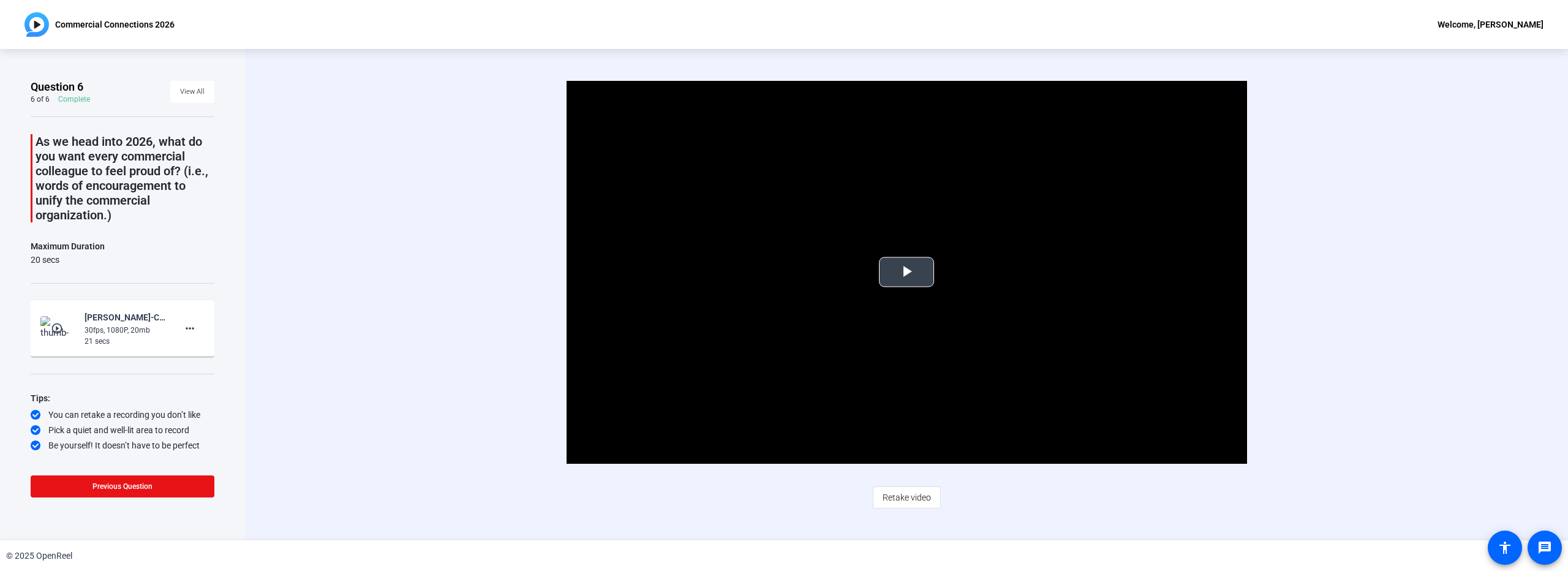
click at [907, 272] on span "Video Player" at bounding box center [907, 272] width 0 height 0
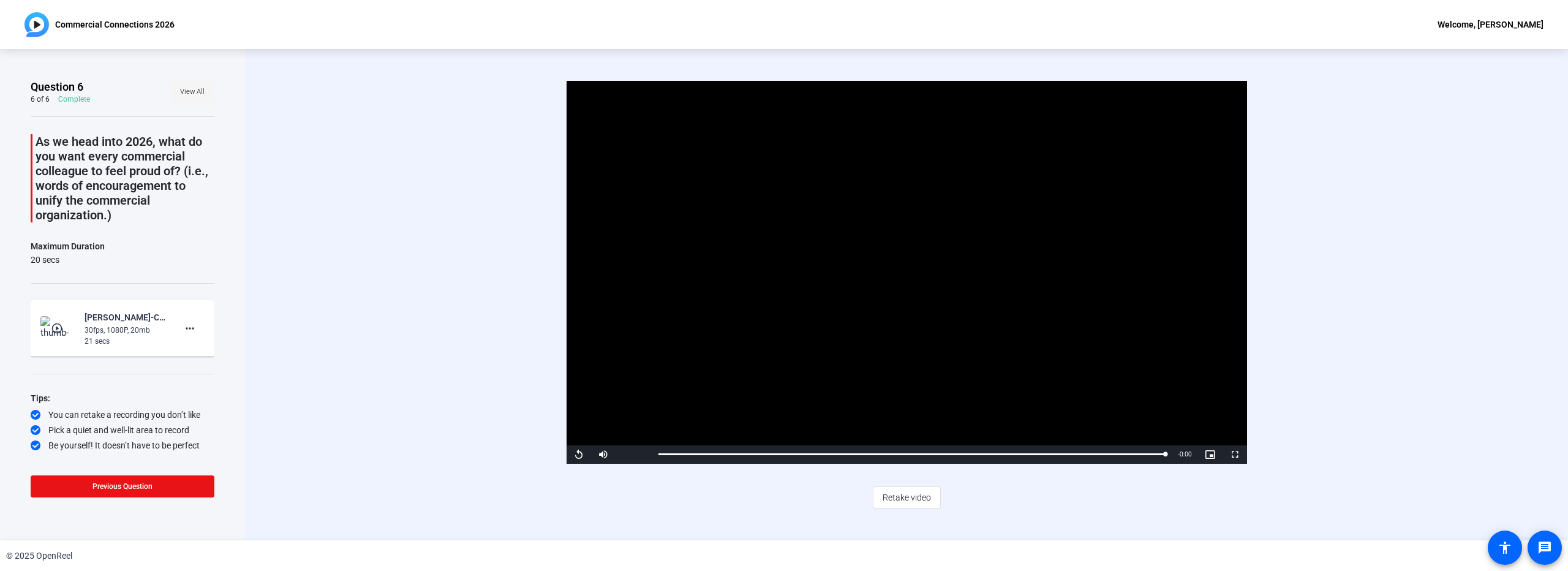
click at [200, 92] on span "View All" at bounding box center [192, 92] width 24 height 18
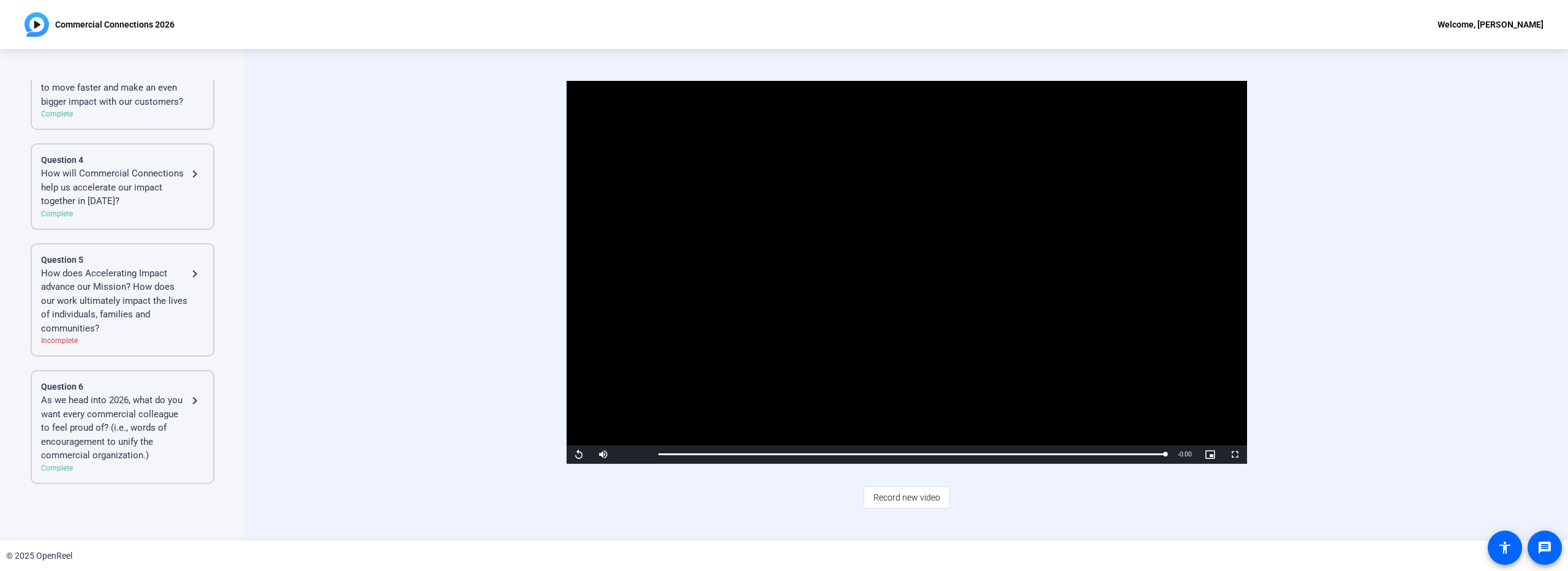
scroll to position [263, 0]
click at [338, 402] on div "Video Player is loading. Play Video Replay Mute Current Time 0:20 / Duration 0:…" at bounding box center [907, 295] width 1323 height 491
drag, startPoint x: 1438, startPoint y: 285, endPoint x: 1433, endPoint y: 278, distance: 8.6
click at [1434, 285] on div "Video Player is loading. Play Video Replay Mute Current Time 0:20 / Duration 0:…" at bounding box center [907, 272] width 1125 height 383
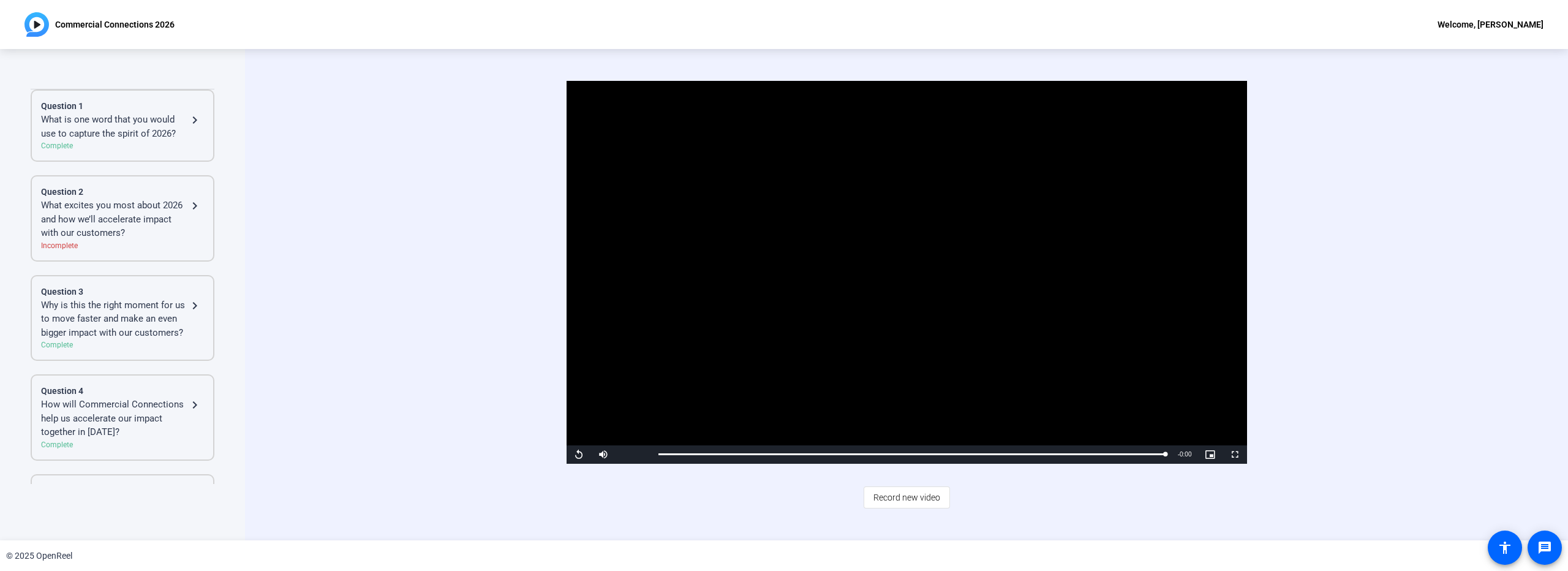
scroll to position [0, 0]
